Goal: Task Accomplishment & Management: Manage account settings

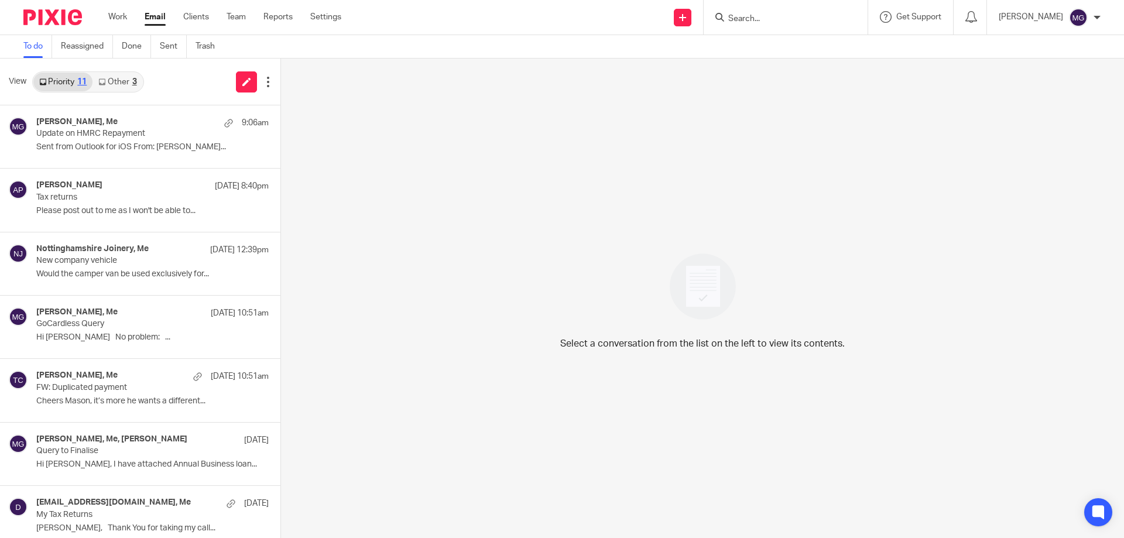
click at [750, 16] on input "Search" at bounding box center [779, 19] width 105 height 11
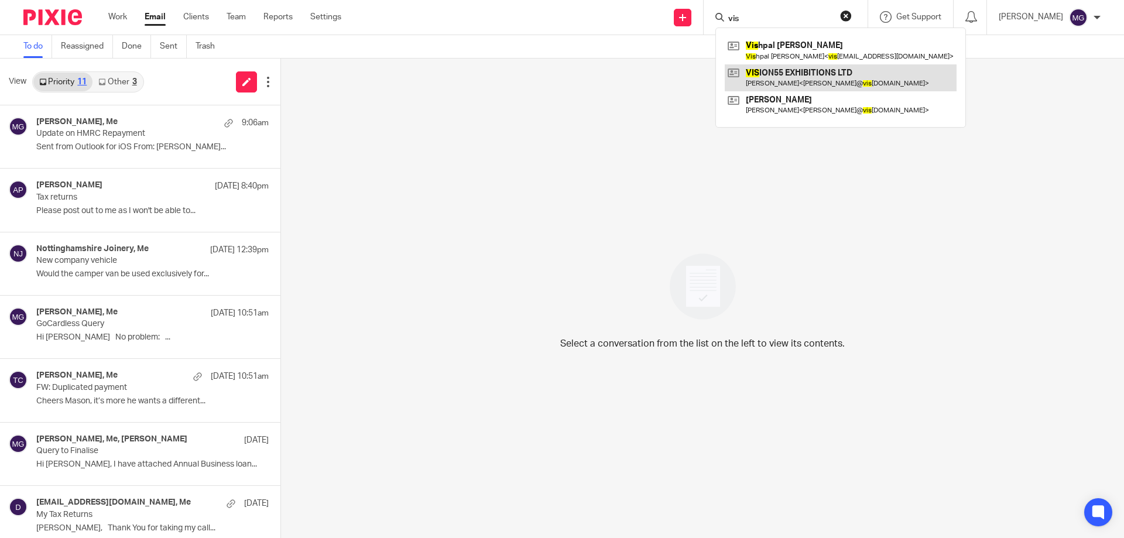
type input "vis"
click at [931, 293] on div "Select a conversation from the list on the left to view its contents." at bounding box center [702, 298] width 843 height 479
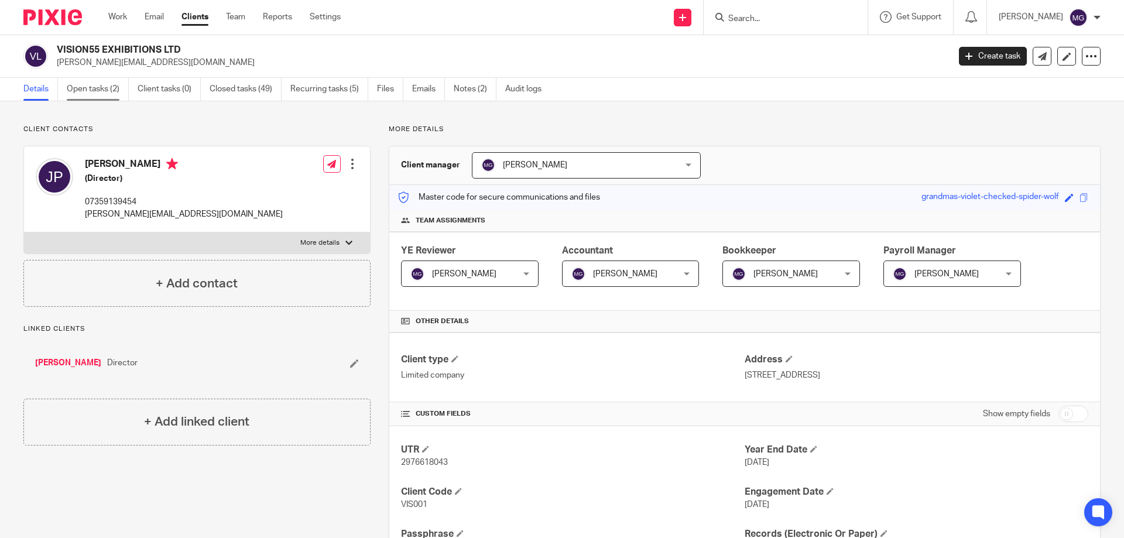
click at [75, 82] on link "Open tasks (2)" at bounding box center [98, 89] width 62 height 23
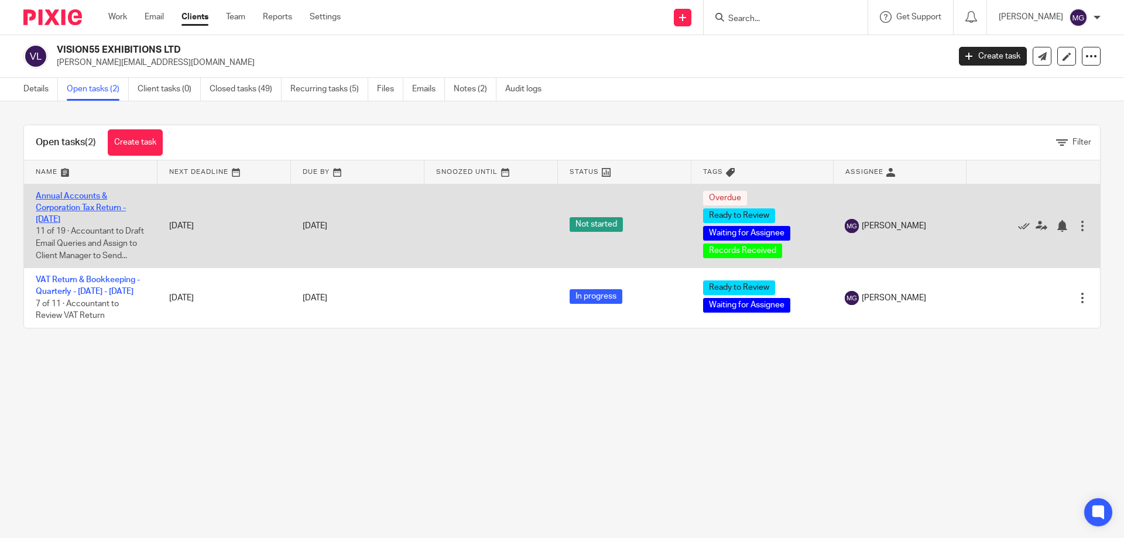
click at [105, 207] on link "Annual Accounts & Corporation Tax Return - [DATE]" at bounding box center [81, 208] width 90 height 32
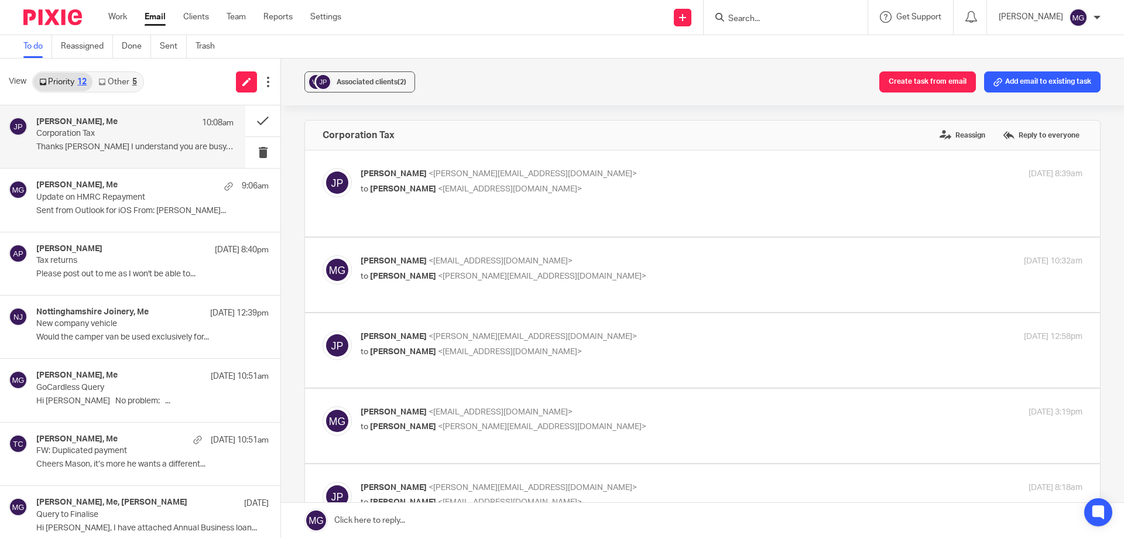
scroll to position [410, 0]
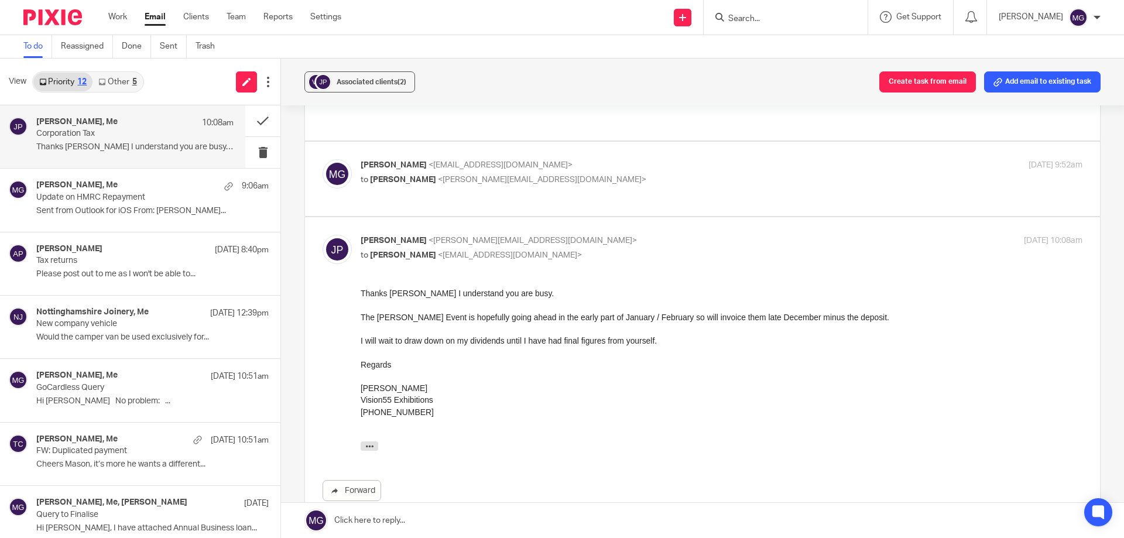
click at [136, 78] on div "5" at bounding box center [134, 82] width 5 height 8
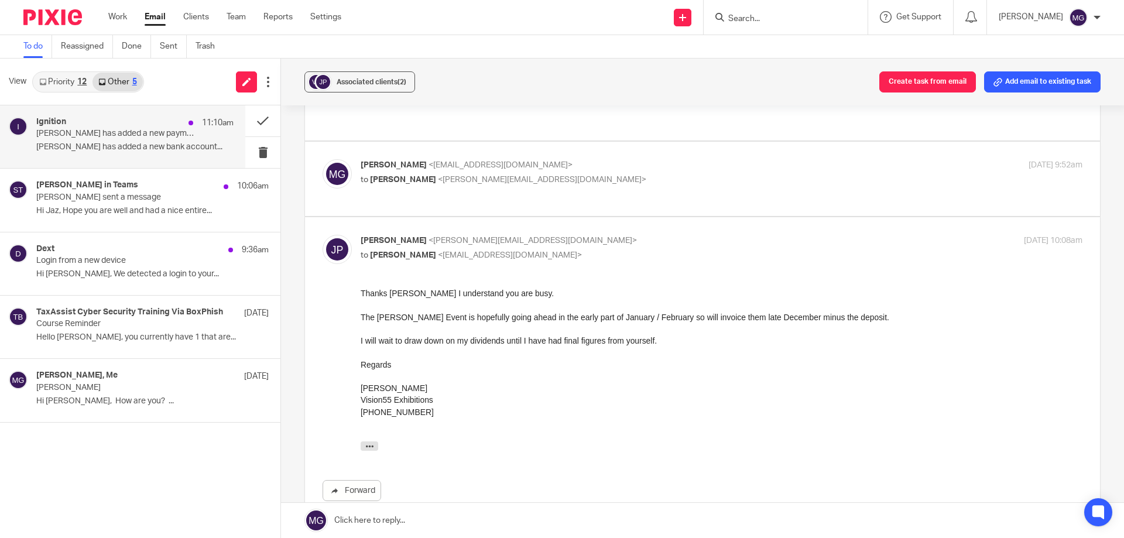
click at [156, 125] on div "Ignition 11:10am" at bounding box center [134, 123] width 197 height 12
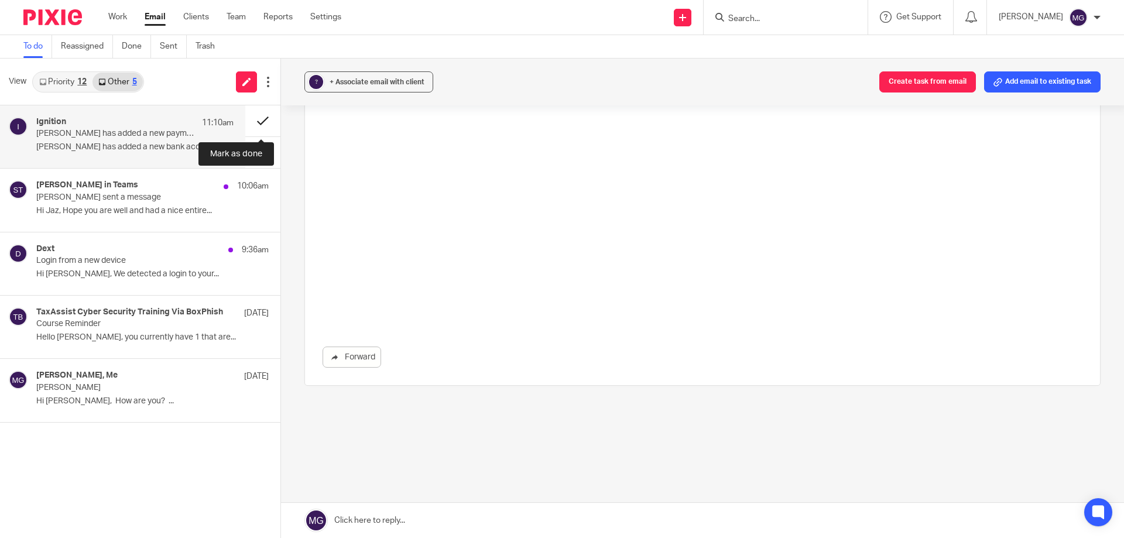
click at [265, 118] on button at bounding box center [262, 120] width 35 height 31
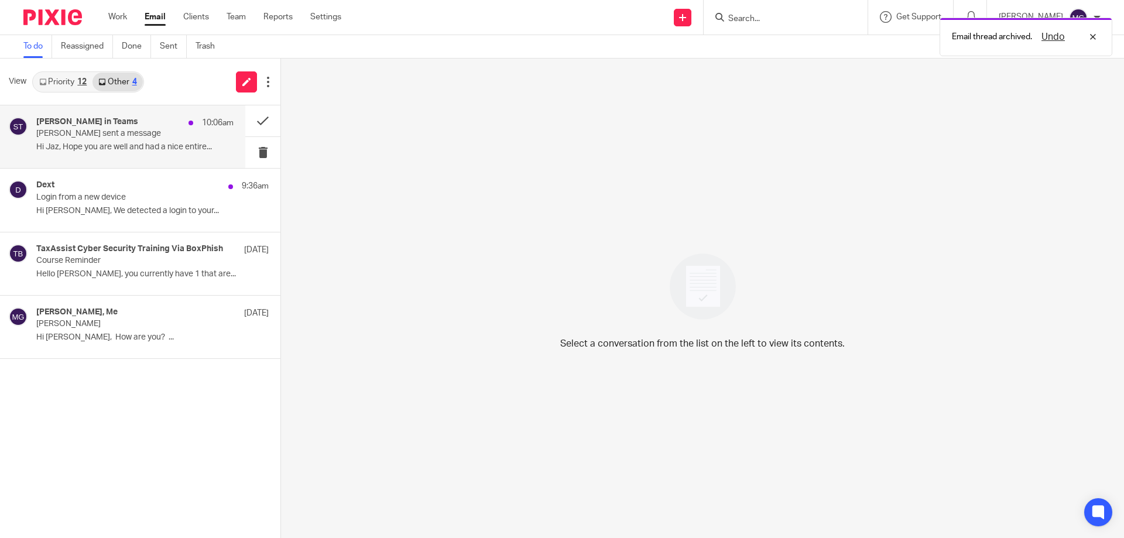
scroll to position [0, 0]
click at [176, 122] on div "Shubham Raghuwanshi in Teams 10:06am" at bounding box center [134, 123] width 197 height 12
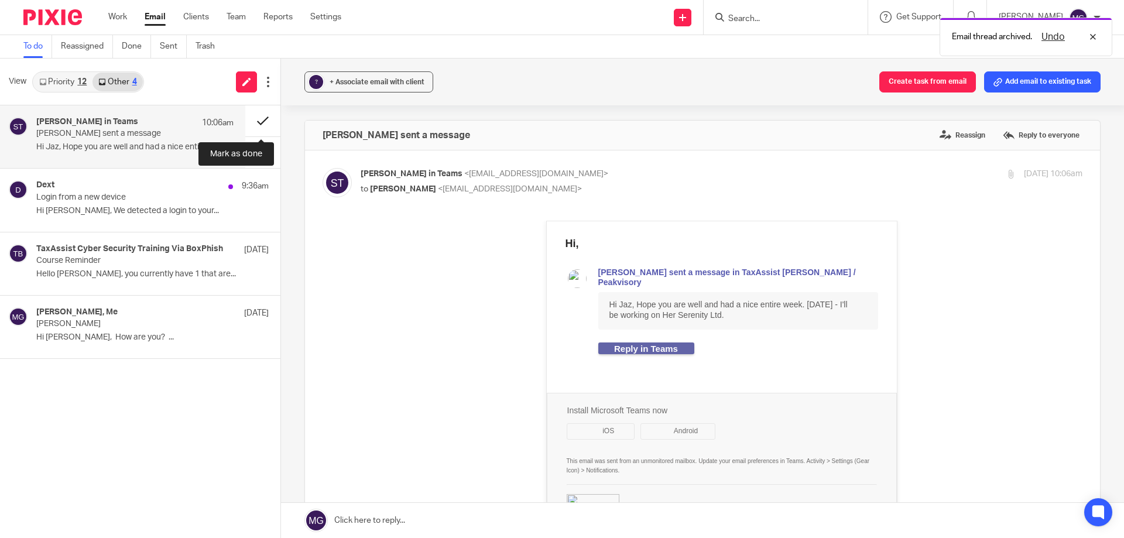
click at [254, 120] on button at bounding box center [262, 120] width 35 height 31
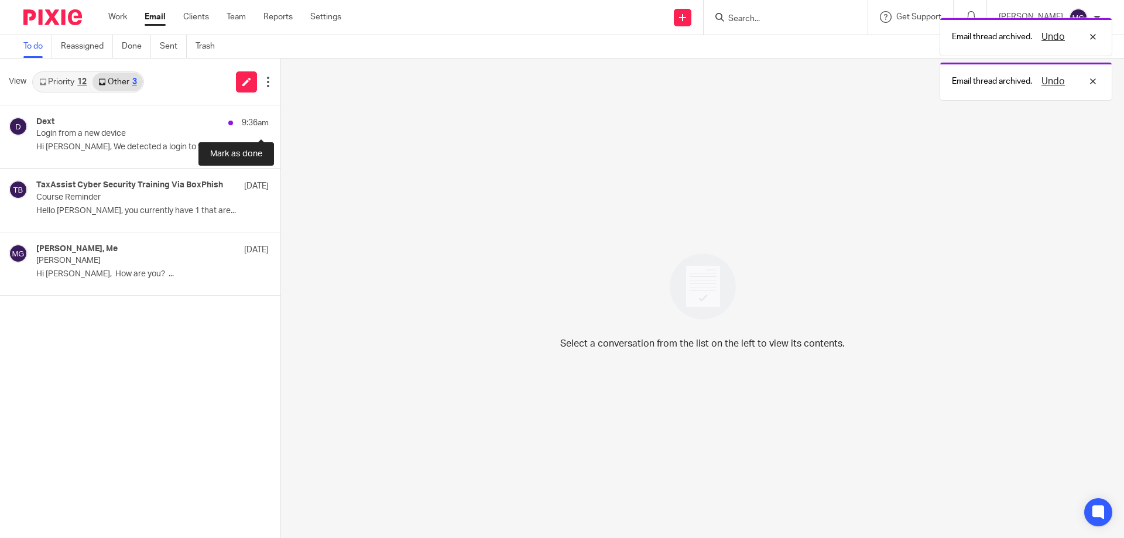
click at [280, 120] on button at bounding box center [284, 120] width 9 height 31
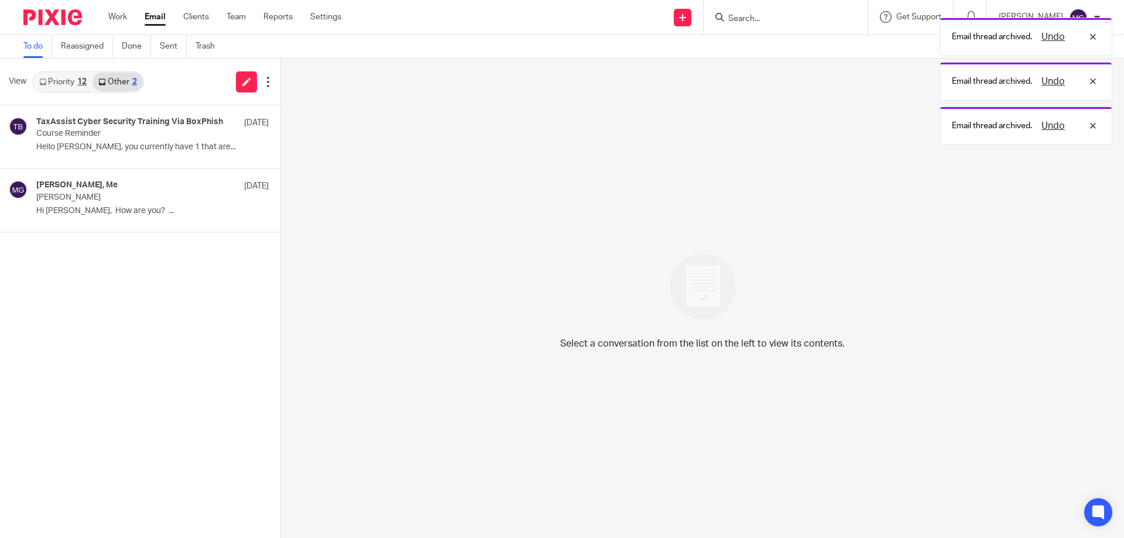
click at [58, 80] on link "Priority 12" at bounding box center [62, 82] width 59 height 19
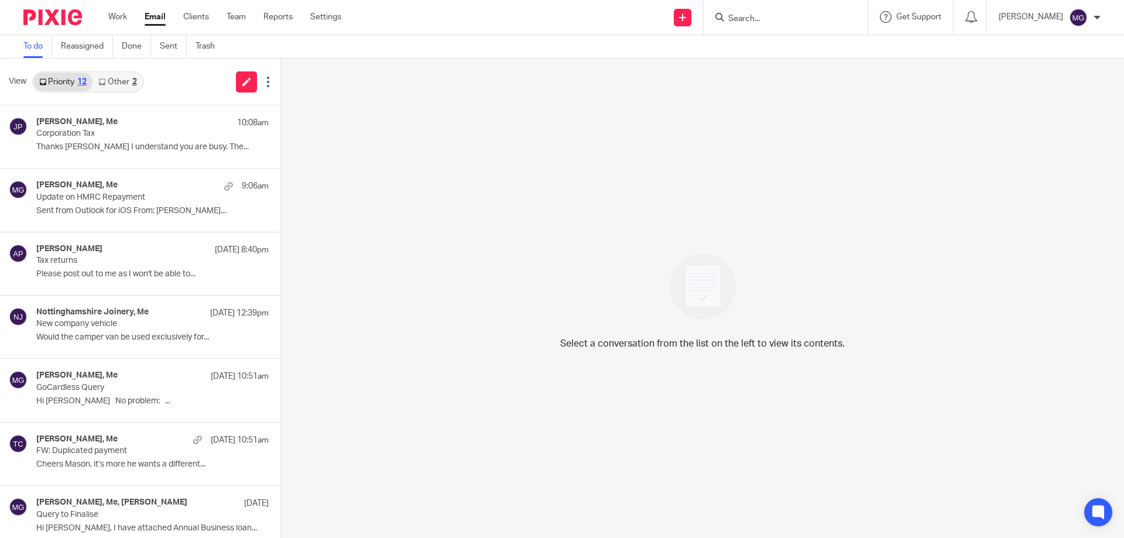
click at [809, 30] on div at bounding box center [786, 17] width 164 height 35
click at [805, 22] on input "Search" at bounding box center [779, 19] width 105 height 11
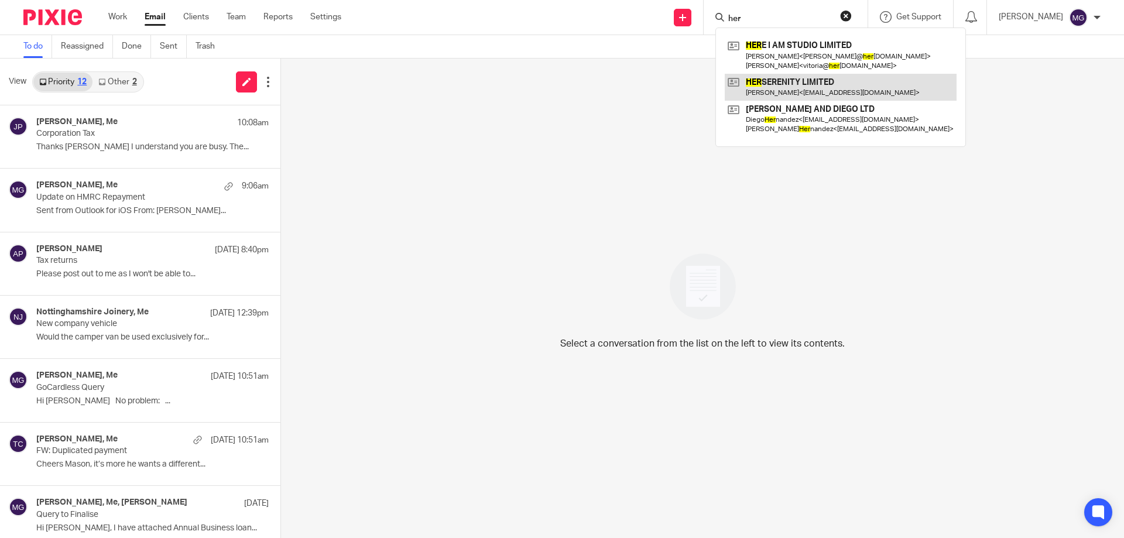
type input "her"
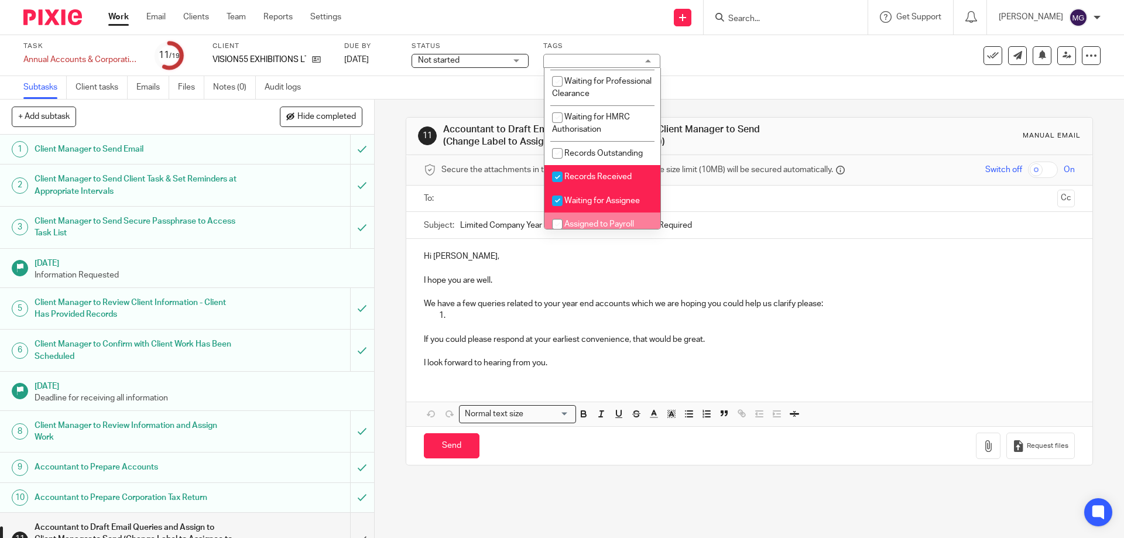
scroll to position [176, 0]
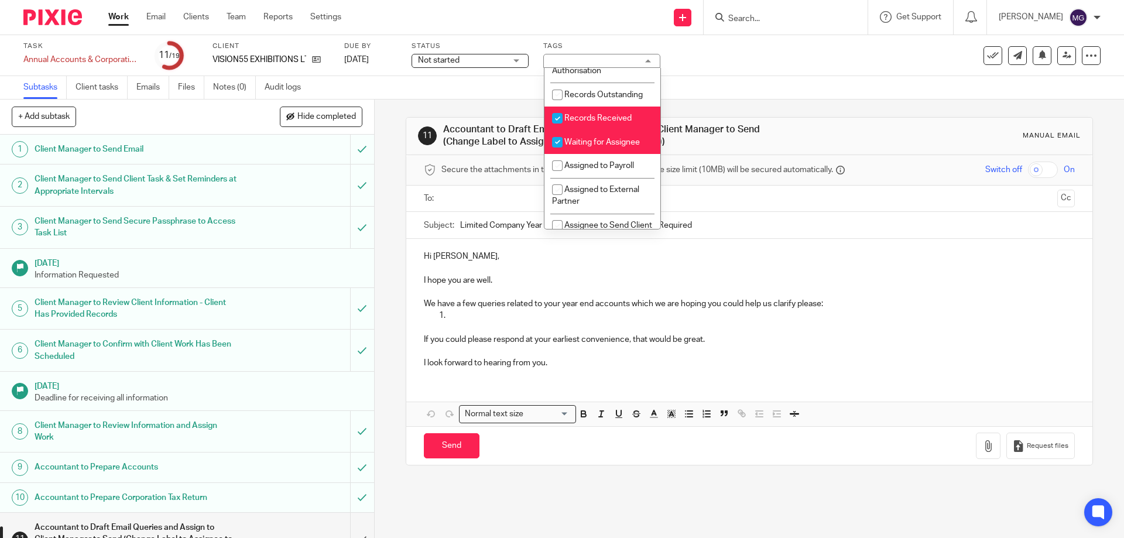
drag, startPoint x: 594, startPoint y: 128, endPoint x: 593, endPoint y: 142, distance: 13.5
click at [594, 122] on span "Records Received" at bounding box center [597, 118] width 67 height 8
checkbox input "false"
click at [592, 146] on span "Waiting for Assignee" at bounding box center [602, 142] width 76 height 8
checkbox input "false"
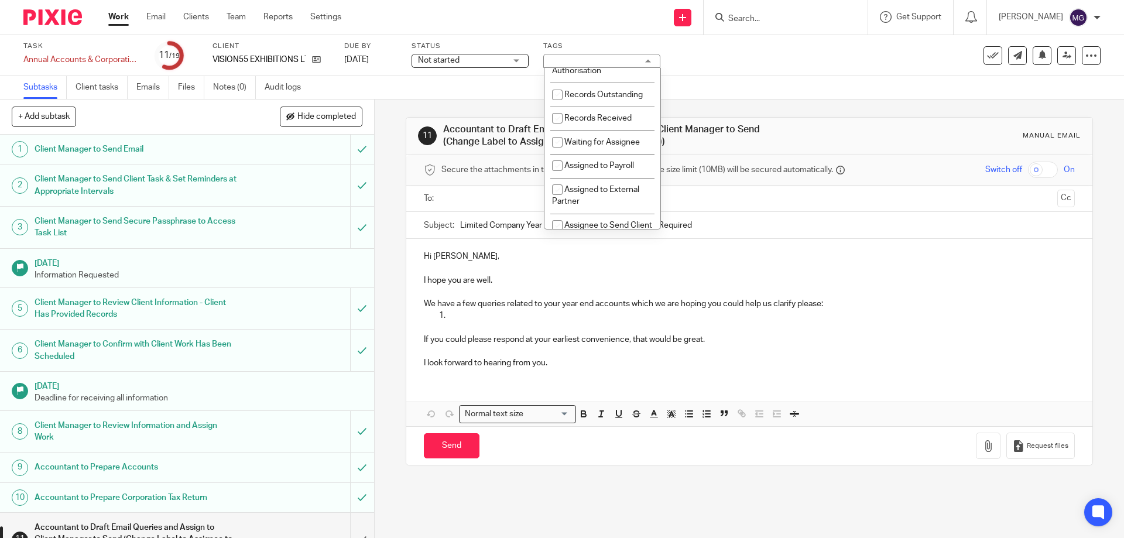
scroll to position [293, 0]
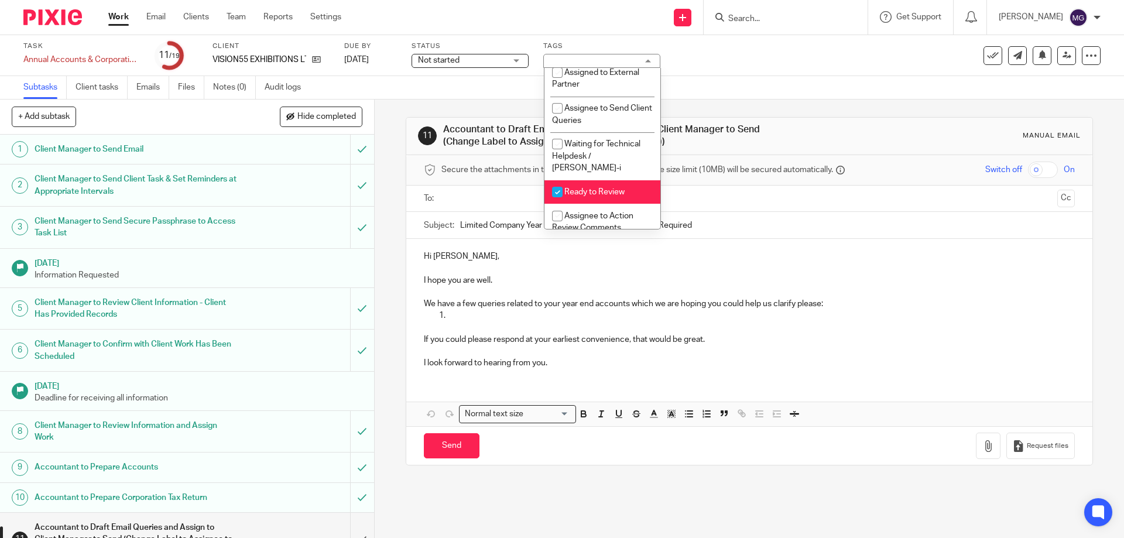
click at [598, 191] on span "Ready to Review" at bounding box center [594, 192] width 60 height 8
checkbox input "false"
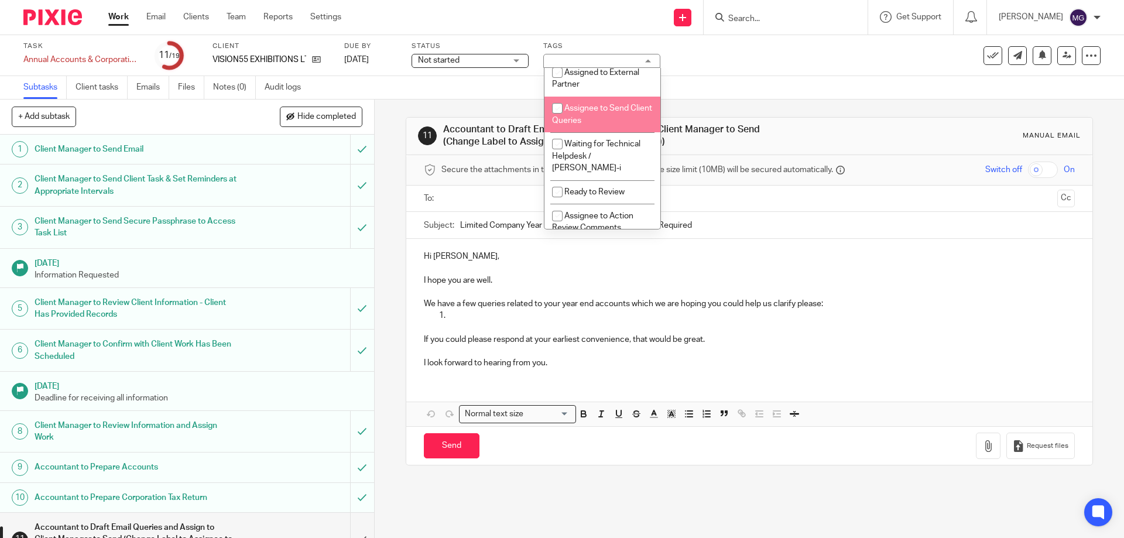
scroll to position [351, 0]
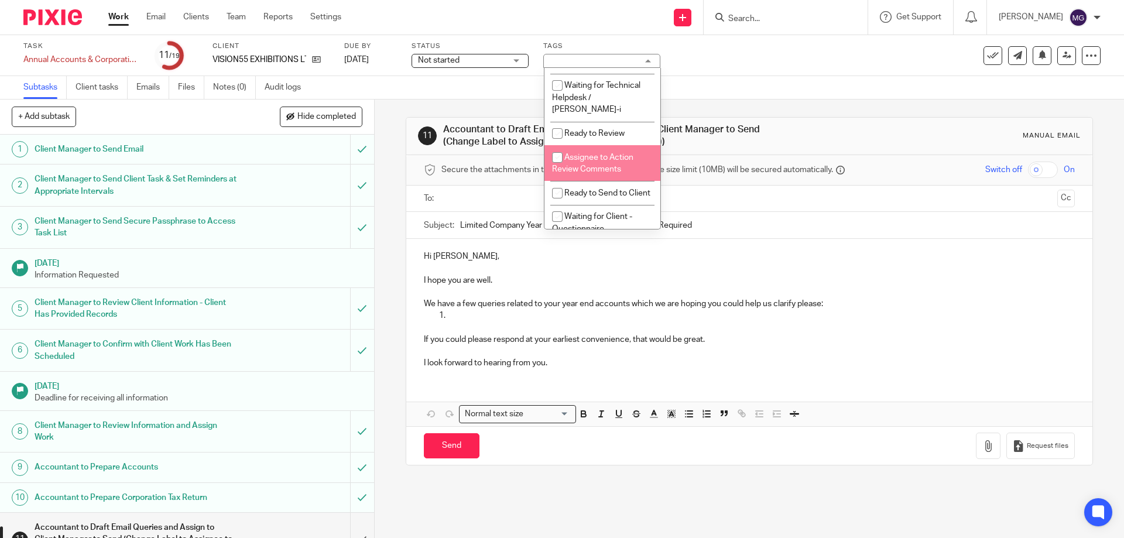
click at [616, 171] on span "Assignee to Action Review Comments" at bounding box center [592, 163] width 81 height 20
checkbox input "true"
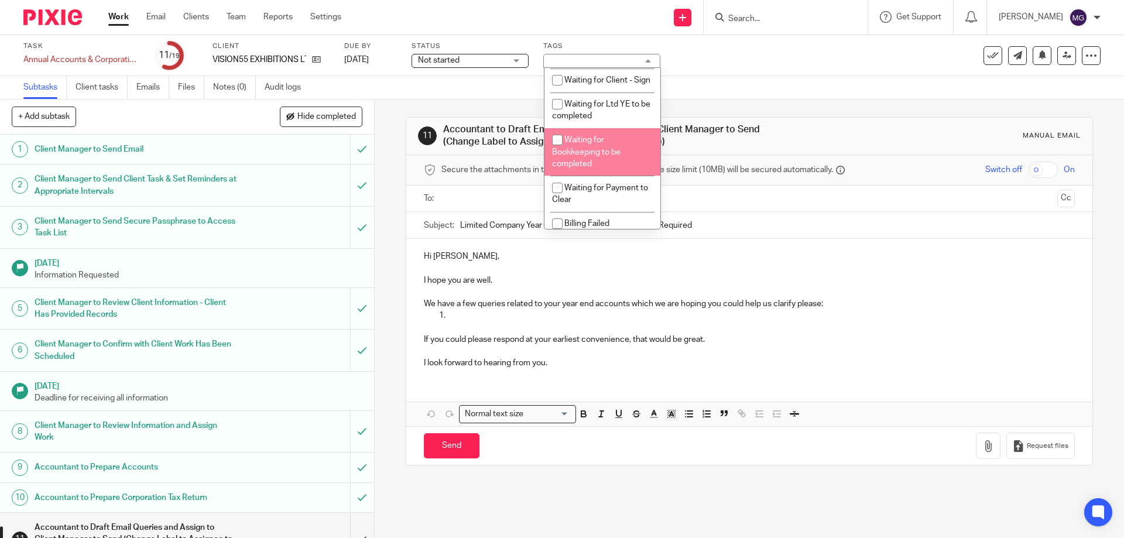
scroll to position [780, 0]
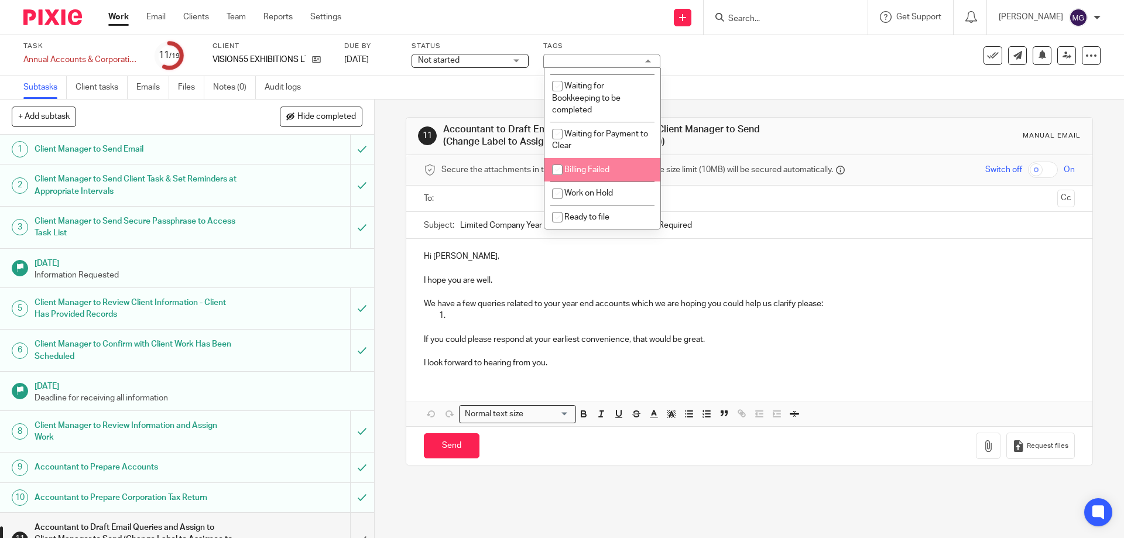
drag, startPoint x: 760, startPoint y: 93, endPoint x: 924, endPoint y: 77, distance: 164.7
click at [762, 93] on div "Subtasks Client tasks Emails Files Notes (0) Audit logs" at bounding box center [562, 87] width 1124 height 23
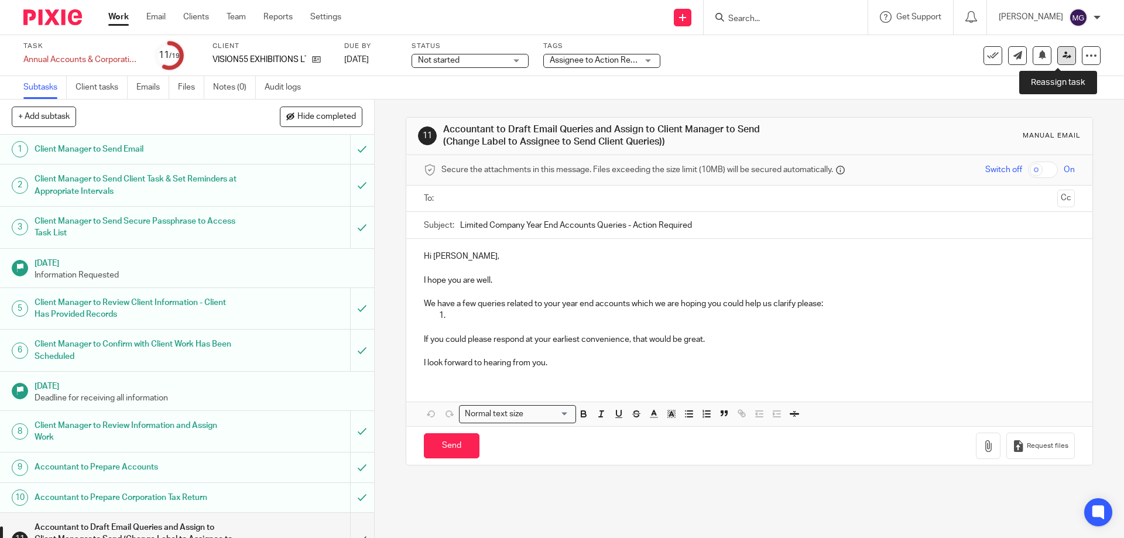
click at [1063, 59] on icon at bounding box center [1067, 55] width 9 height 9
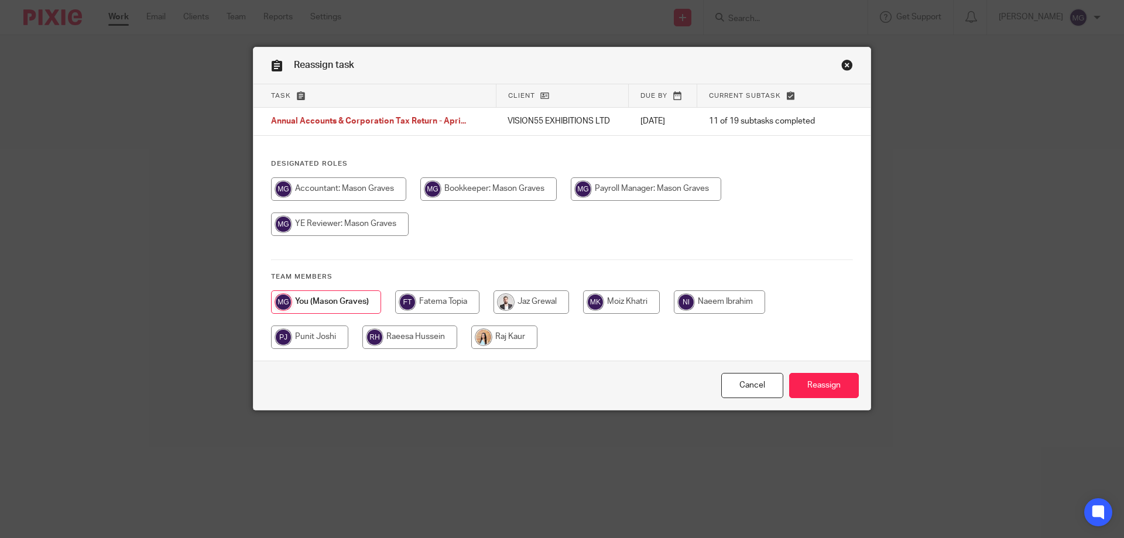
click at [850, 65] on div "Reassign task" at bounding box center [562, 65] width 617 height 37
click at [844, 66] on link "Close this dialog window" at bounding box center [847, 67] width 12 height 16
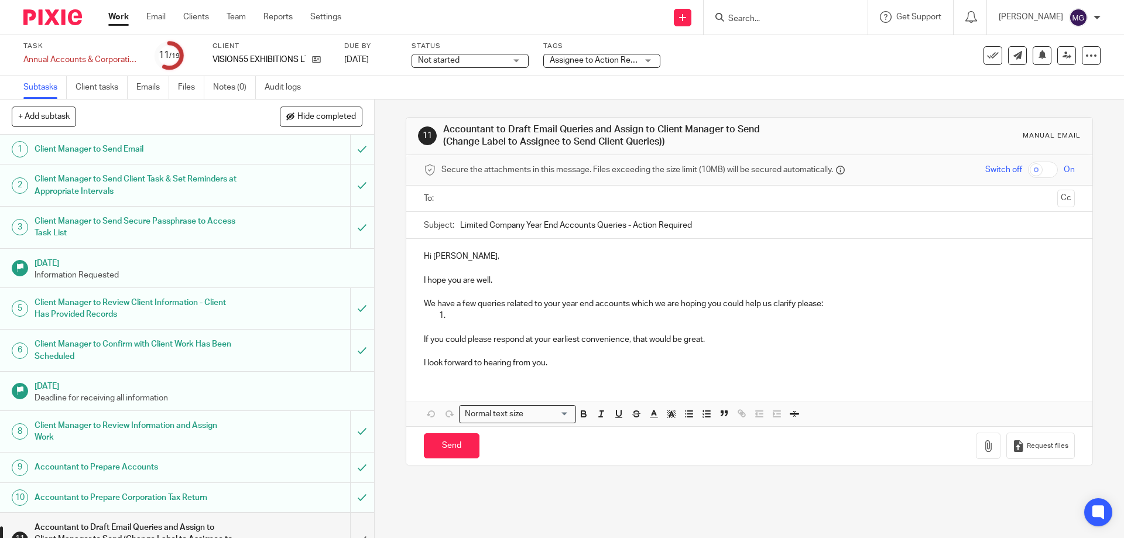
scroll to position [293, 0]
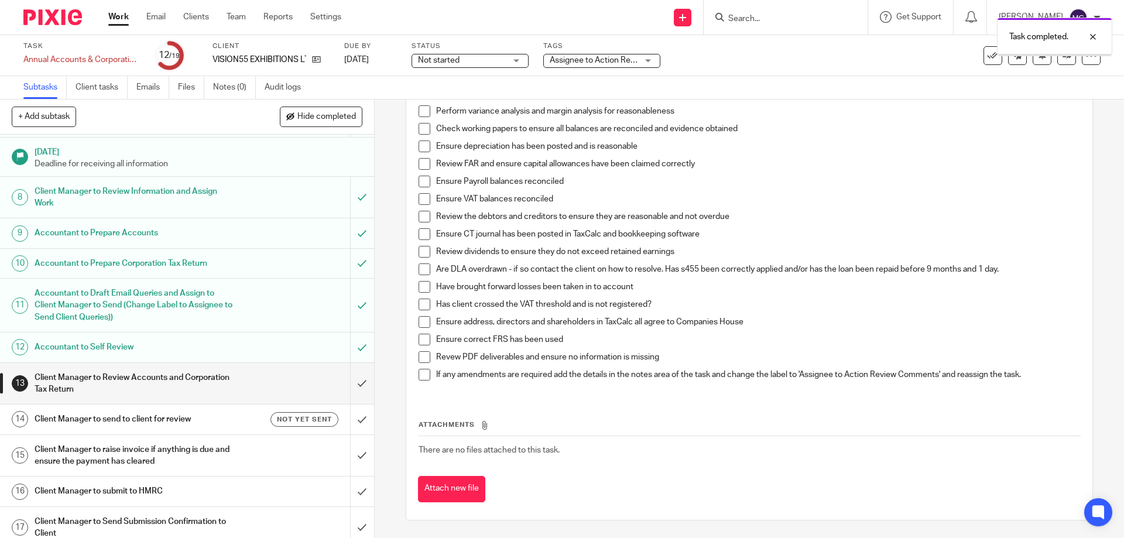
scroll to position [317, 0]
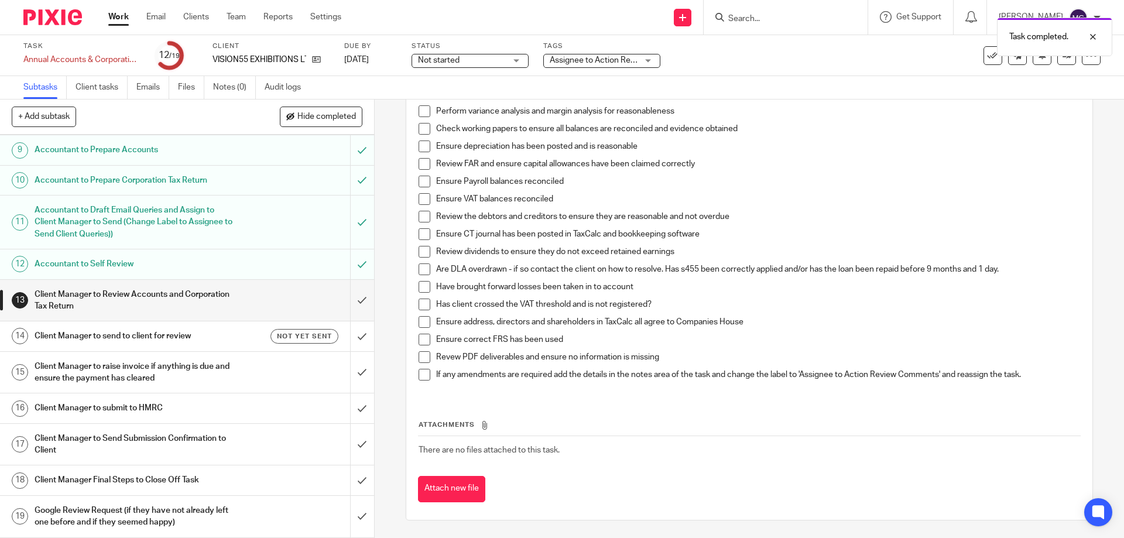
click at [1056, 65] on div "Task Annual Accounts & Corporation Tax Return - April 30, 2025 Save Annual Acco…" at bounding box center [561, 56] width 1077 height 28
click at [1060, 61] on link at bounding box center [1066, 55] width 19 height 19
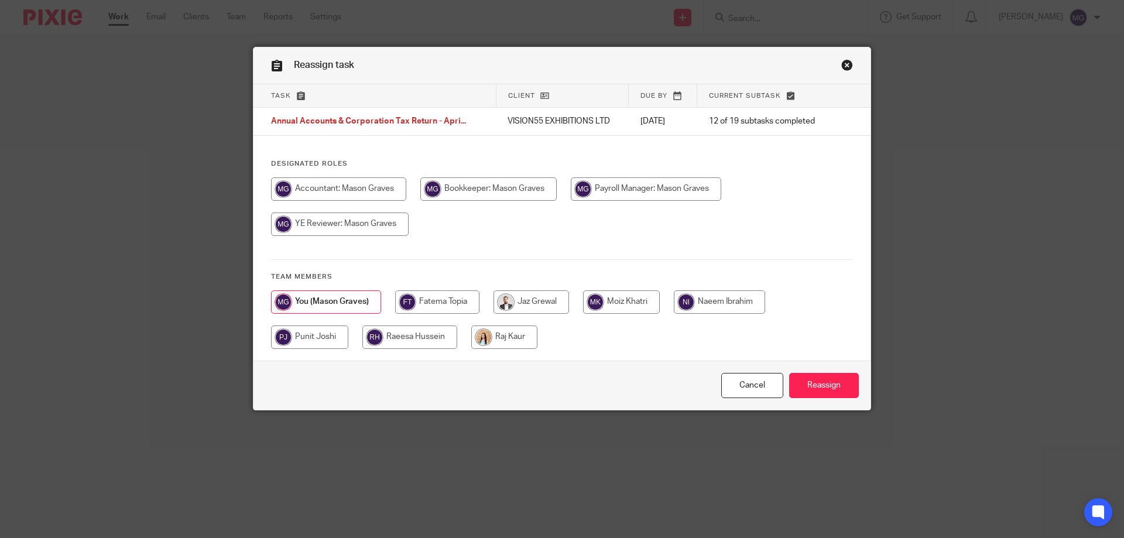
click at [589, 338] on div at bounding box center [562, 325] width 582 height 70
click at [314, 338] on input "radio" at bounding box center [309, 337] width 77 height 23
radio input "true"
click at [809, 384] on input "Reassign" at bounding box center [824, 385] width 70 height 25
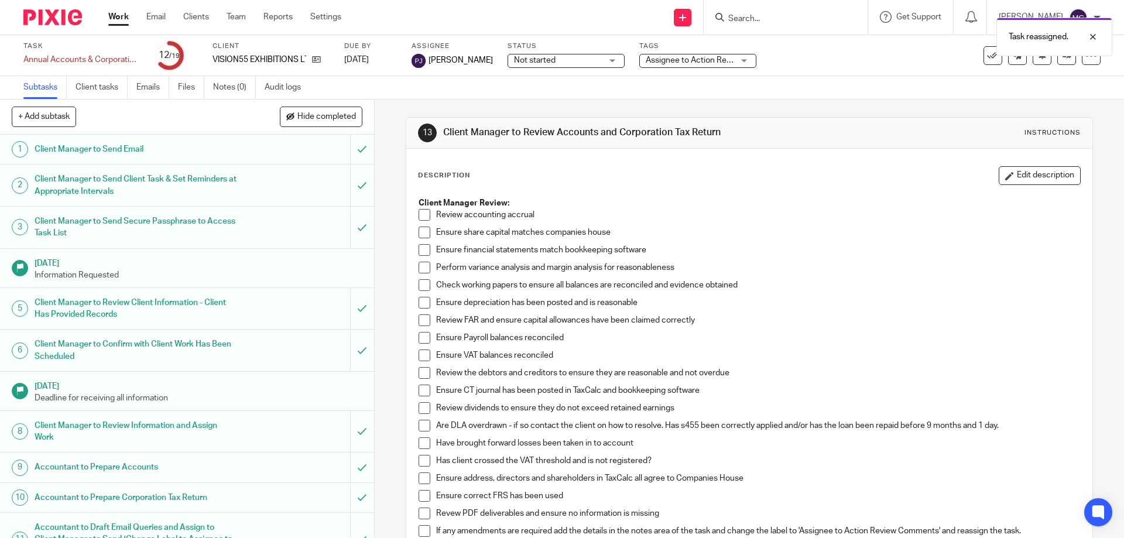
drag, startPoint x: 829, startPoint y: 70, endPoint x: 701, endPoint y: 20, distance: 136.8
click at [829, 70] on div "Task Annual Accounts & Corporation Tax Return - April 30, 2025 Save Annual Acco…" at bounding box center [562, 55] width 1124 height 41
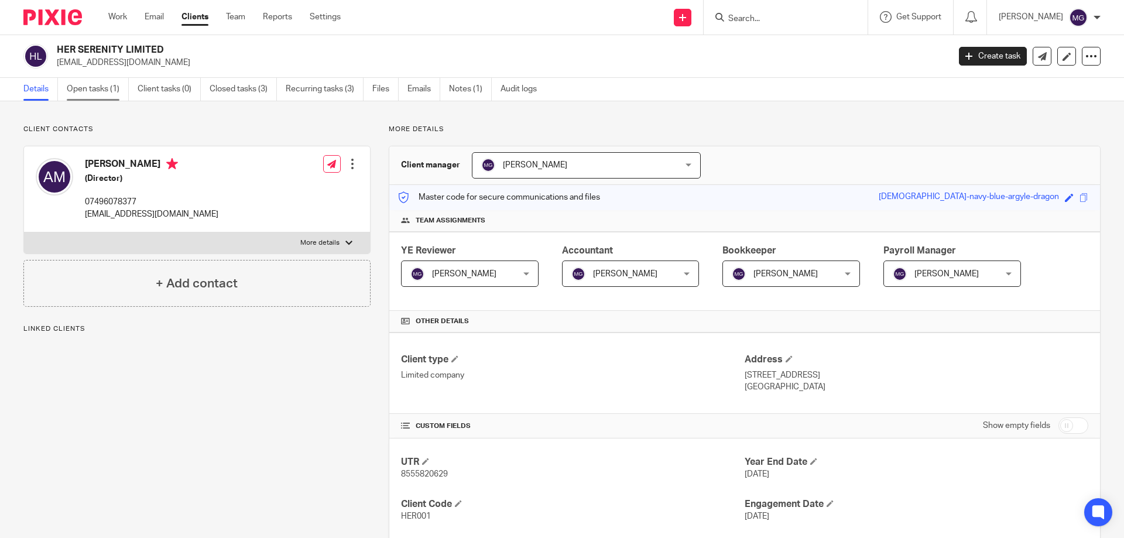
click at [94, 92] on link "Open tasks (1)" at bounding box center [98, 89] width 62 height 23
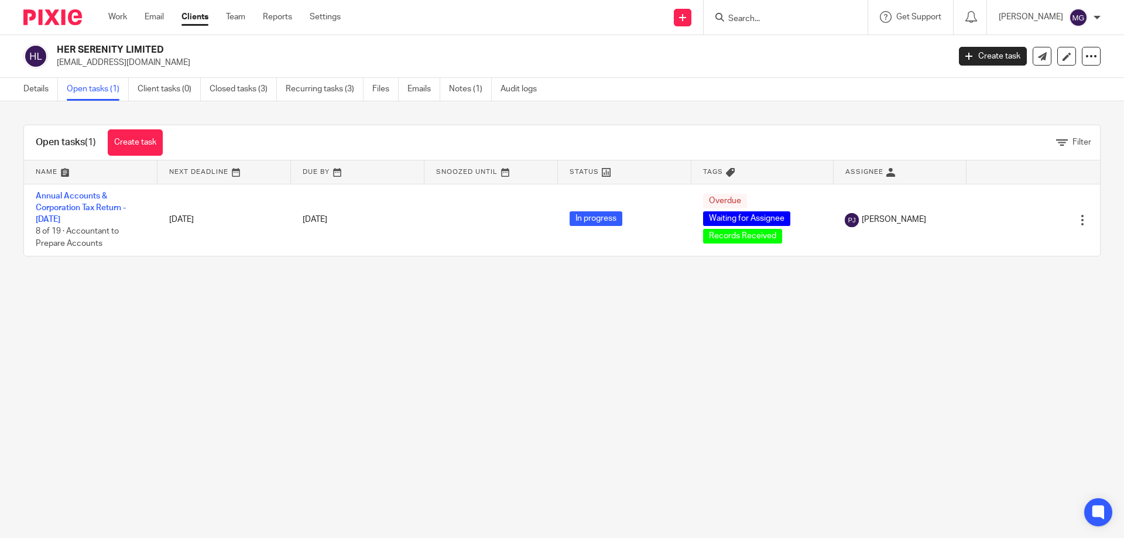
click at [412, 375] on main "HER SERENITY LIMITED anita09manjhu@hotmail.com Create task Update from Companie…" at bounding box center [562, 269] width 1124 height 538
click at [829, 26] on div at bounding box center [786, 17] width 164 height 35
click at [821, 20] on input "Search" at bounding box center [779, 19] width 105 height 11
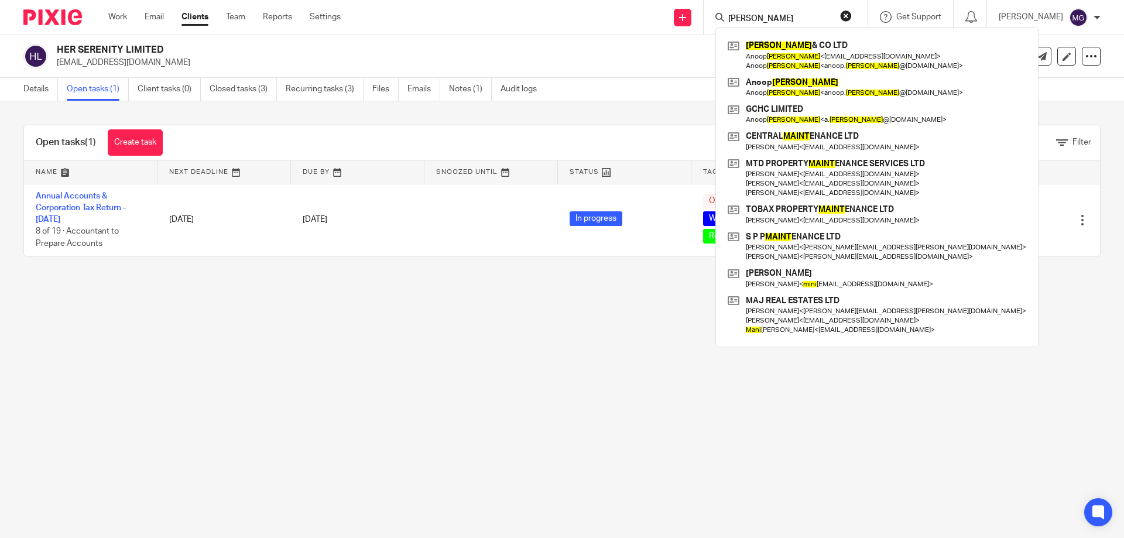
type input "maini"
click at [849, 27] on div "maini MAINI & CO LTD Anoop Maini < anoop@exciteventures.com > Anoop Maini < ano…" at bounding box center [786, 17] width 164 height 35
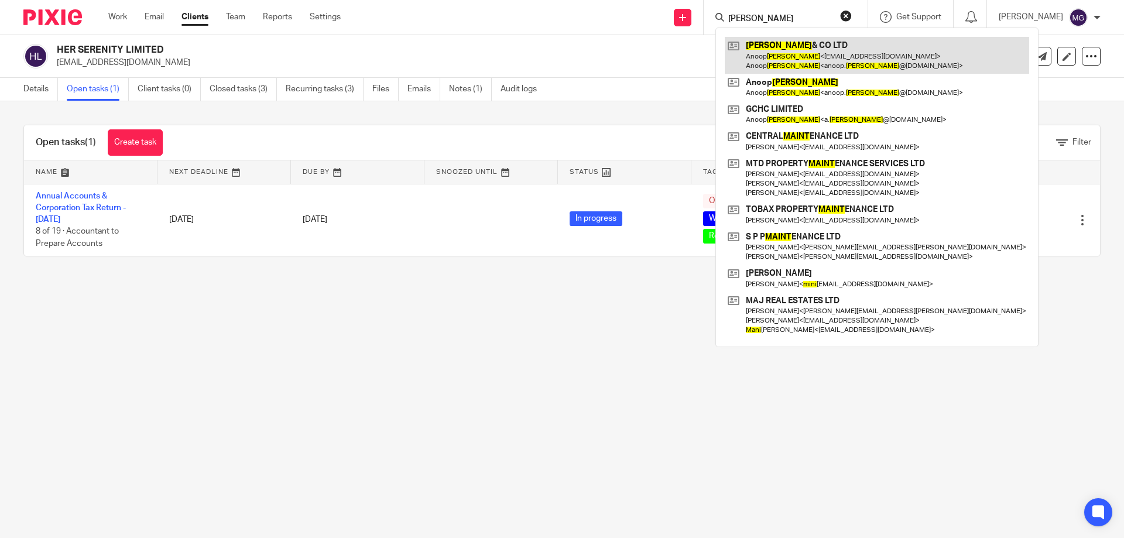
click at [837, 48] on link at bounding box center [877, 55] width 304 height 36
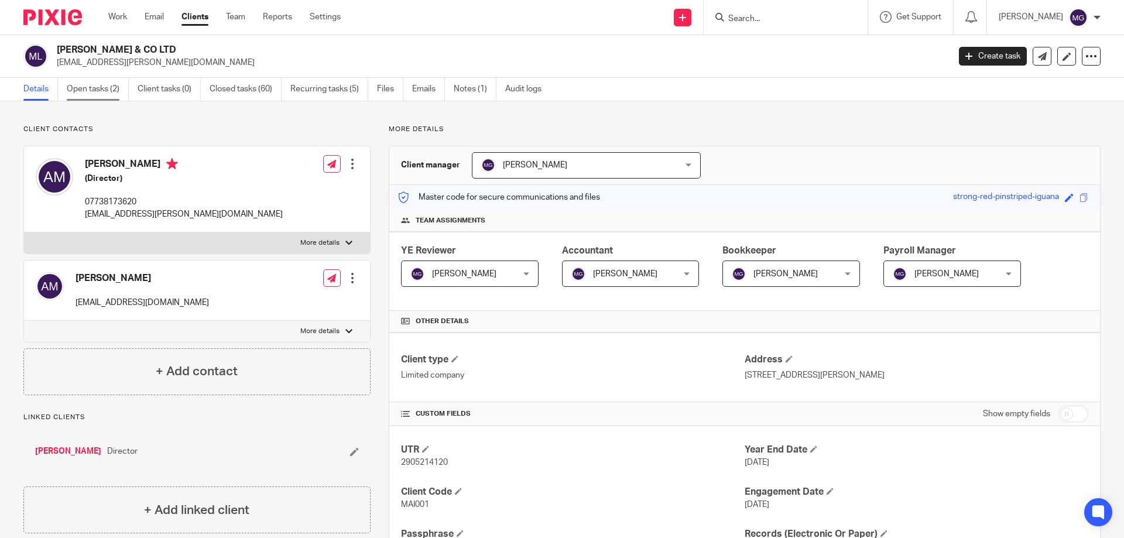
click at [103, 88] on link "Open tasks (2)" at bounding box center [98, 89] width 62 height 23
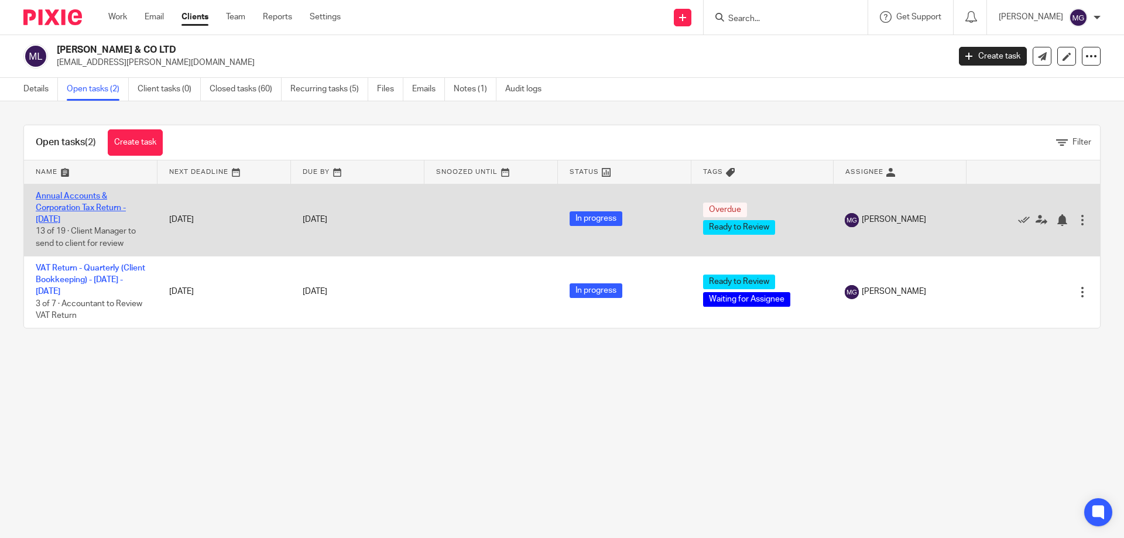
click at [81, 204] on link "Annual Accounts & Corporation Tax Return - December 31, 2024" at bounding box center [81, 208] width 90 height 32
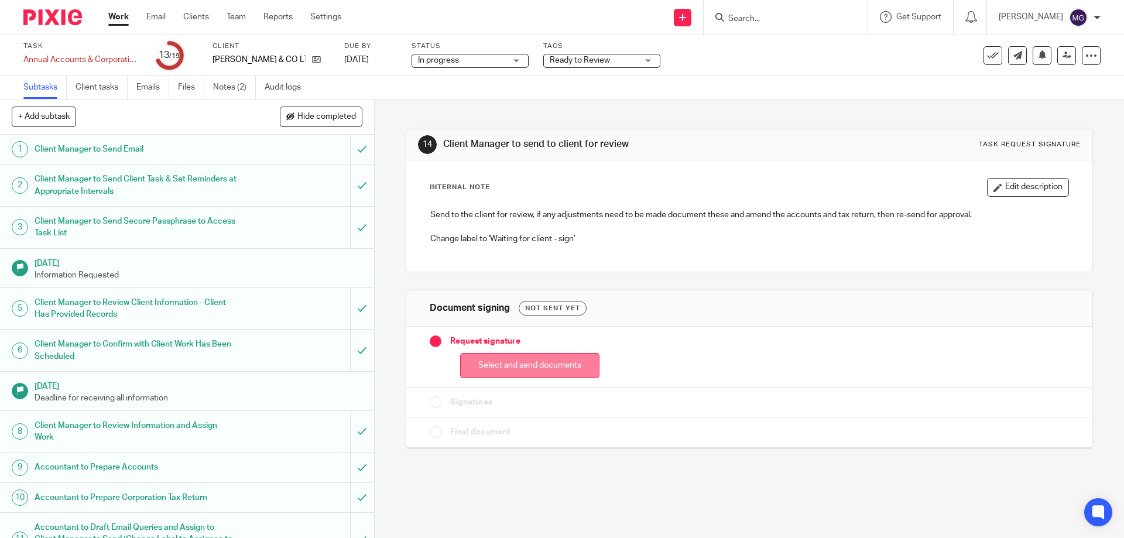
click at [581, 371] on button "Select and send documents" at bounding box center [529, 365] width 139 height 25
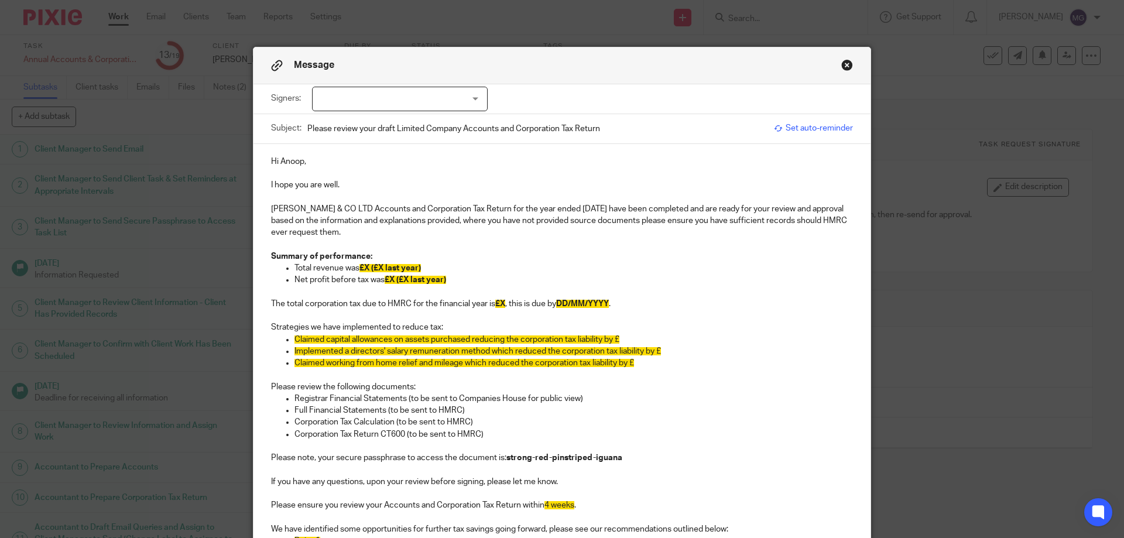
click at [840, 66] on div "Message Signers: Anoop Maini Anoop Maini (0 selected) Subject: Please review yo…" at bounding box center [562, 458] width 617 height 822
click at [848, 68] on button "Close modal" at bounding box center [847, 65] width 12 height 12
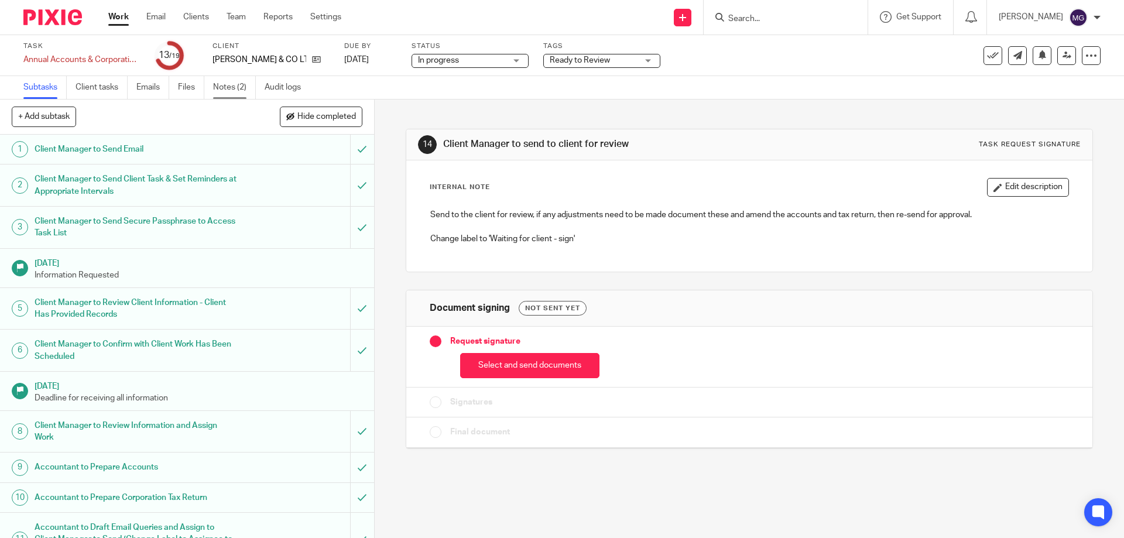
click at [249, 90] on link "Notes (2)" at bounding box center [234, 87] width 43 height 23
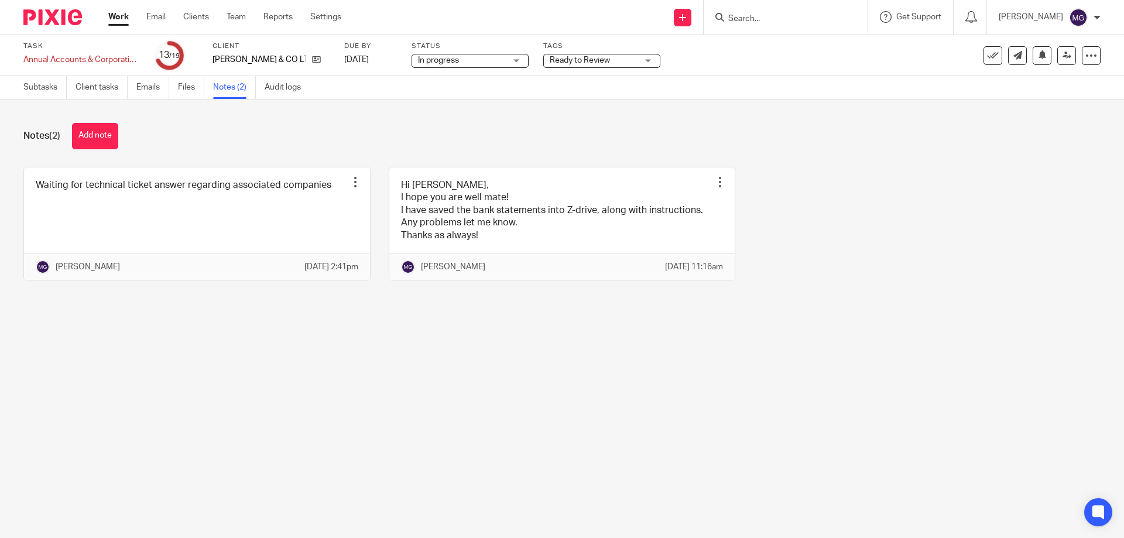
click at [47, 85] on link "Subtasks" at bounding box center [44, 87] width 43 height 23
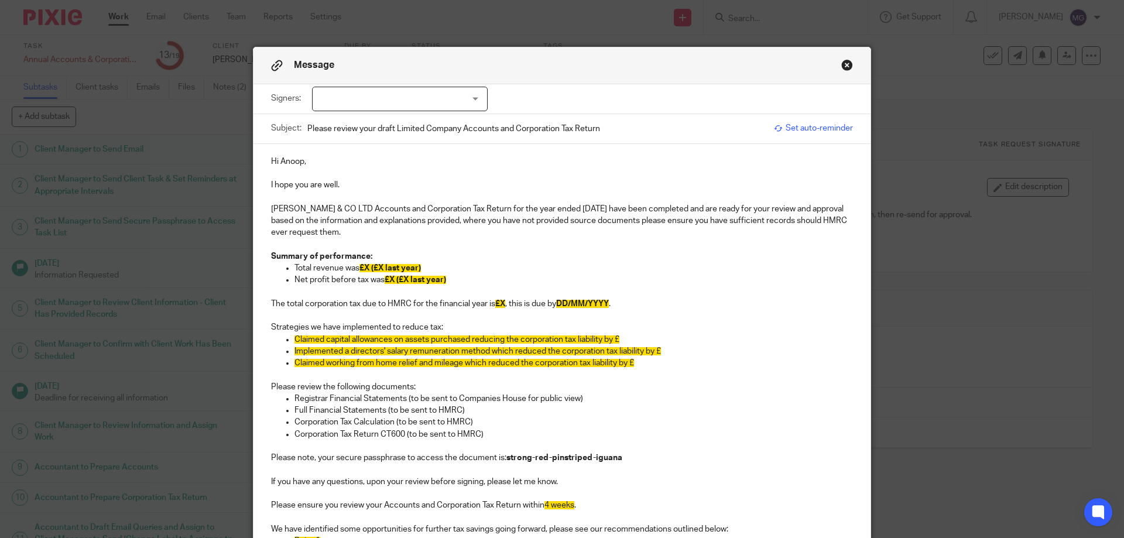
scroll to position [293, 0]
click at [280, 169] on p at bounding box center [562, 173] width 582 height 12
click at [335, 185] on p "I hope you are well." at bounding box center [562, 185] width 582 height 12
click at [548, 225] on p "[PERSON_NAME] & CO LTD Accounts and Corporation Tax Return for the year ended […" at bounding box center [562, 221] width 582 height 36
click at [404, 233] on p "MAINI & CO LTD Accounts and Corporation Tax Return for the year ended 31 Dec 20…" at bounding box center [562, 221] width 582 height 36
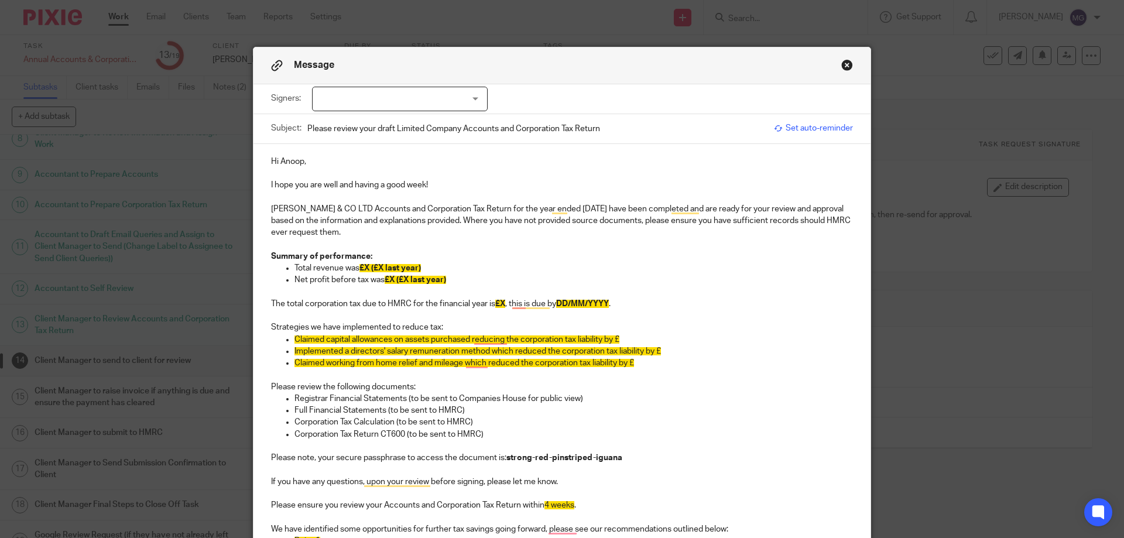
click at [360, 267] on span "£X (£X last year)" at bounding box center [389, 268] width 61 height 8
click at [387, 258] on p "Summary of performance:" at bounding box center [562, 257] width 582 height 12
click at [364, 266] on span "£X (£X last year)" at bounding box center [389, 268] width 61 height 8
click at [389, 279] on span "£X (£X last year)" at bounding box center [415, 280] width 61 height 8
click at [498, 304] on span "£X" at bounding box center [500, 304] width 10 height 8
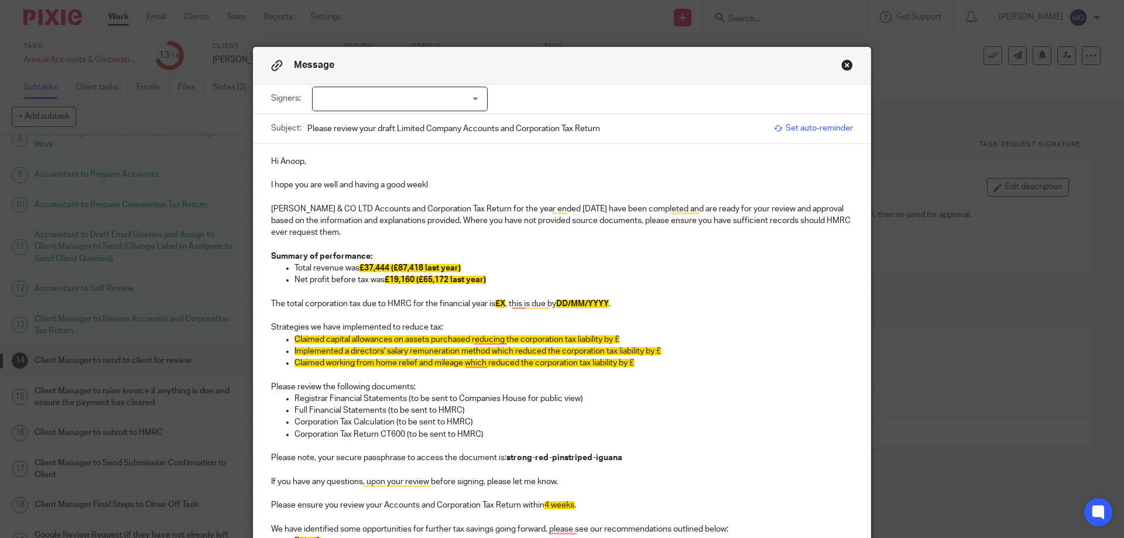
click at [469, 282] on span "£19,160 (£65,172 last year)" at bounding box center [435, 280] width 101 height 8
click at [499, 303] on span "£X" at bounding box center [500, 304] width 10 height 8
click at [592, 302] on span "DD/MM/YYYY" at bounding box center [609, 304] width 53 height 8
click at [697, 372] on p "To enrich screen reader interactions, please activate Accessibility in Grammarl…" at bounding box center [562, 375] width 582 height 12
click at [638, 334] on p "Claimed capital allowances on assets purchased reducing the corporation tax lia…" at bounding box center [573, 340] width 559 height 12
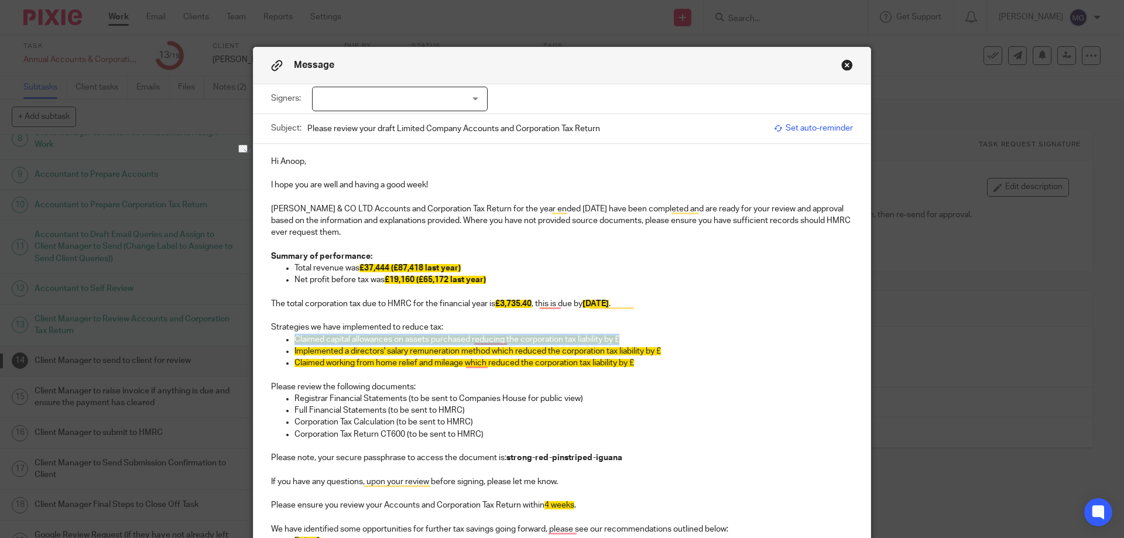
drag, startPoint x: 639, startPoint y: 340, endPoint x: 285, endPoint y: 338, distance: 354.8
click at [294, 338] on li "Claimed capital allowances on assets purchased reducing the corporation tax lia…" at bounding box center [573, 340] width 559 height 12
click at [427, 372] on p "To enrich screen reader interactions, please activate Accessibility in Grammarl…" at bounding box center [562, 375] width 582 height 12
drag, startPoint x: 669, startPoint y: 333, endPoint x: 638, endPoint y: 340, distance: 31.4
click at [638, 340] on div "Hi Anoop, I hope you are well and having a good week! MAINI & CO LTD Accounts a…" at bounding box center [562, 397] width 617 height 507
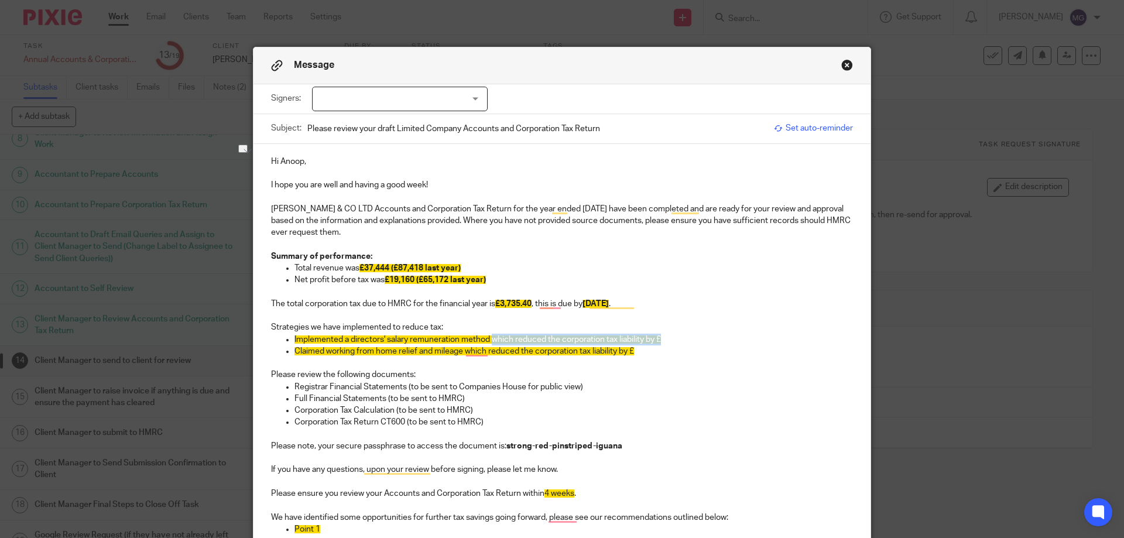
drag, startPoint x: 677, startPoint y: 334, endPoint x: 490, endPoint y: 337, distance: 186.8
click at [490, 337] on p "Implemented a directors' salary remuneration method which reduced the corporati…" at bounding box center [573, 340] width 559 height 12
drag, startPoint x: 639, startPoint y: 355, endPoint x: 412, endPoint y: 355, distance: 227.2
click at [412, 355] on p "Claimed working from home relief and mileage which reduced the corporation tax …" at bounding box center [573, 351] width 559 height 12
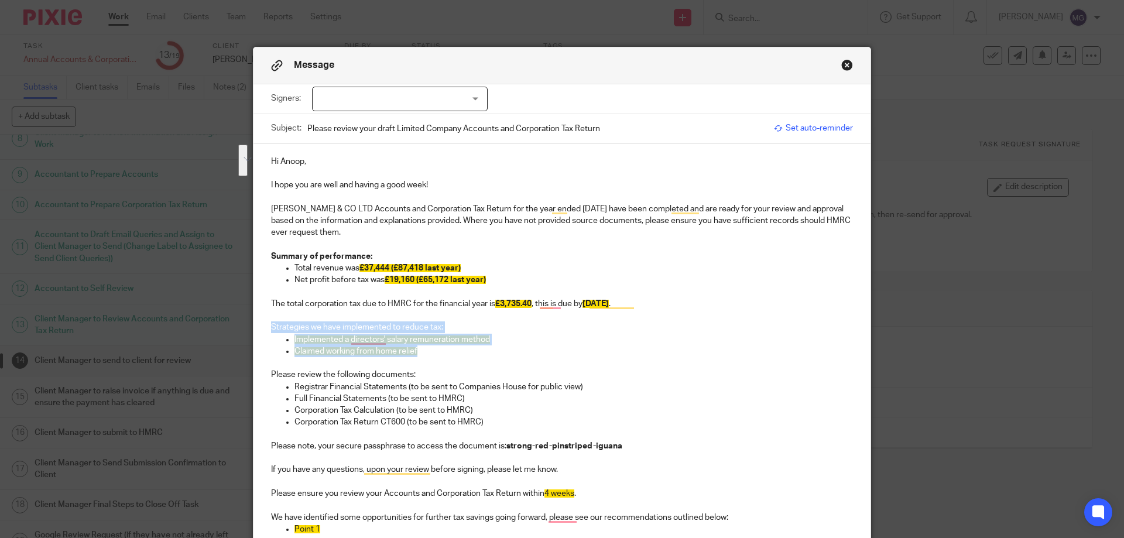
drag, startPoint x: 423, startPoint y: 350, endPoint x: 254, endPoint y: 331, distance: 170.2
click at [254, 331] on div "Hi Anoop, I hope you are well and having a good week! MAINI & CO LTD Accounts a…" at bounding box center [562, 391] width 617 height 495
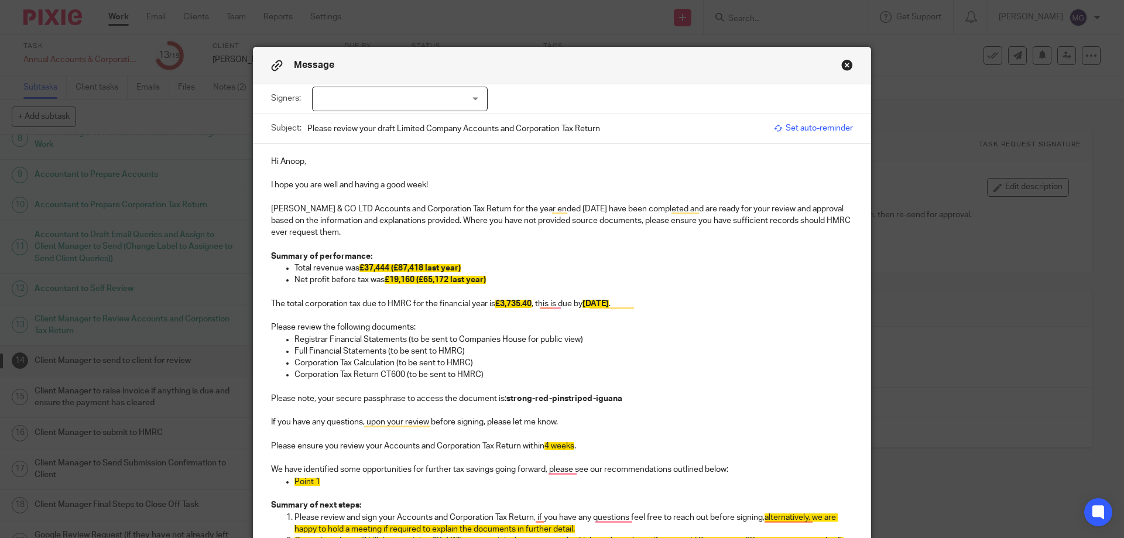
scroll to position [234, 0]
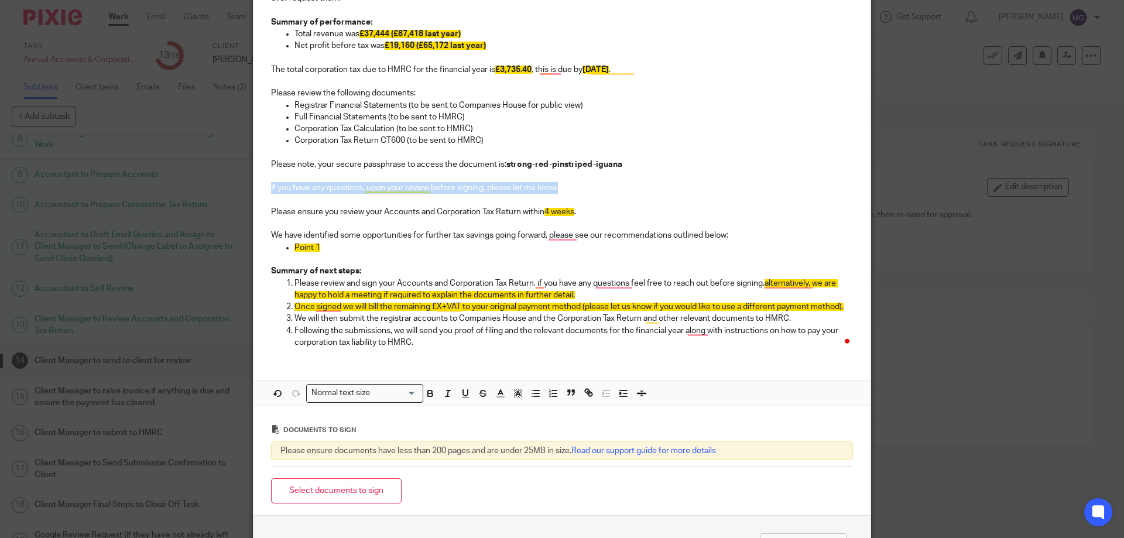
drag, startPoint x: 570, startPoint y: 193, endPoint x: 258, endPoint y: 188, distance: 312.1
click at [258, 188] on div "Hi Anoop, I hope you are well and having a good week! MAINI & CO LTD Accounts a…" at bounding box center [562, 134] width 617 height 448
copy p "If you have any questions, upon your review before signing, please let me know."
click at [422, 342] on p "Following the submissions, we will send you proof of filing and the relevant do…" at bounding box center [573, 337] width 559 height 24
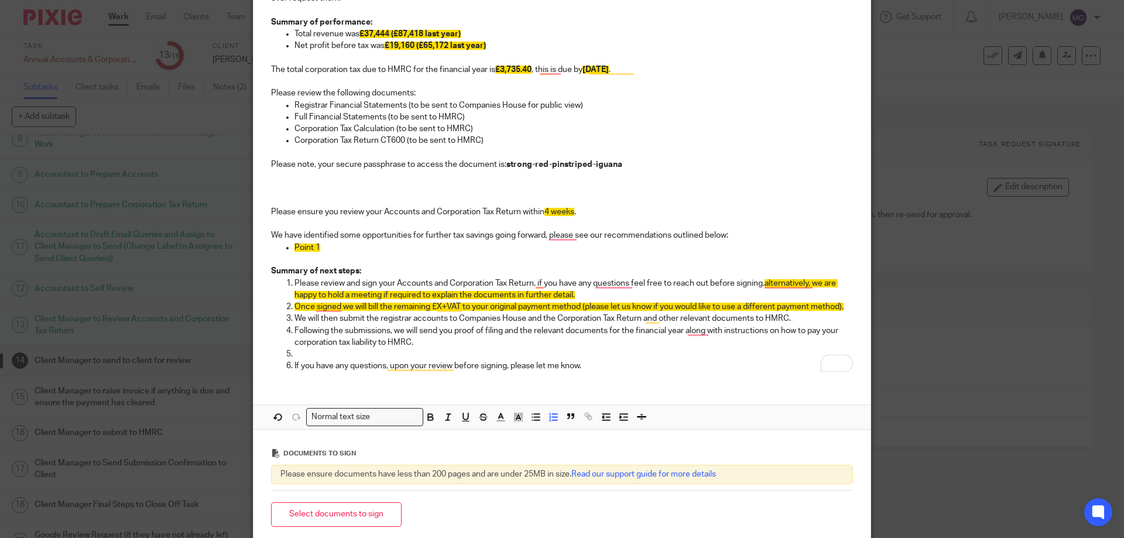
click at [324, 359] on p "To enrich screen reader interactions, please activate Accessibility in Grammarl…" at bounding box center [573, 354] width 559 height 12
click at [294, 367] on li "If you have any questions, upon your review before signing, please let me know." at bounding box center [573, 366] width 559 height 12
click at [546, 417] on button "button" at bounding box center [553, 417] width 15 height 15
click at [374, 180] on p "To enrich screen reader interactions, please activate Accessibility in Grammarl…" at bounding box center [562, 176] width 582 height 12
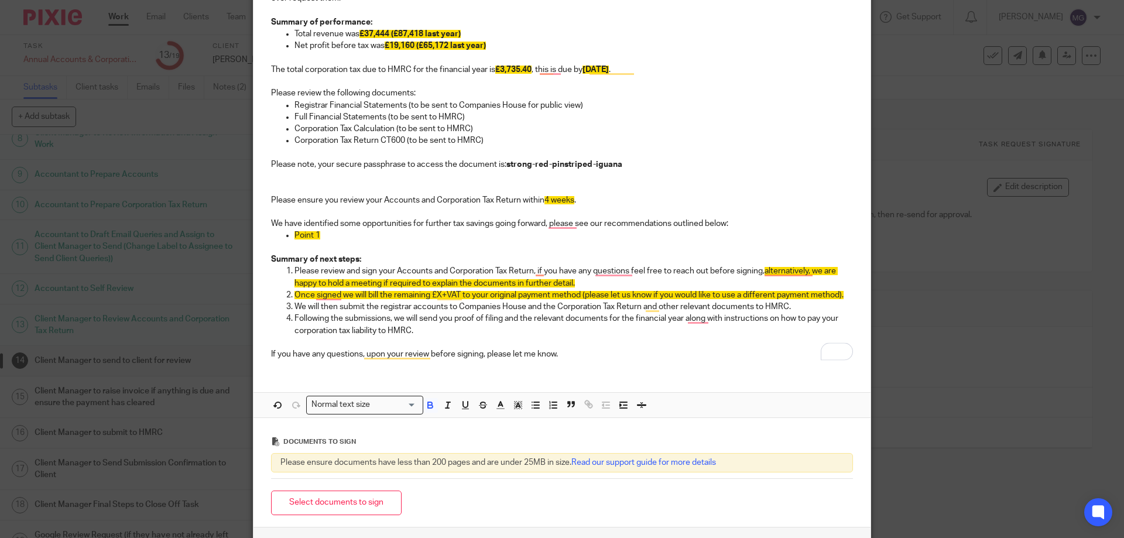
click at [335, 186] on p "To enrich screen reader interactions, please activate Accessibility in Grammarl…" at bounding box center [562, 188] width 582 height 12
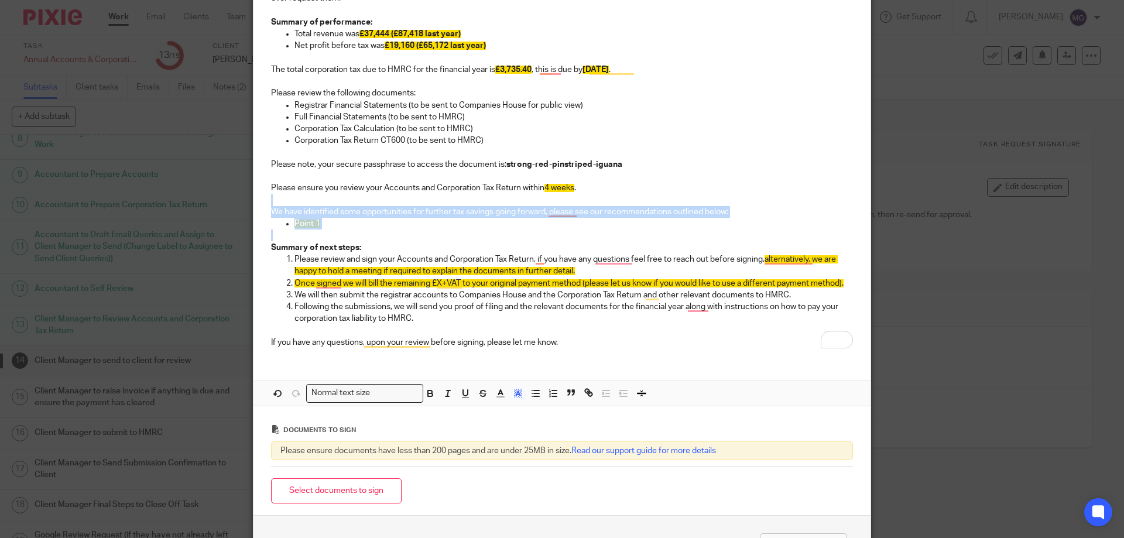
drag, startPoint x: 405, startPoint y: 228, endPoint x: 260, endPoint y: 205, distance: 146.4
click at [260, 205] on div "Hi Anoop, I hope you are well and having a good week! MAINI & CO LTD Accounts a…" at bounding box center [562, 134] width 617 height 448
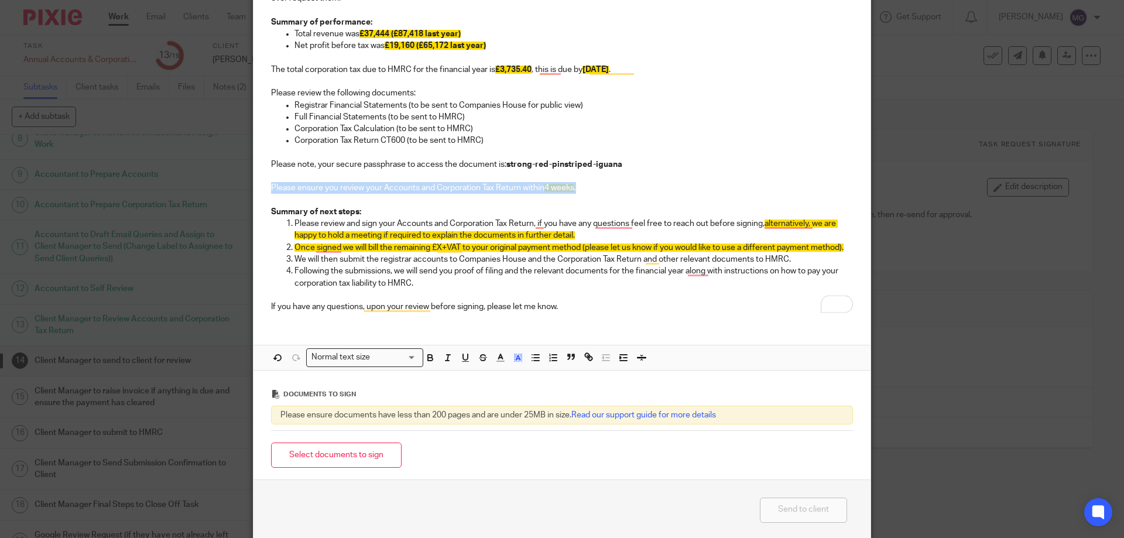
drag, startPoint x: 575, startPoint y: 190, endPoint x: 337, endPoint y: 224, distance: 240.1
click at [243, 190] on div "Message Signers: Anoop Maini Anoop Maini (0 selected) Subject: Please review yo…" at bounding box center [562, 269] width 1124 height 538
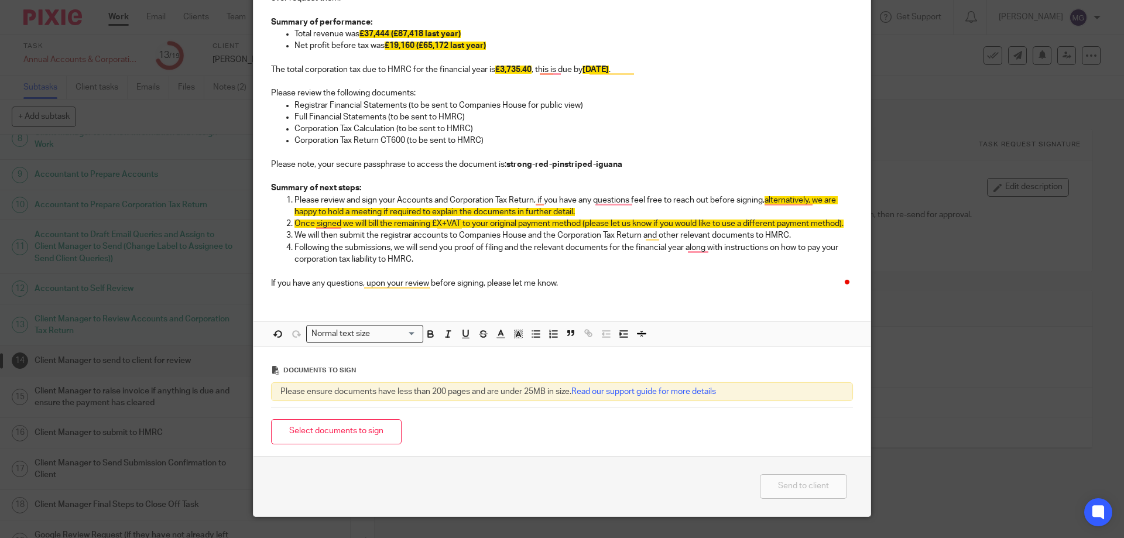
scroll to position [117, 0]
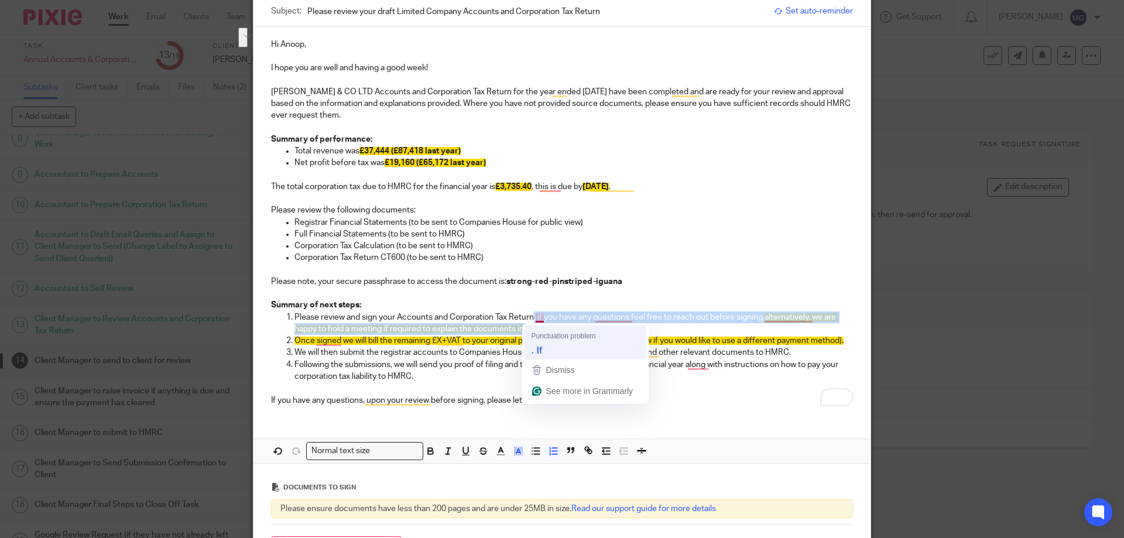
drag, startPoint x: 532, startPoint y: 317, endPoint x: 596, endPoint y: 329, distance: 64.9
click at [596, 329] on html "Work Email Clients Team Reports Settings Work Email Clients Team Reports Settin…" at bounding box center [562, 269] width 1124 height 538
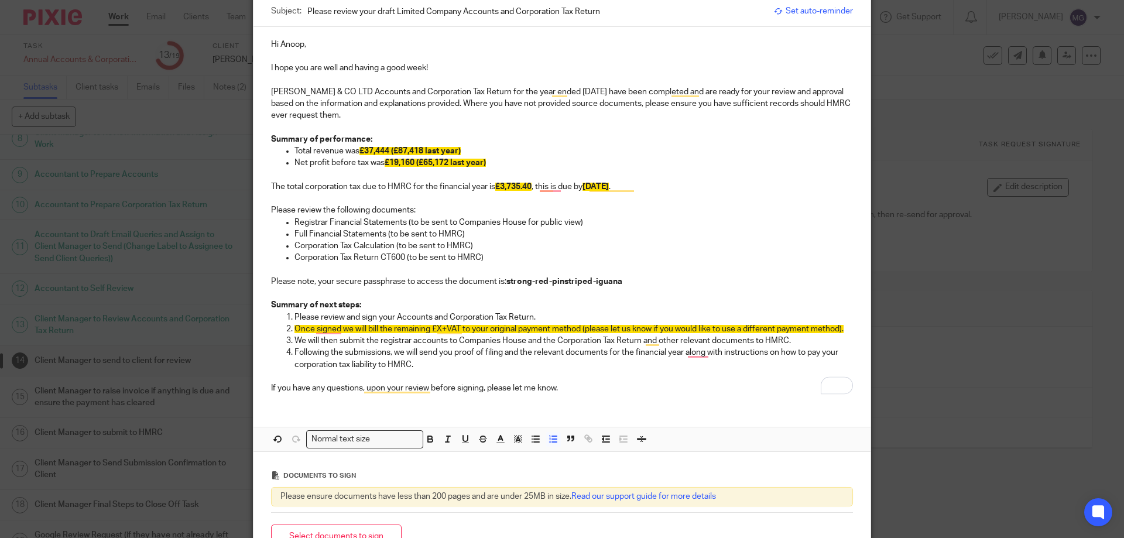
click at [419, 352] on p "Following the submissions, we will send you proof of filing and the relevant do…" at bounding box center [573, 359] width 559 height 24
drag, startPoint x: 625, startPoint y: 352, endPoint x: 612, endPoint y: 350, distance: 13.2
click at [625, 352] on p "Following the submissions, we will send you proof of filing and the relevant do…" at bounding box center [573, 359] width 559 height 24
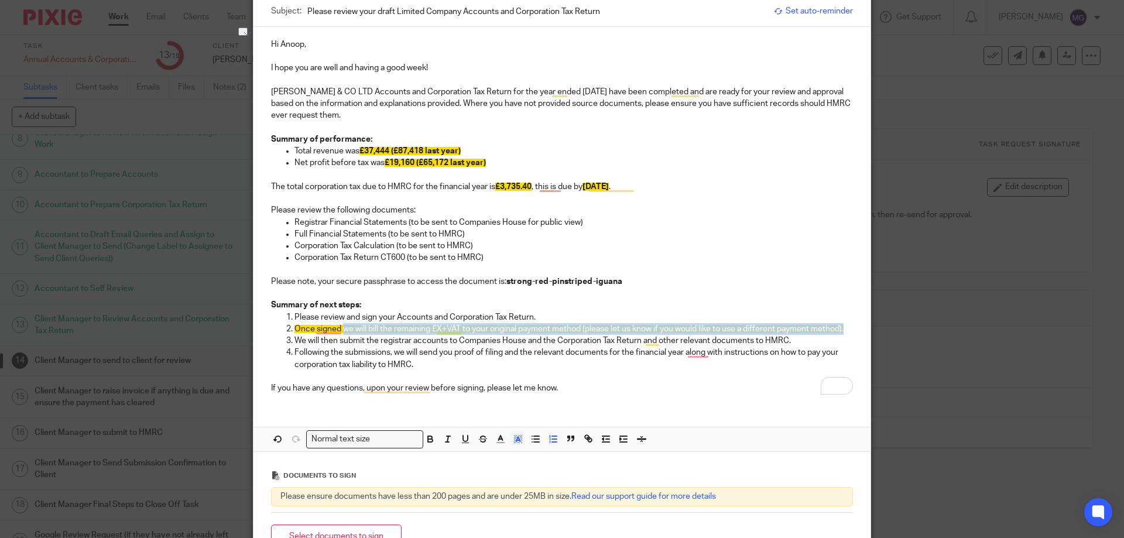
drag, startPoint x: 340, startPoint y: 328, endPoint x: 845, endPoint y: 327, distance: 505.3
click at [845, 327] on p "Once signed we will bill the remaining £X+VAT to your original payment method (…" at bounding box center [573, 329] width 559 height 12
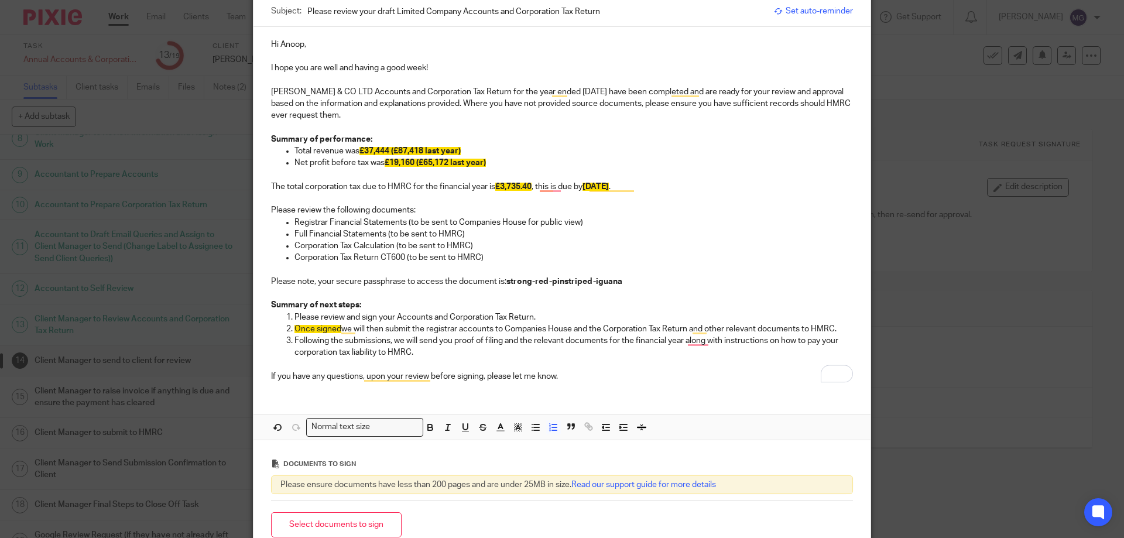
click at [467, 341] on p "Following the submissions, we will send you proof of filing and the relevant do…" at bounding box center [573, 347] width 559 height 24
click at [319, 348] on p "Following the submissions, we will send you proof of filing and the relevant do…" at bounding box center [573, 347] width 559 height 24
click at [436, 351] on p "Following the submissions, we will send you proof of filing and the relevant do…" at bounding box center [573, 347] width 559 height 24
drag, startPoint x: 557, startPoint y: 347, endPoint x: 550, endPoint y: 347, distance: 7.0
click at [554, 347] on p "Following the submissions, we will send you proof of filing and the relevant do…" at bounding box center [573, 347] width 559 height 24
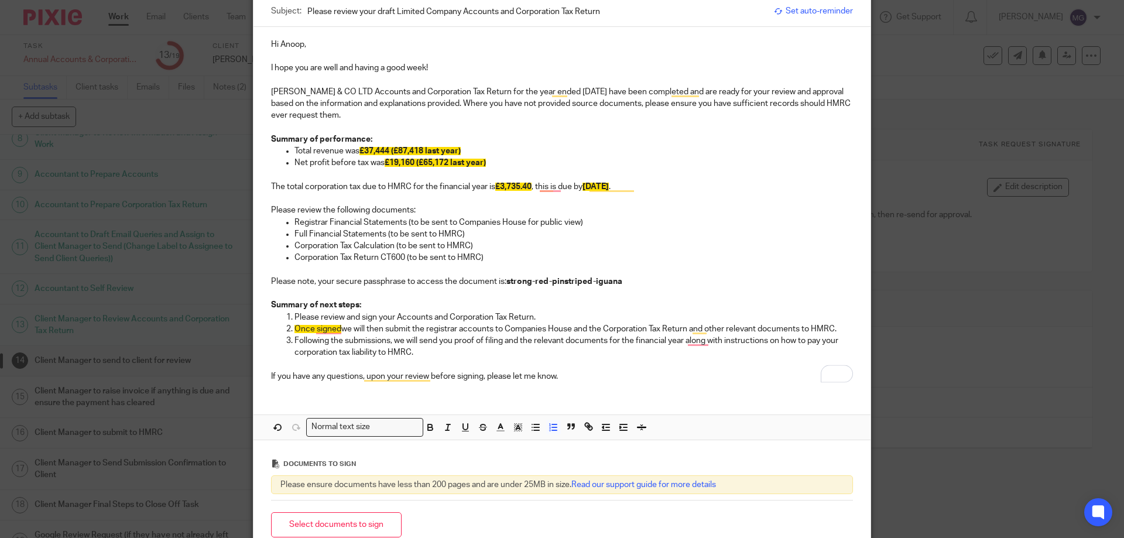
click at [566, 339] on p "Following the submissions, we will send you proof of filing and the relevant do…" at bounding box center [573, 347] width 559 height 24
drag, startPoint x: 503, startPoint y: 341, endPoint x: 682, endPoint y: 344, distance: 179.2
click at [682, 344] on p "Following the submissions, we will send you proof of filing and the relevant do…" at bounding box center [573, 347] width 559 height 24
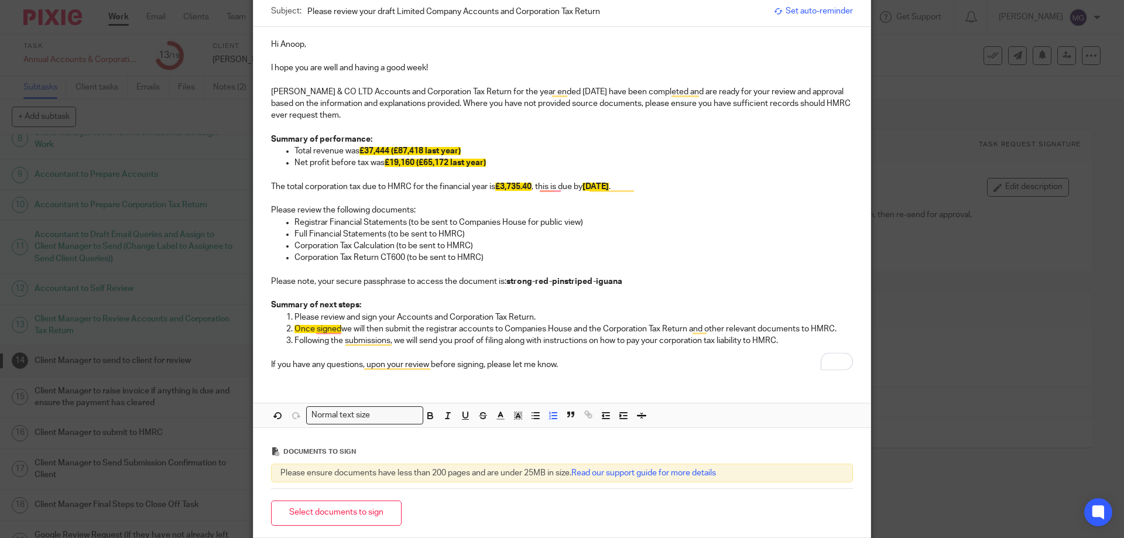
click at [517, 355] on p "To enrich screen reader interactions, please activate Accessibility in Grammarl…" at bounding box center [573, 353] width 559 height 12
click at [558, 364] on p "If you have any questions, upon your review before signing, please let me know." at bounding box center [562, 365] width 582 height 12
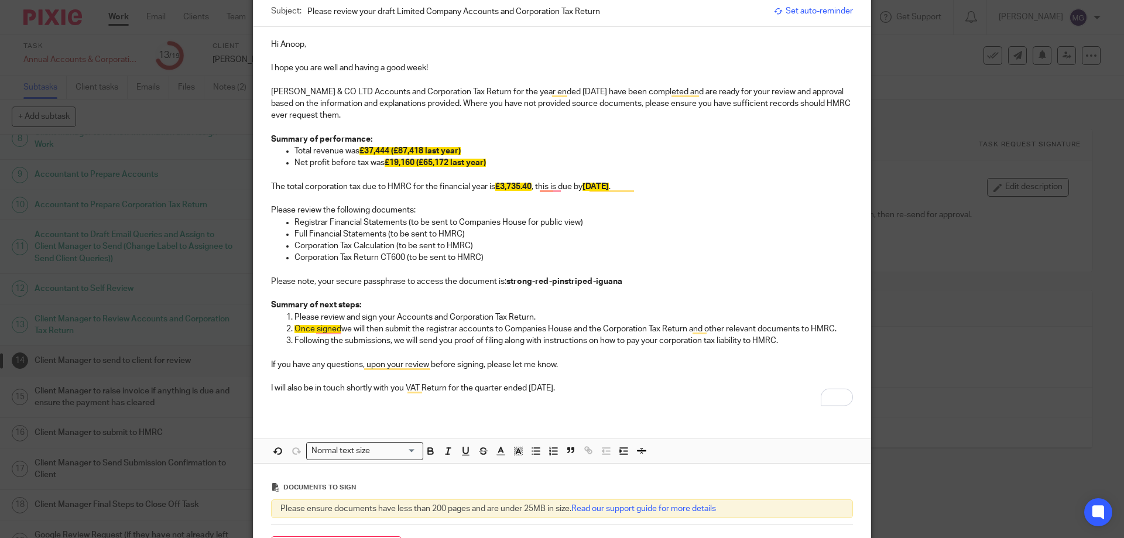
scroll to position [0, 0]
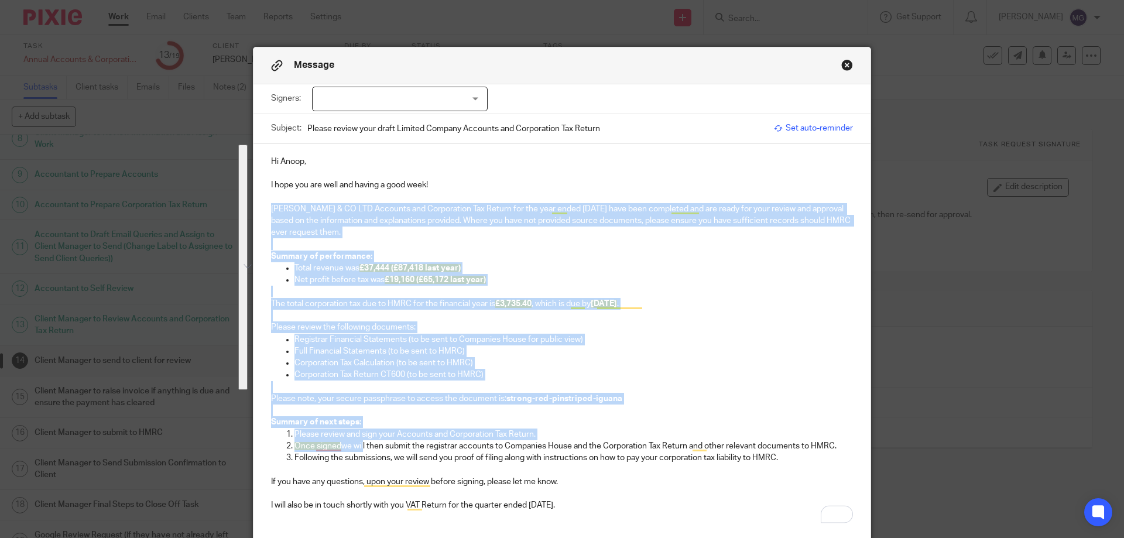
drag, startPoint x: 361, startPoint y: 451, endPoint x: 489, endPoint y: 286, distance: 209.0
click at [261, 214] on div "Hi Anoop, I hope you are well and having a good week! MAINI & CO LTD Accounts a…" at bounding box center [562, 338] width 617 height 388
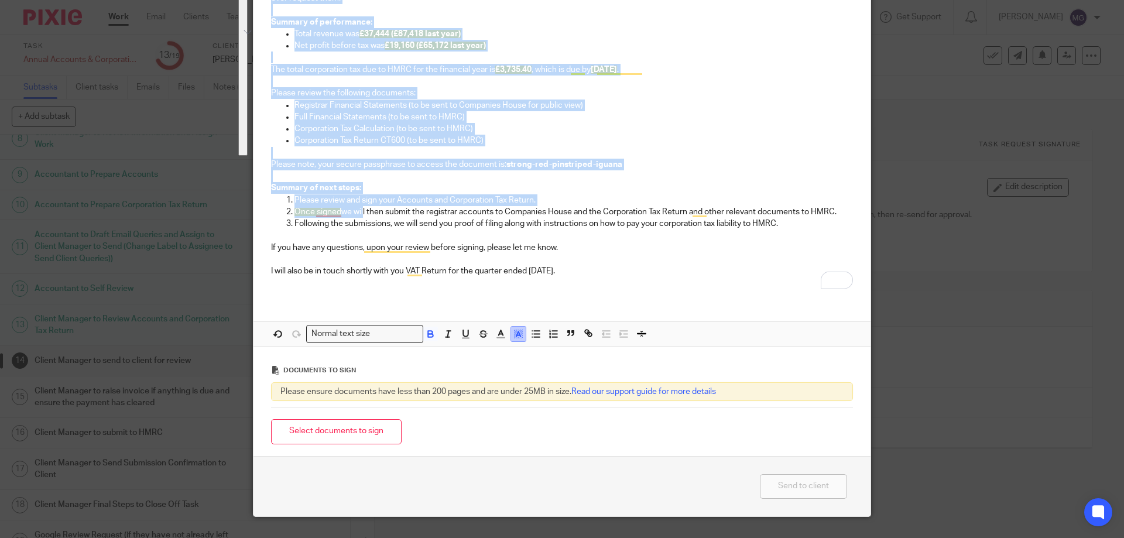
click at [512, 327] on button "button" at bounding box center [518, 334] width 15 height 15
drag, startPoint x: 489, startPoint y: 352, endPoint x: 433, endPoint y: 261, distance: 107.2
click at [489, 351] on li "color:#FFFFFF" at bounding box center [492, 349] width 9 height 9
click at [431, 259] on p "To enrich screen reader interactions, please activate Accessibility in Grammarl…" at bounding box center [562, 260] width 582 height 12
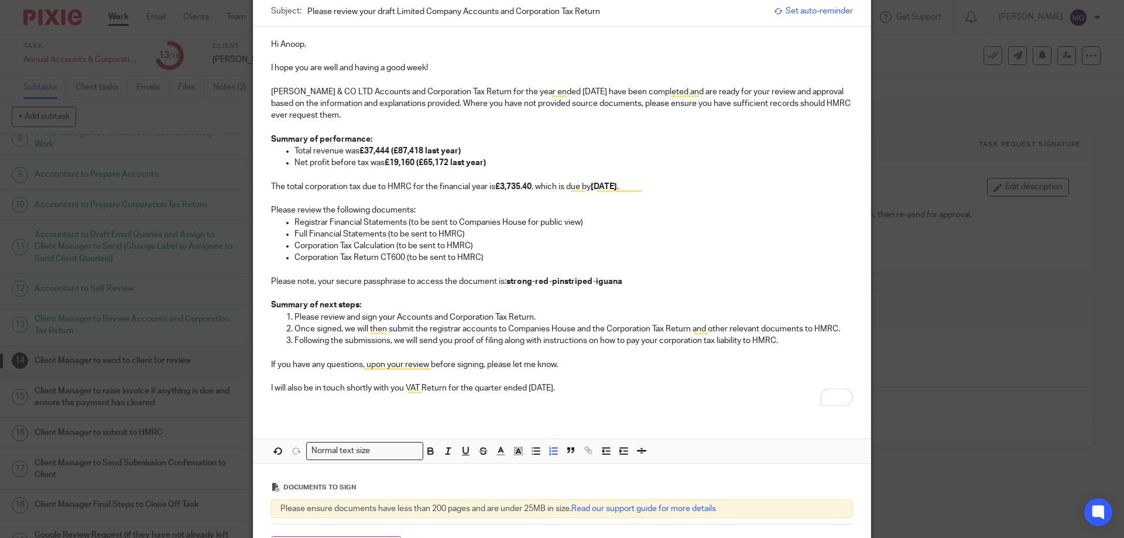
scroll to position [176, 0]
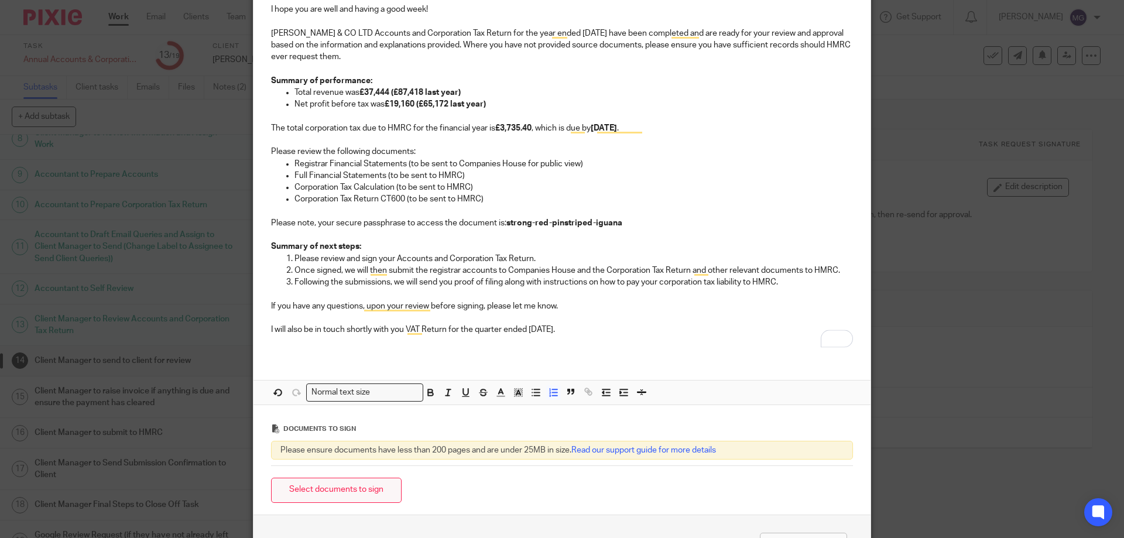
click at [368, 478] on button "Select documents to sign" at bounding box center [336, 490] width 131 height 25
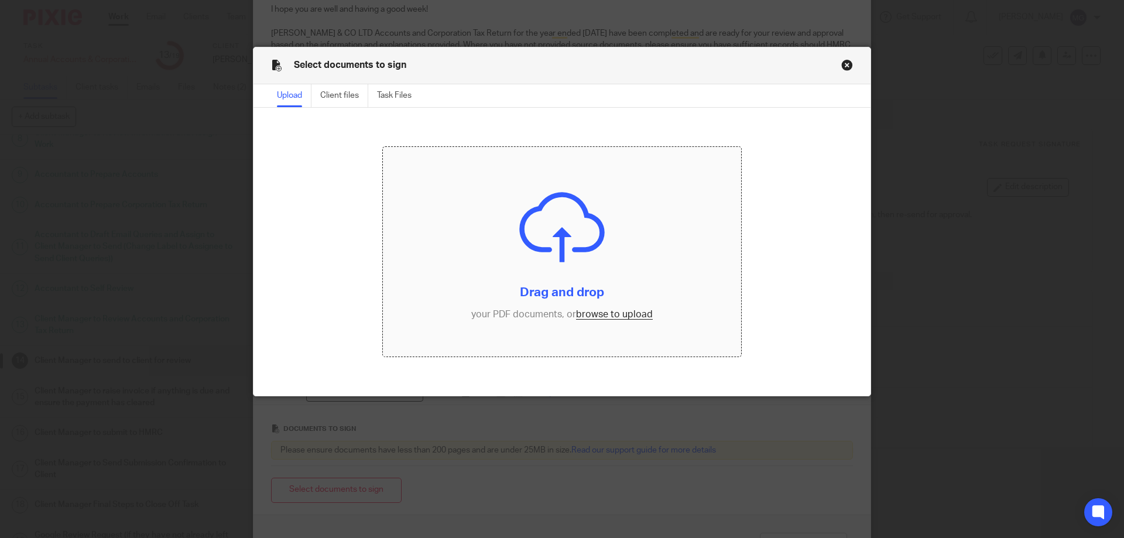
click at [486, 243] on input "file" at bounding box center [562, 252] width 359 height 210
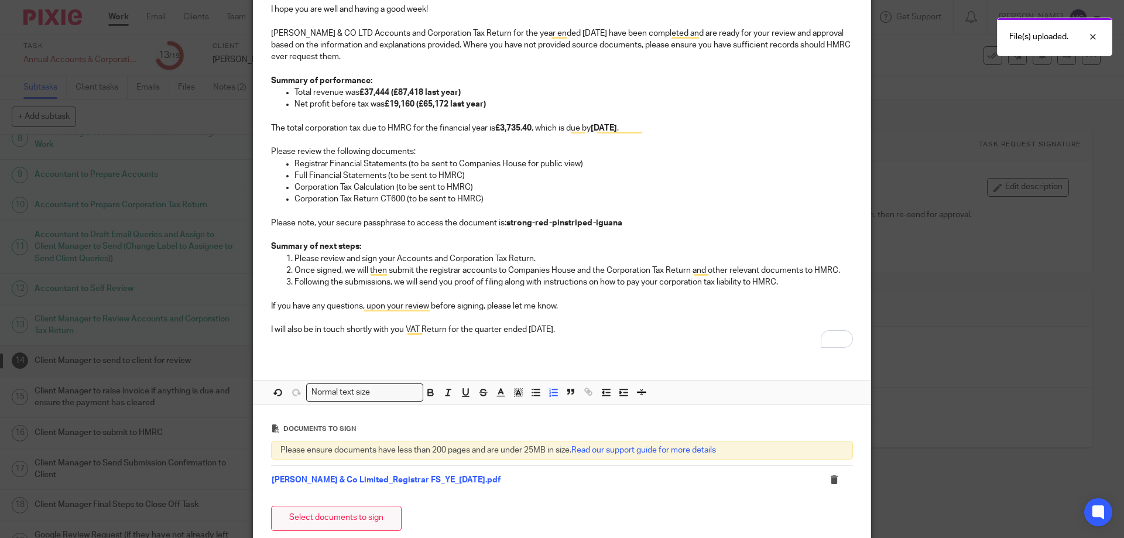
click at [325, 517] on button "Select documents to sign" at bounding box center [336, 518] width 131 height 25
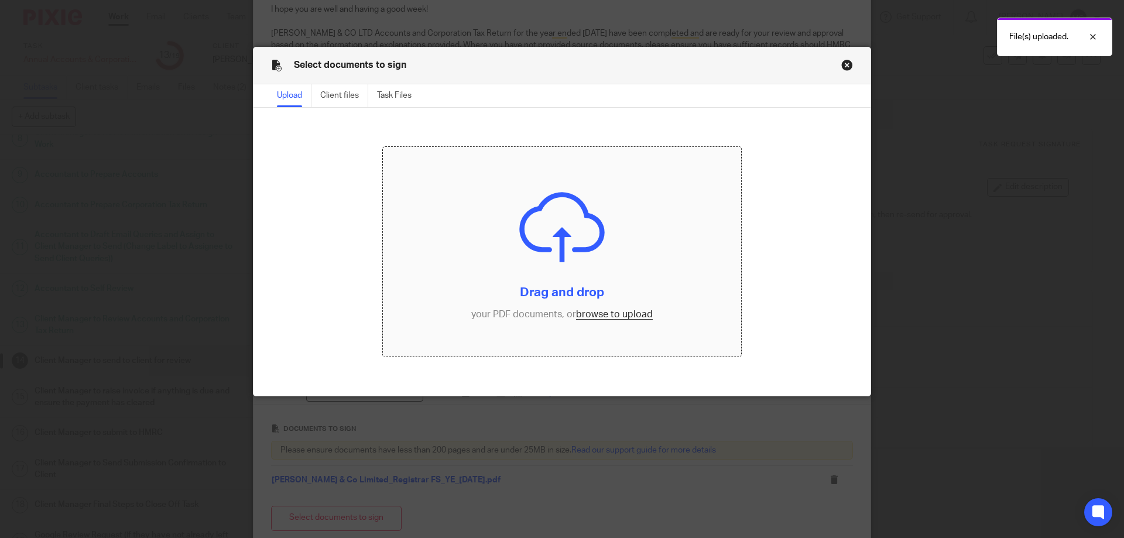
click at [461, 242] on input "file" at bounding box center [562, 252] width 359 height 210
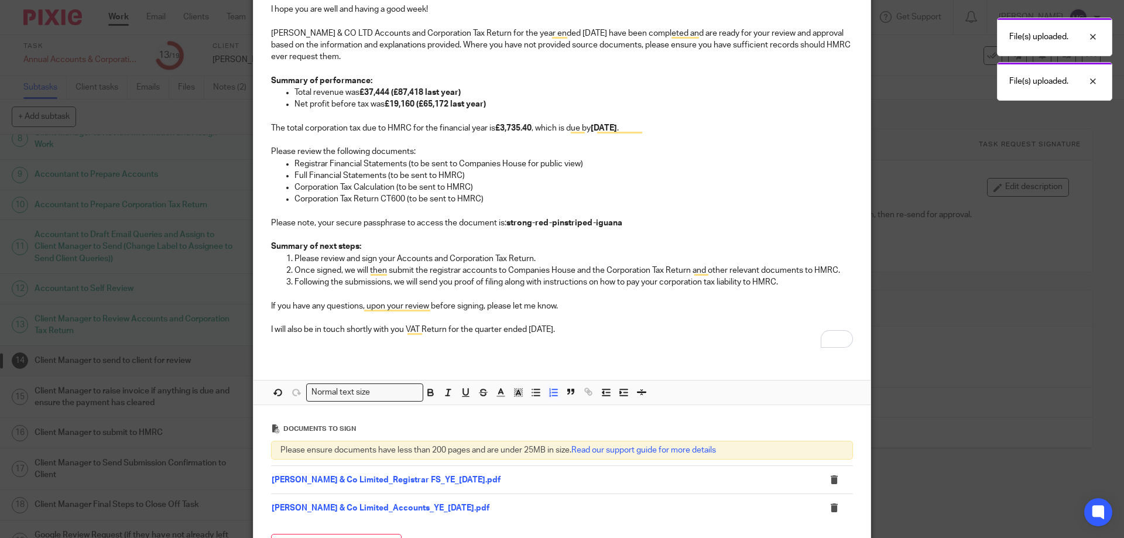
scroll to position [316, 0]
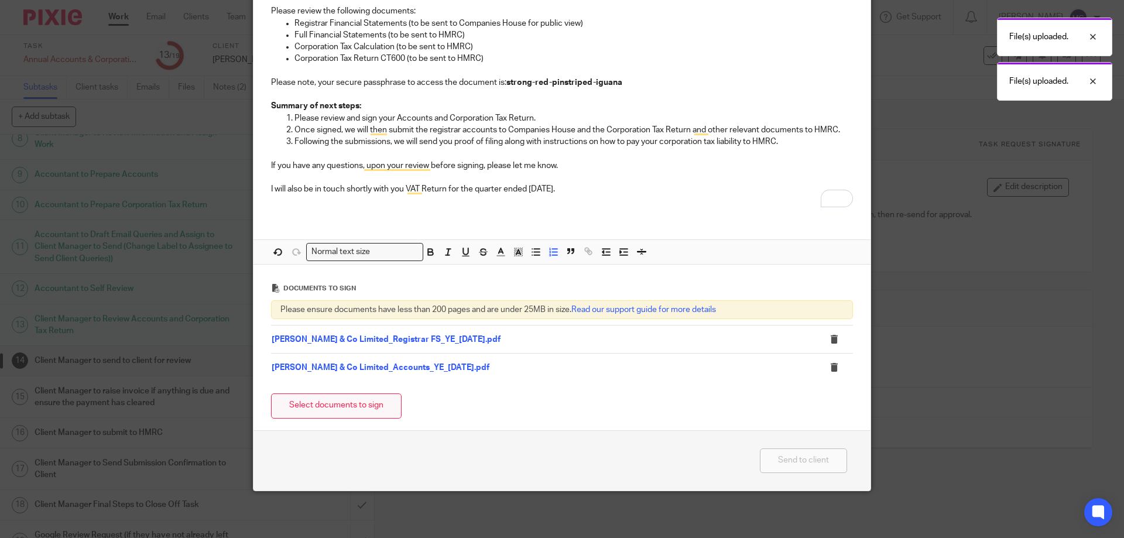
click at [355, 410] on button "Select documents to sign" at bounding box center [336, 405] width 131 height 25
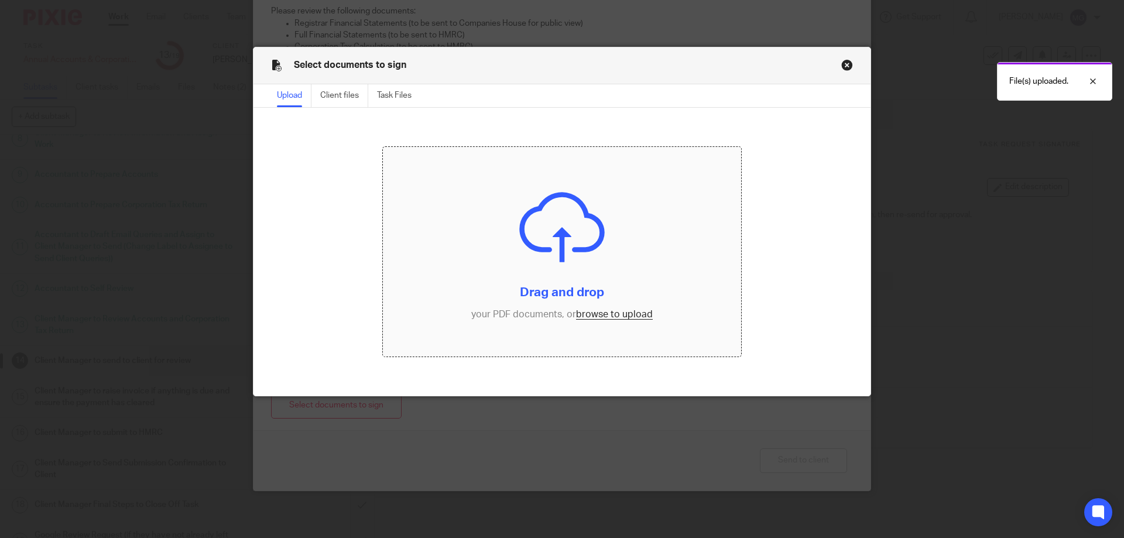
click at [464, 178] on input "file" at bounding box center [562, 252] width 359 height 210
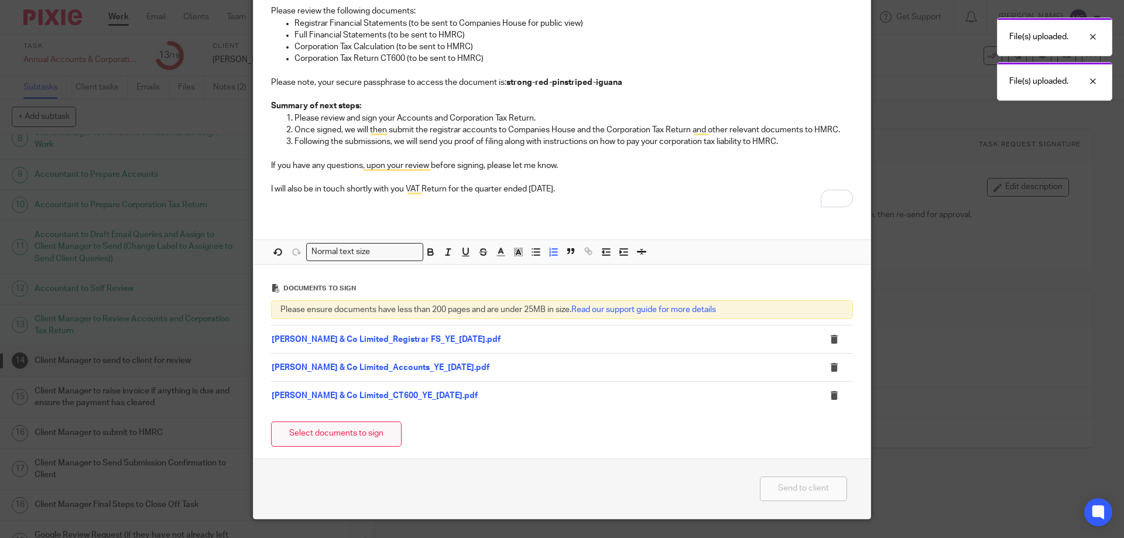
scroll to position [344, 0]
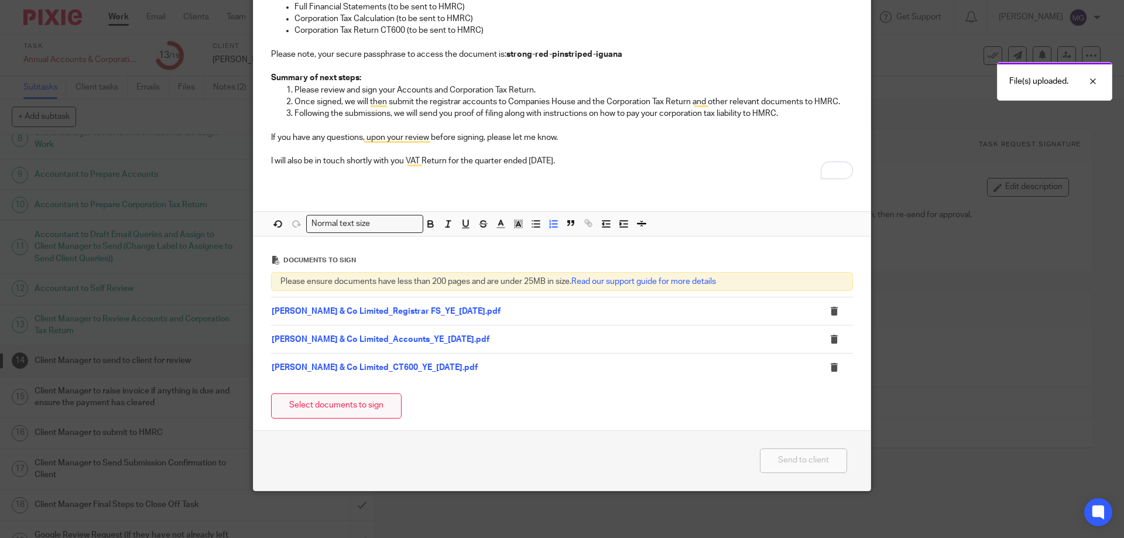
click at [366, 392] on div "Select documents to sign" at bounding box center [562, 406] width 582 height 37
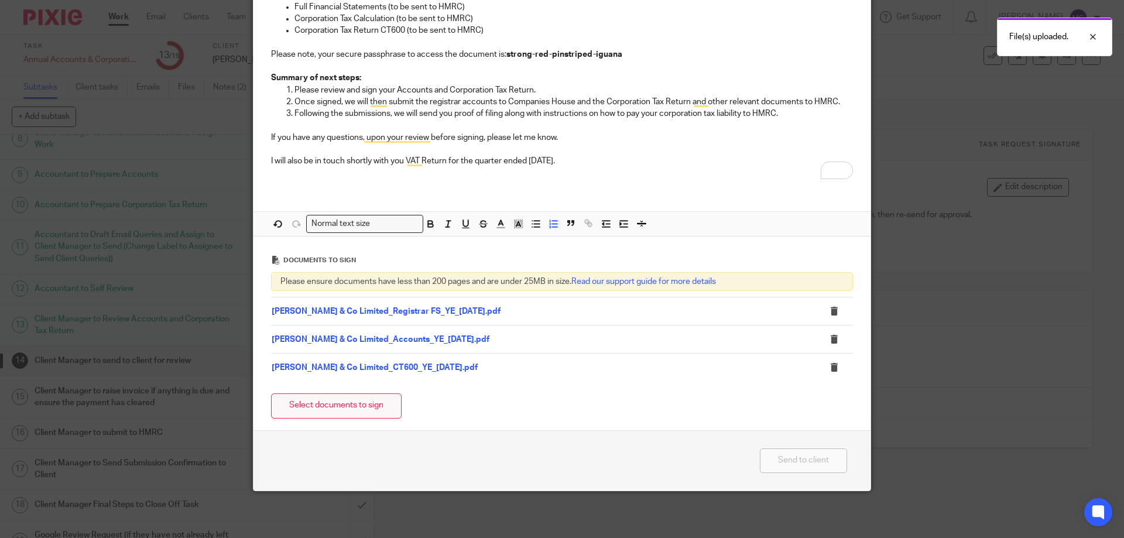
click at [295, 408] on button "Select documents to sign" at bounding box center [336, 405] width 131 height 25
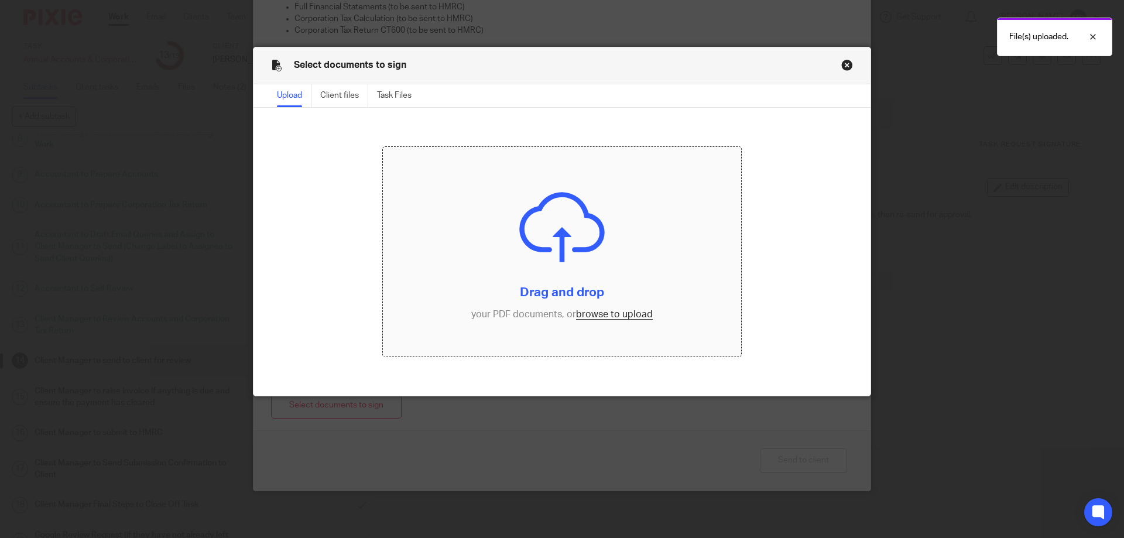
click at [458, 221] on input "file" at bounding box center [562, 252] width 359 height 210
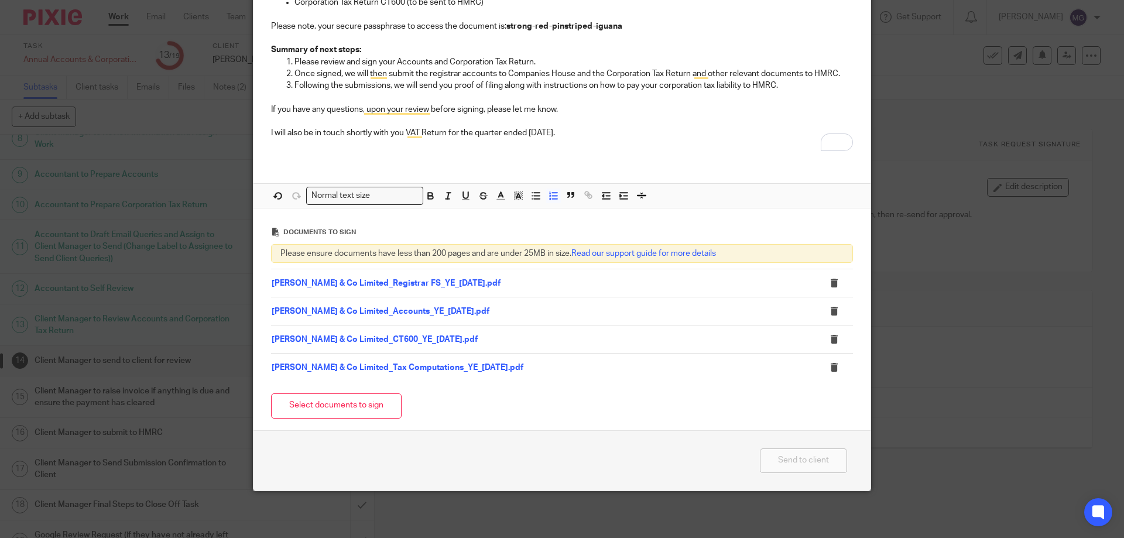
scroll to position [197, 0]
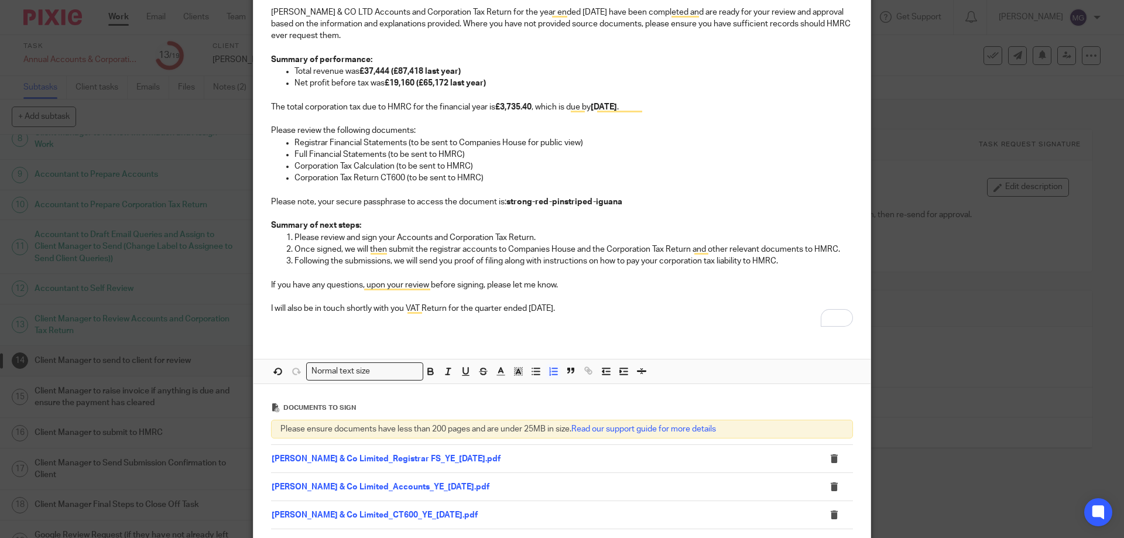
click at [549, 223] on p "Summary of next steps:" at bounding box center [562, 226] width 582 height 12
click at [391, 231] on p "Summary of next steps:" at bounding box center [562, 226] width 582 height 12
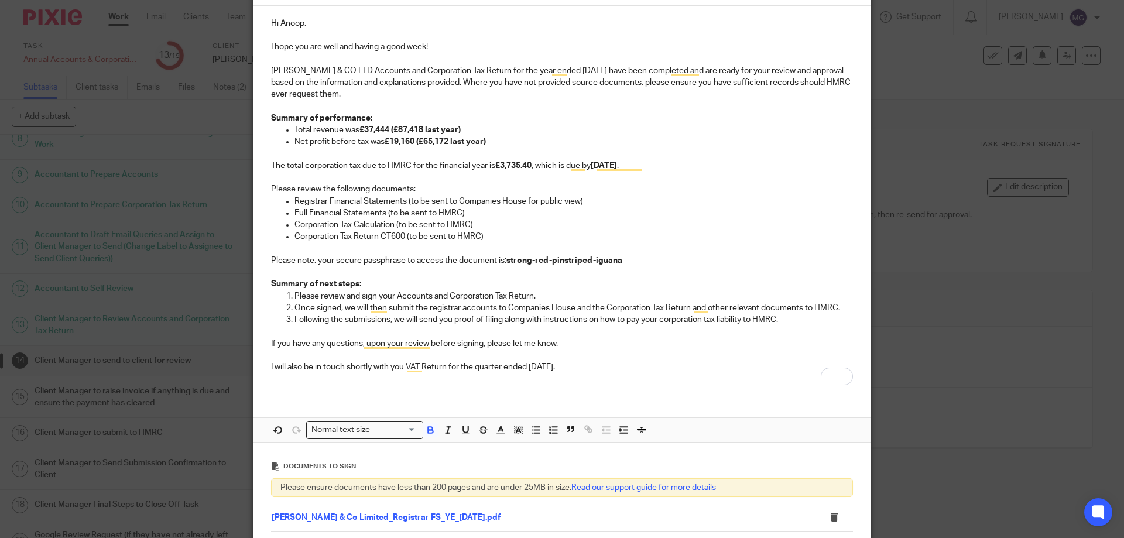
click at [631, 261] on p "Please note, your secure passphrase to access the document is: strong-red-pinst…" at bounding box center [562, 261] width 582 height 12
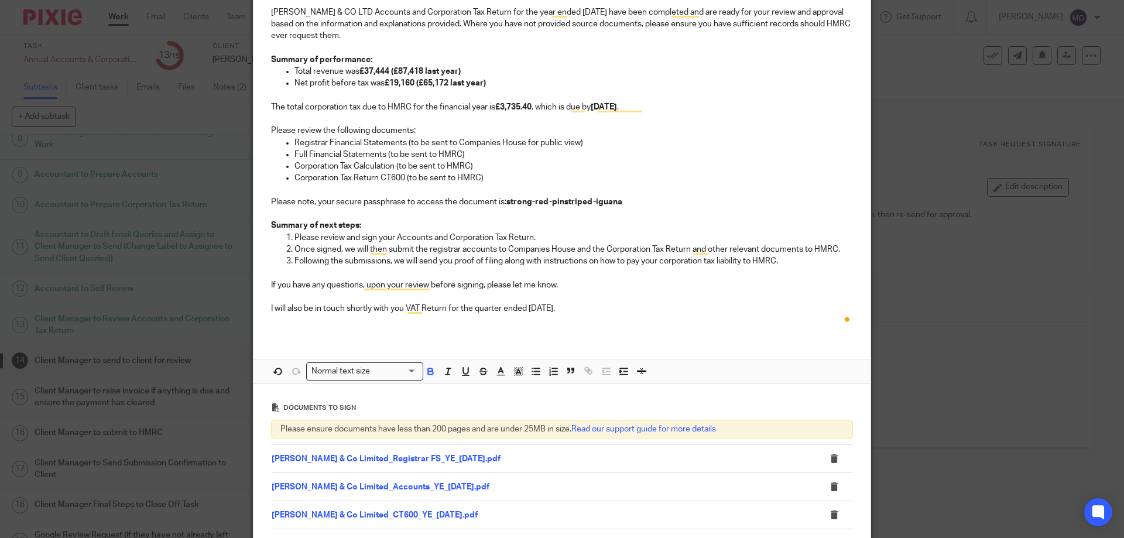
scroll to position [0, 0]
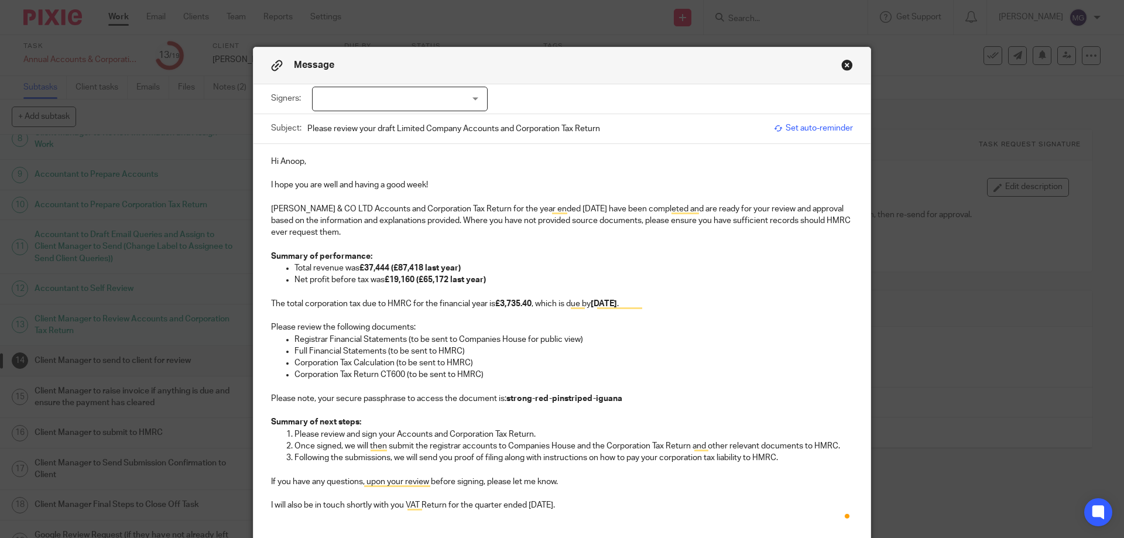
click at [468, 183] on p "I hope you are well and having a good week!" at bounding box center [562, 185] width 582 height 12
click at [402, 235] on p "MAINI & CO LTD Accounts and Corporation Tax Return for the year ended 31 Dec 20…" at bounding box center [562, 221] width 582 height 36
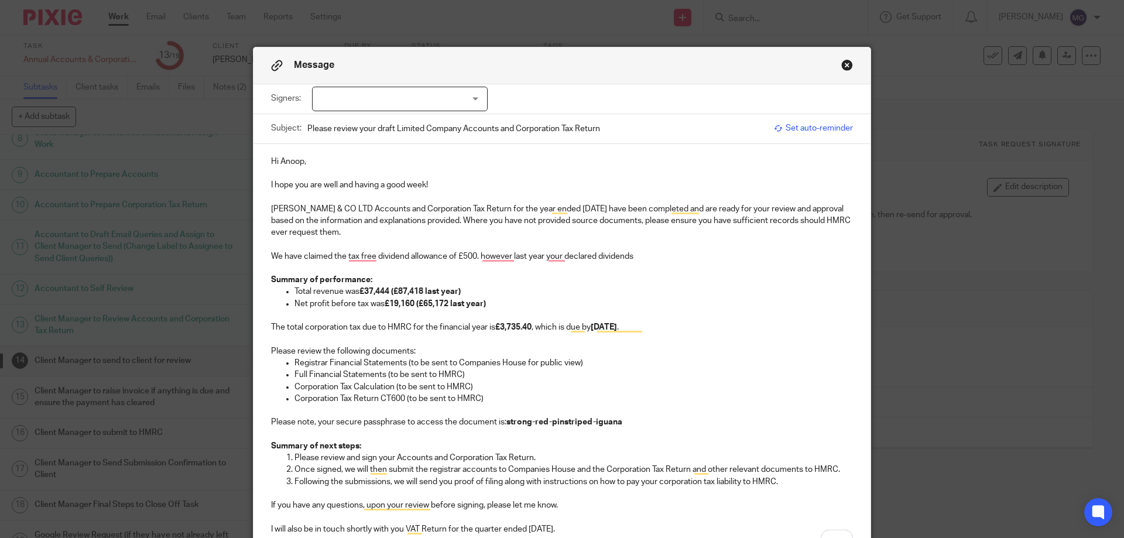
click at [643, 254] on p "We have claimed the tax free dividend allowance of £500. however last year your…" at bounding box center [562, 257] width 582 height 12
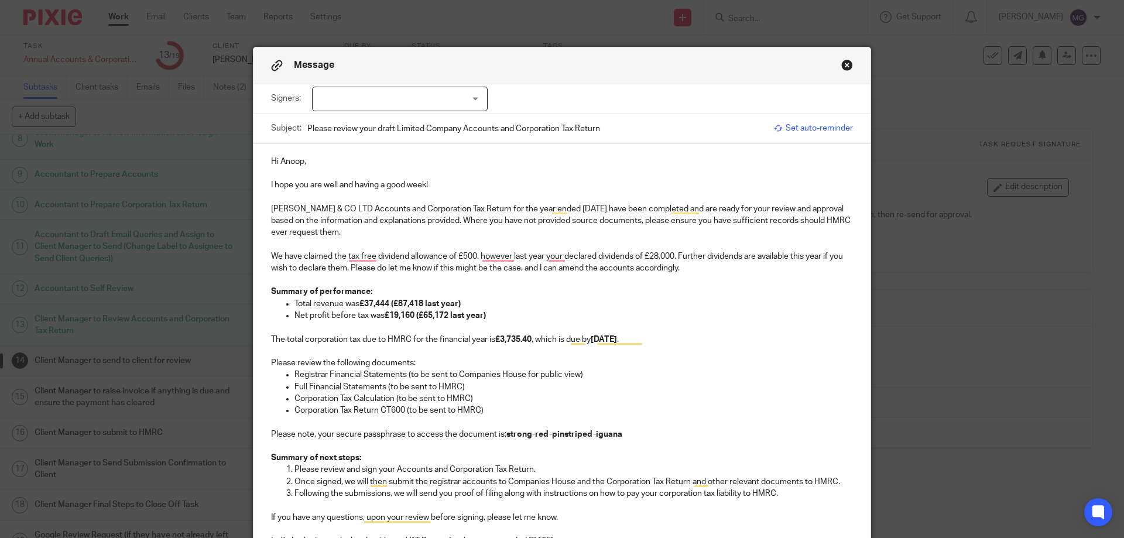
click at [693, 266] on p "We have claimed the tax free dividend allowance of £500. however last year your…" at bounding box center [562, 263] width 582 height 24
click at [597, 334] on p "The total corporation tax due to HMRC for the financial year is £3,735.40 , whi…" at bounding box center [562, 340] width 582 height 12
click at [691, 296] on p "Summary of performance:" at bounding box center [562, 292] width 582 height 12
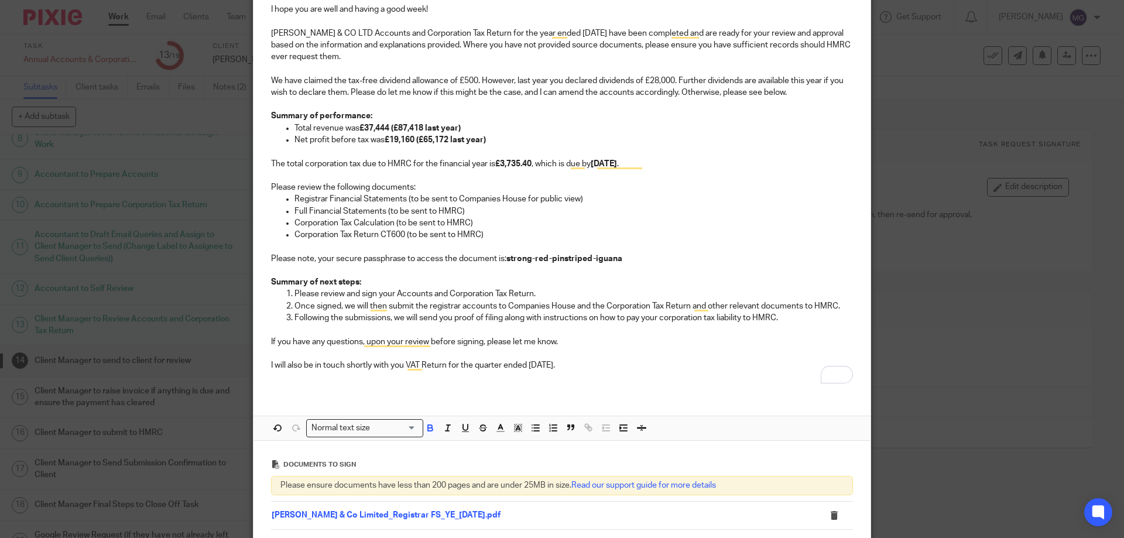
scroll to position [59, 0]
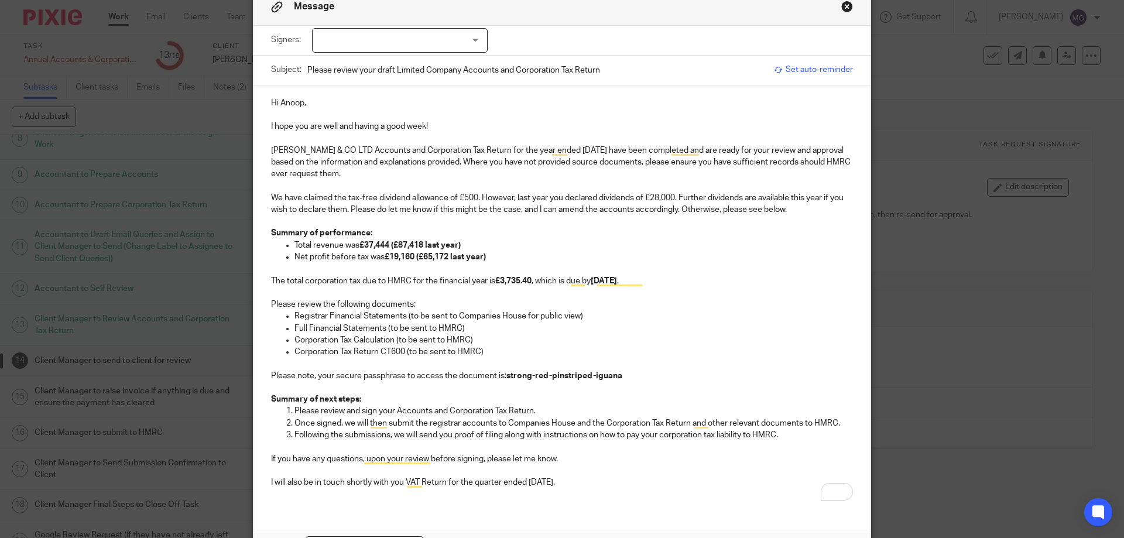
click at [295, 199] on p "We have claimed the tax-free dividend allowance of £500. However, last year you…" at bounding box center [562, 204] width 582 height 24
click at [308, 198] on p "We have claimed the tax-free dividend allowance of £500. However, last year you…" at bounding box center [562, 204] width 582 height 24
click at [475, 225] on p "To enrich screen reader interactions, please activate Accessibility in Grammarl…" at bounding box center [562, 221] width 582 height 12
click at [475, 201] on p "We have declared the tax-free dividend allowance of £500. However, last year yo…" at bounding box center [562, 204] width 582 height 24
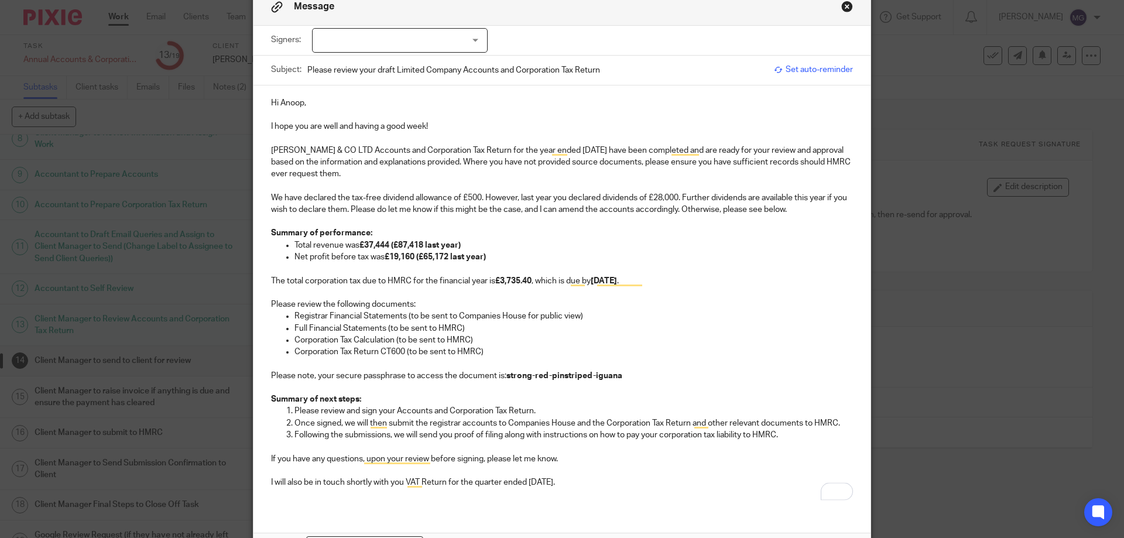
click at [478, 194] on p "We have declared the tax-free dividend allowance of £500. However, last year yo…" at bounding box center [562, 204] width 582 height 24
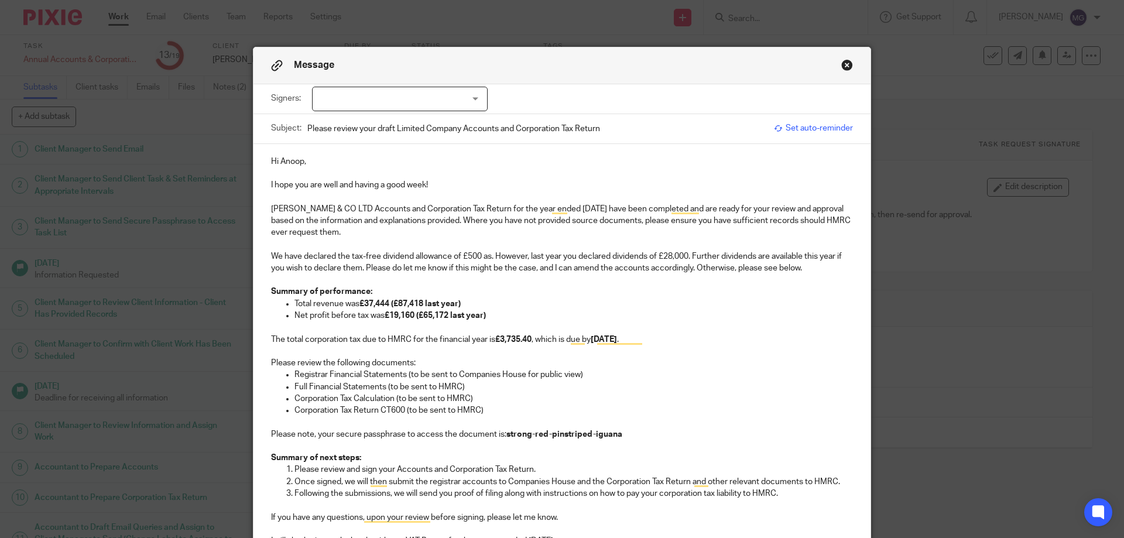
scroll to position [59, 0]
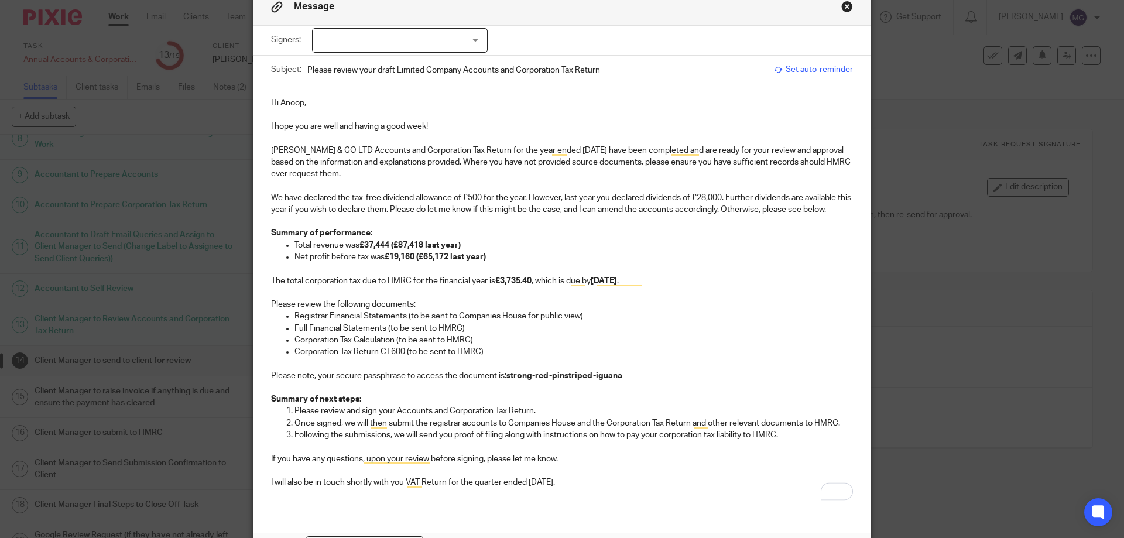
click at [633, 268] on p "To enrich screen reader interactions, please activate Accessibility in Grammarl…" at bounding box center [562, 269] width 582 height 12
click at [632, 197] on p "We have declared the tax-free dividend allowance of £500 for the year. However,…" at bounding box center [562, 204] width 582 height 24
click at [726, 194] on p "We have declared the tax-free dividend allowance of £500 for the year. However,…" at bounding box center [562, 204] width 582 height 24
click at [280, 208] on p "We have declared the tax-free dividend allowance of £500 for the year. However,…" at bounding box center [562, 204] width 582 height 24
click at [279, 208] on p "We have declared the tax-free dividend allowance of £500 for the year. However,…" at bounding box center [562, 204] width 582 height 24
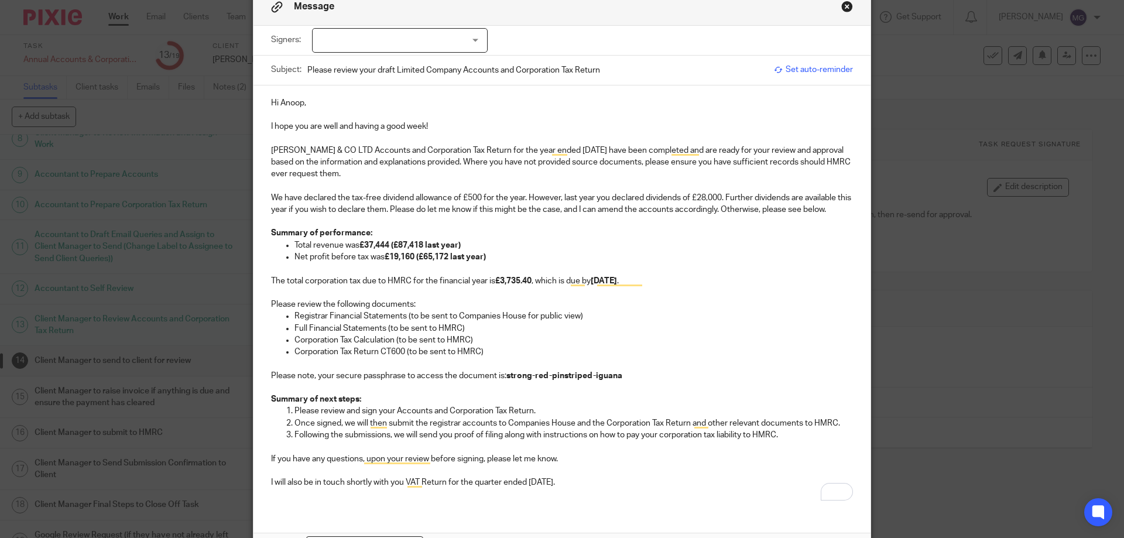
click at [278, 208] on p "We have declared the tax-free dividend allowance of £500 for the year. However,…" at bounding box center [562, 204] width 582 height 24
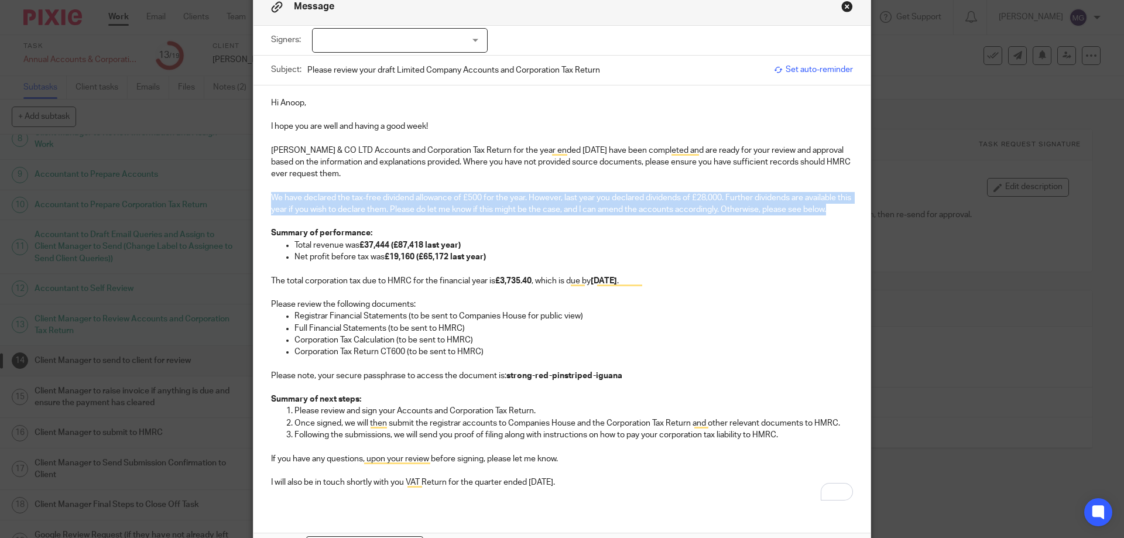
click at [278, 208] on p "We have declared the tax-free dividend allowance of £500 for the year. However,…" at bounding box center [562, 204] width 582 height 24
click at [502, 220] on p "To enrich screen reader interactions, please activate Accessibility in Grammarl…" at bounding box center [562, 221] width 582 height 12
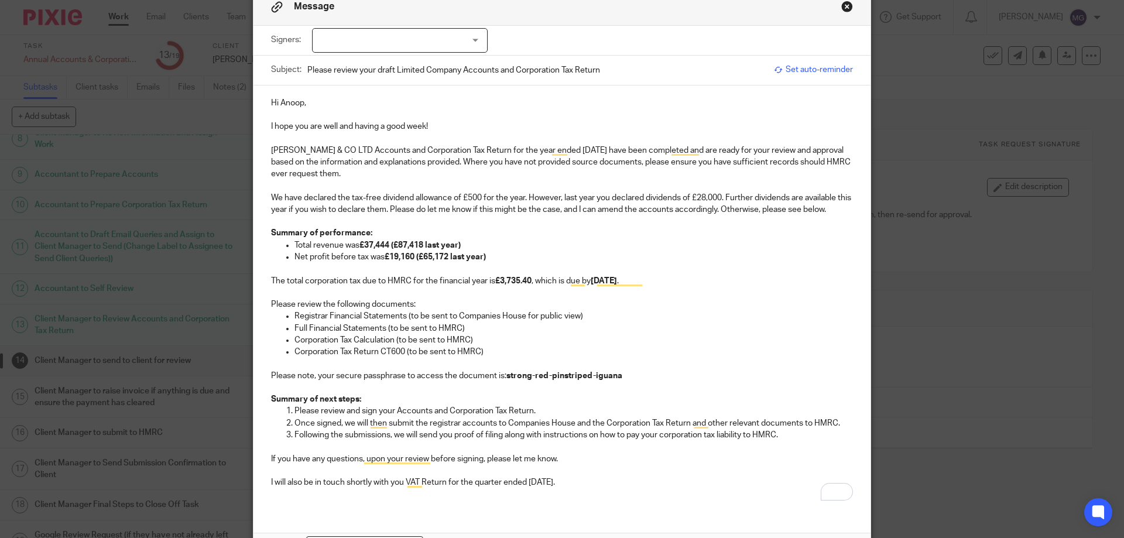
click at [271, 208] on p "We have declared the tax-free dividend allowance of £500 for the year. However,…" at bounding box center [562, 204] width 582 height 24
click at [741, 214] on p "We have declared the tax-free dividend allowance of £500 for the year. However,…" at bounding box center [562, 204] width 582 height 24
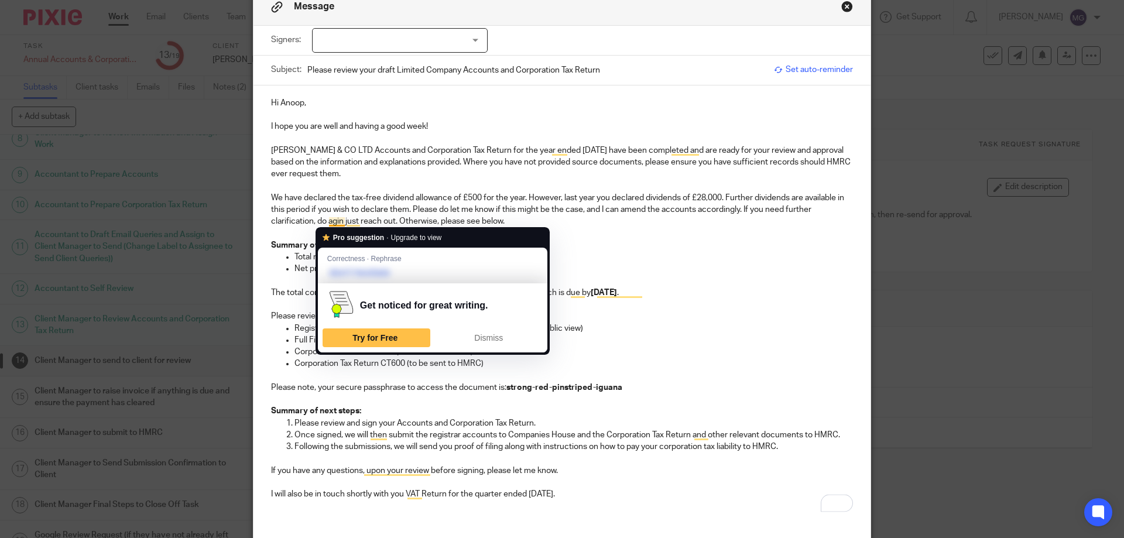
click at [333, 221] on p "We have declared the tax-free dividend allowance of £500 for the year. However,…" at bounding box center [562, 210] width 582 height 36
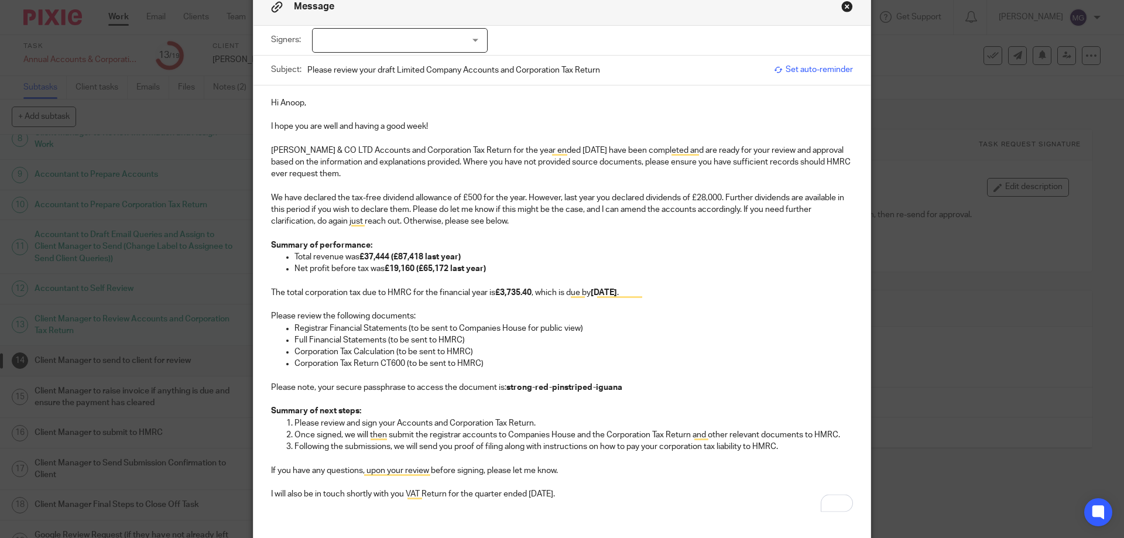
click at [398, 234] on p "To enrich screen reader interactions, please activate Accessibility in Grammarl…" at bounding box center [562, 233] width 582 height 12
click at [408, 48] on div at bounding box center [400, 40] width 176 height 25
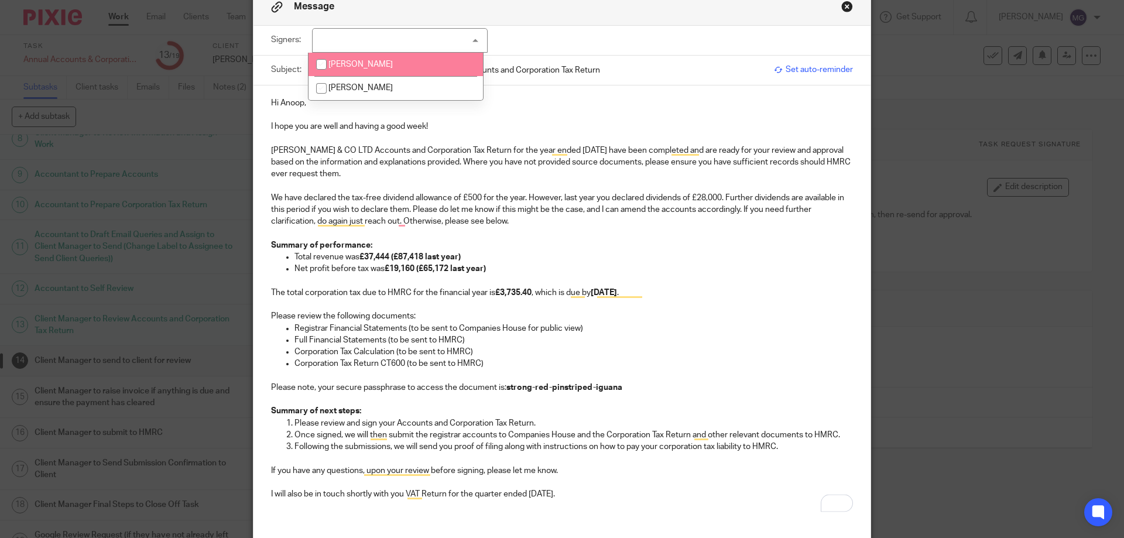
click at [392, 70] on li "Anoop Maini" at bounding box center [396, 65] width 174 height 24
checkbox input "true"
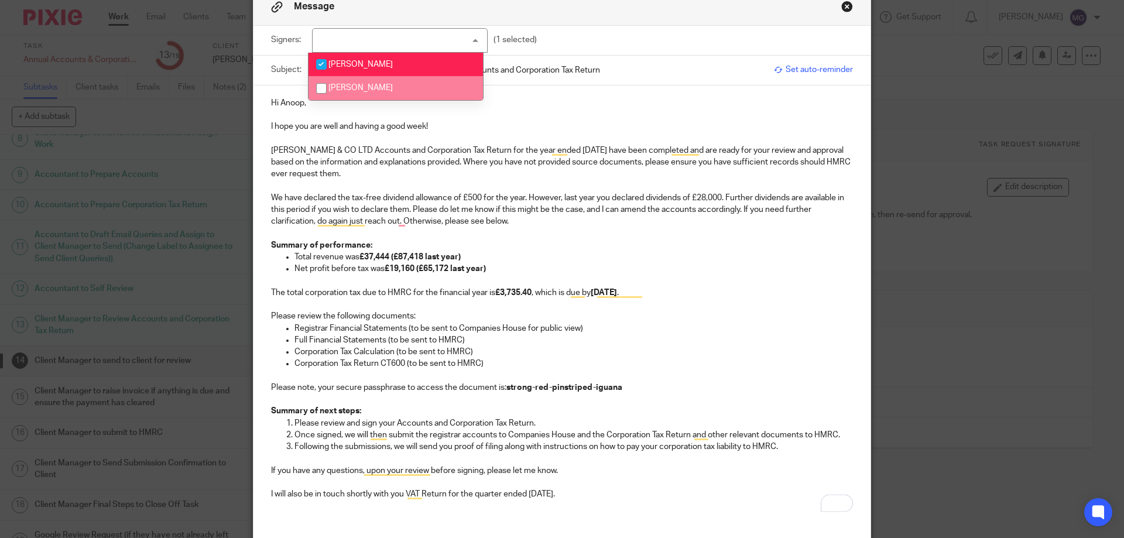
click at [656, 153] on p "MAINI & CO LTD Accounts and Corporation Tax Return for the year ended 31 Dec 20…" at bounding box center [562, 163] width 582 height 36
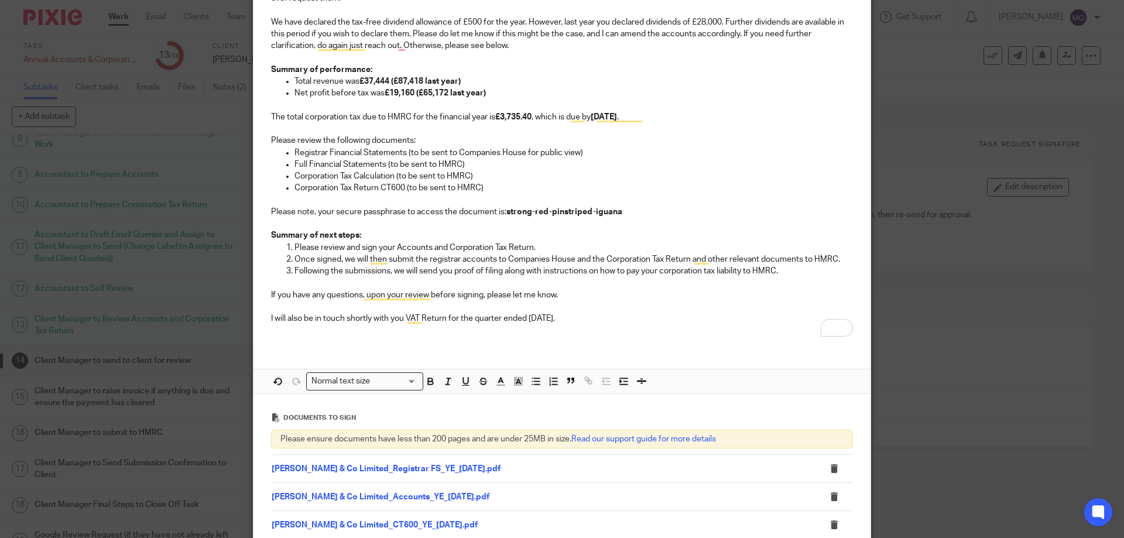
scroll to position [420, 0]
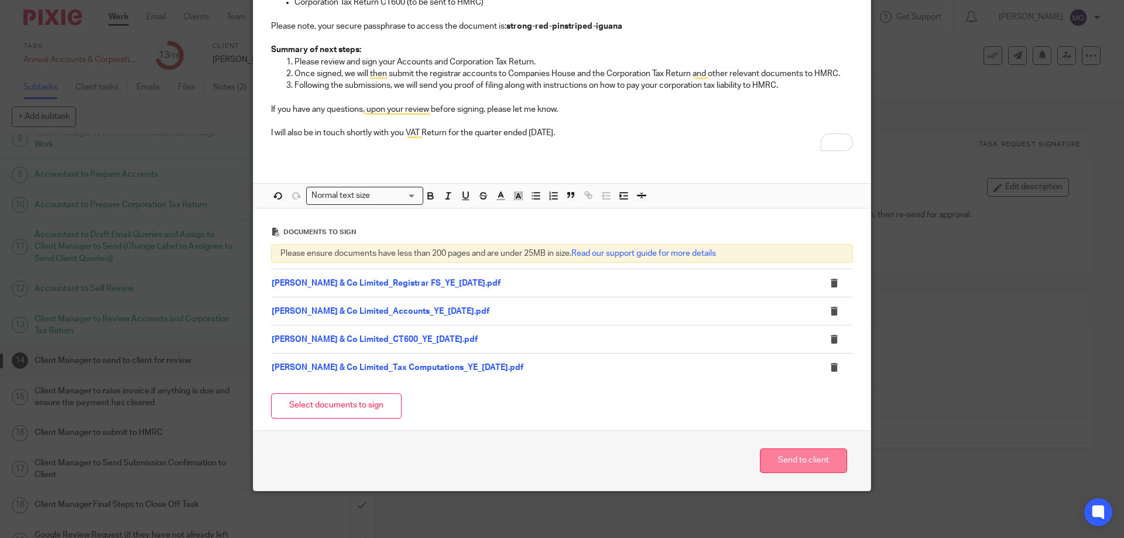
click at [830, 458] on button "Send to client" at bounding box center [803, 460] width 87 height 25
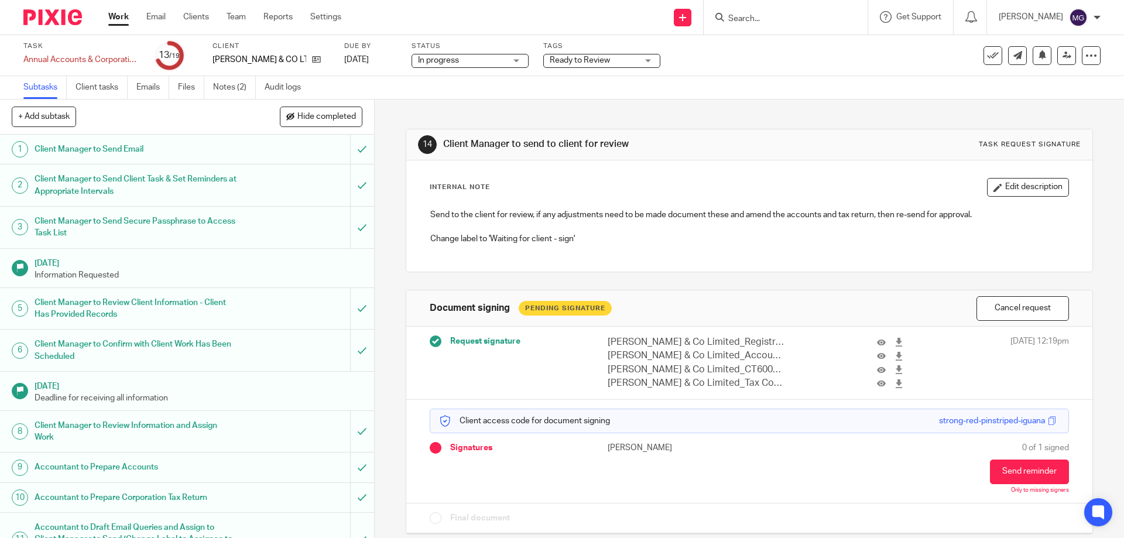
click at [547, 122] on div "14 Client Manager to send to client for review Task request signature Internal …" at bounding box center [749, 323] width 687 height 447
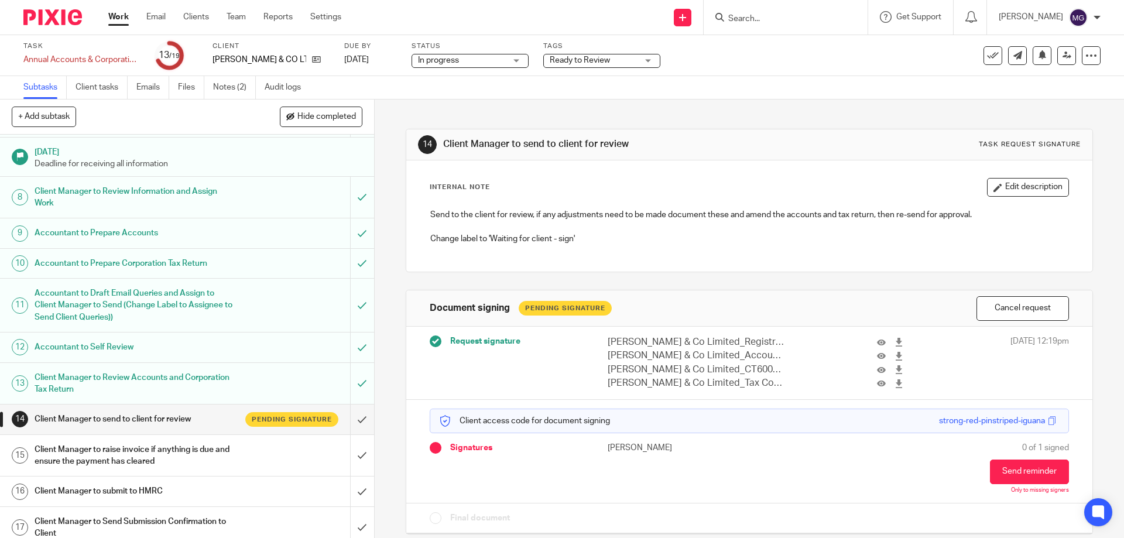
scroll to position [317, 0]
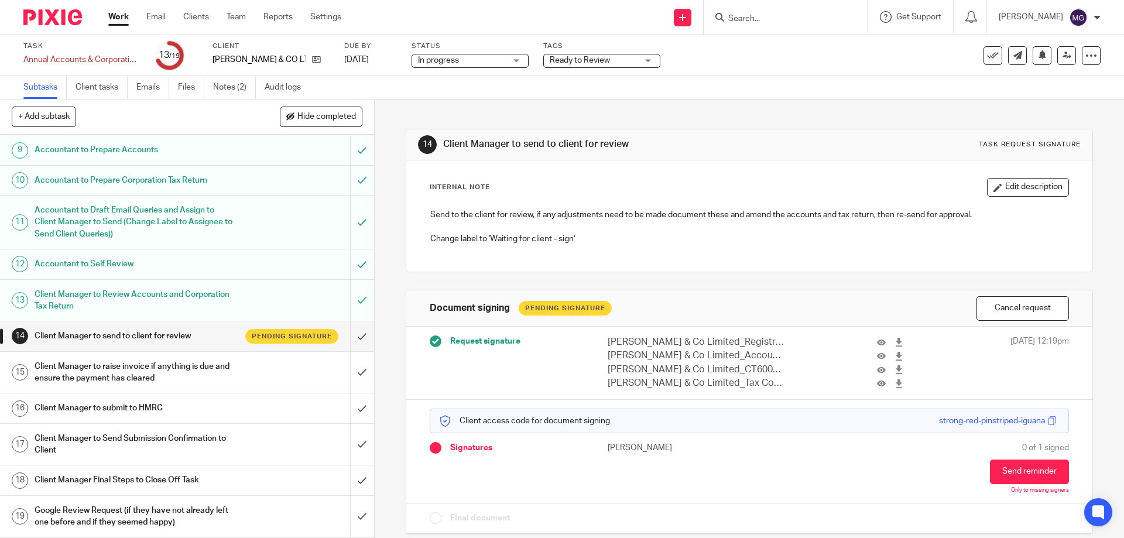
click at [831, 107] on div "14 Client Manager to send to client for review Task request signature Internal …" at bounding box center [749, 323] width 687 height 447
click at [639, 60] on div "Ready to Review" at bounding box center [601, 61] width 117 height 14
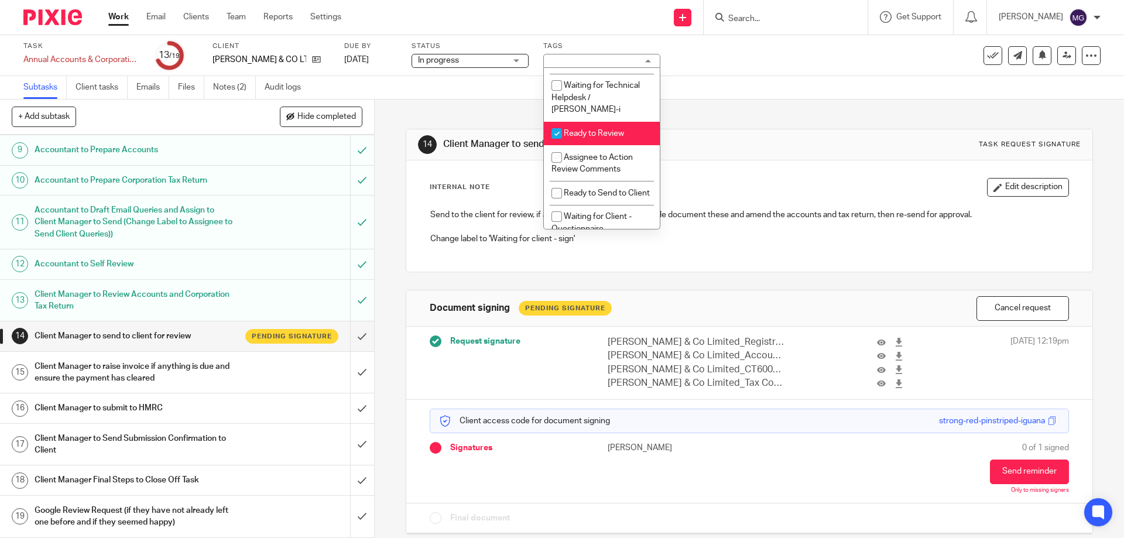
click at [624, 133] on li "Ready to Review" at bounding box center [602, 134] width 116 height 24
checkbox input "false"
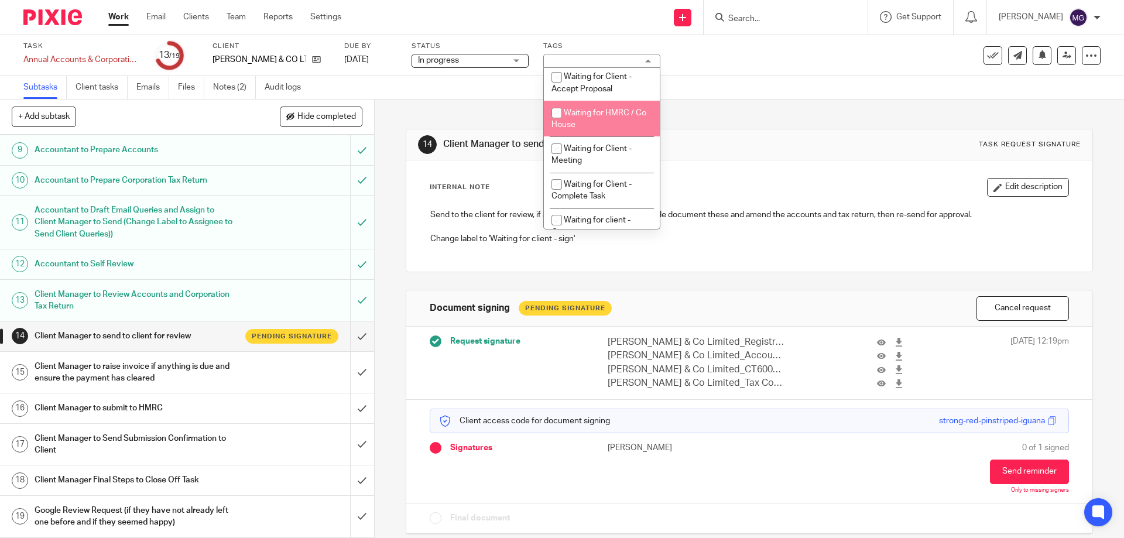
scroll to position [644, 0]
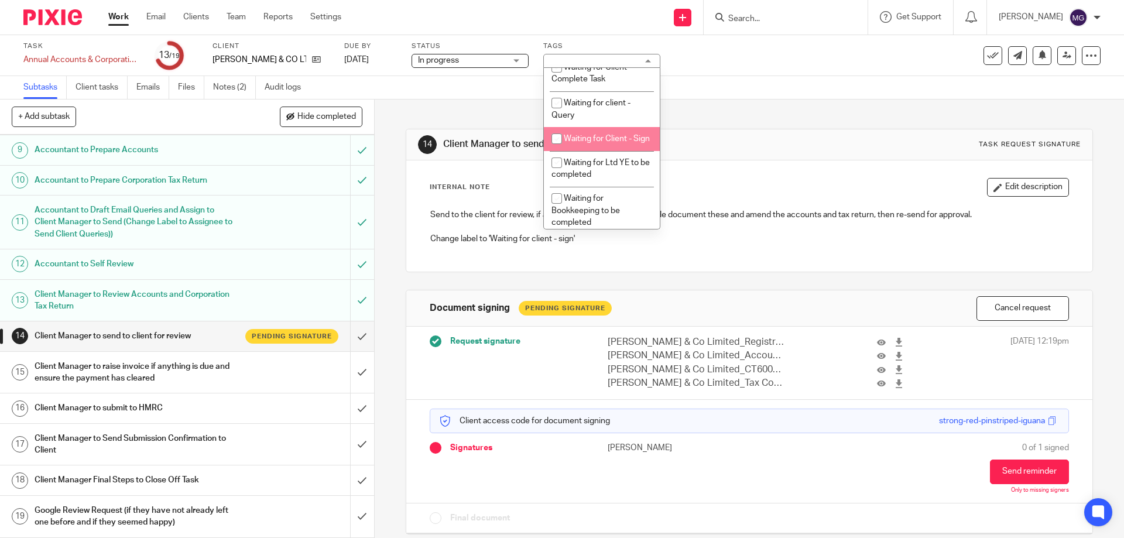
click at [602, 145] on li "Waiting for Client - Sign" at bounding box center [602, 139] width 116 height 24
checkbox input "true"
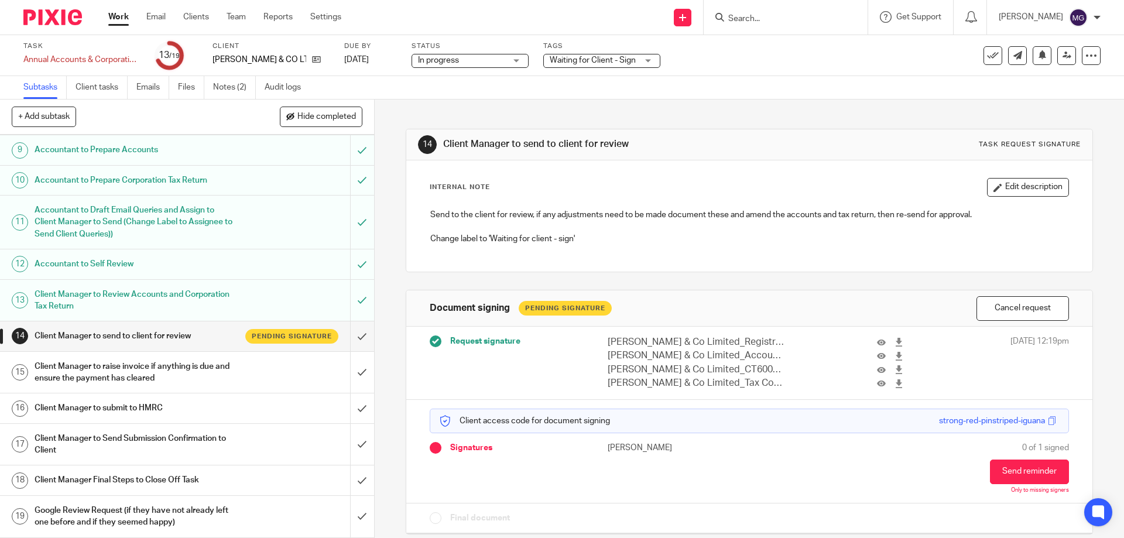
click at [829, 84] on div "Subtasks Client tasks Emails Files Notes (2) Audit logs" at bounding box center [562, 87] width 1124 height 23
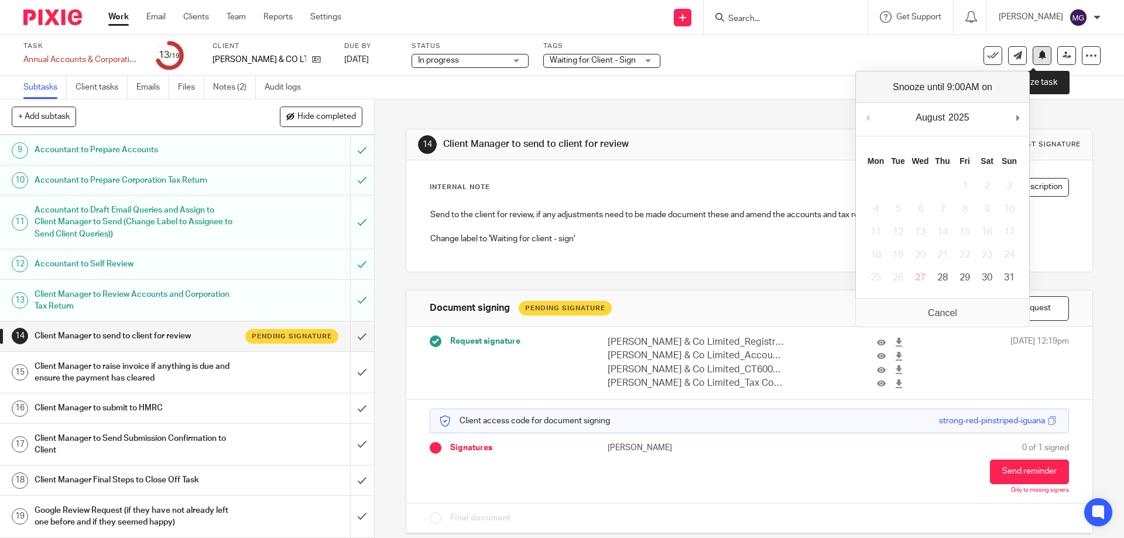
click at [1038, 52] on icon at bounding box center [1042, 54] width 9 height 9
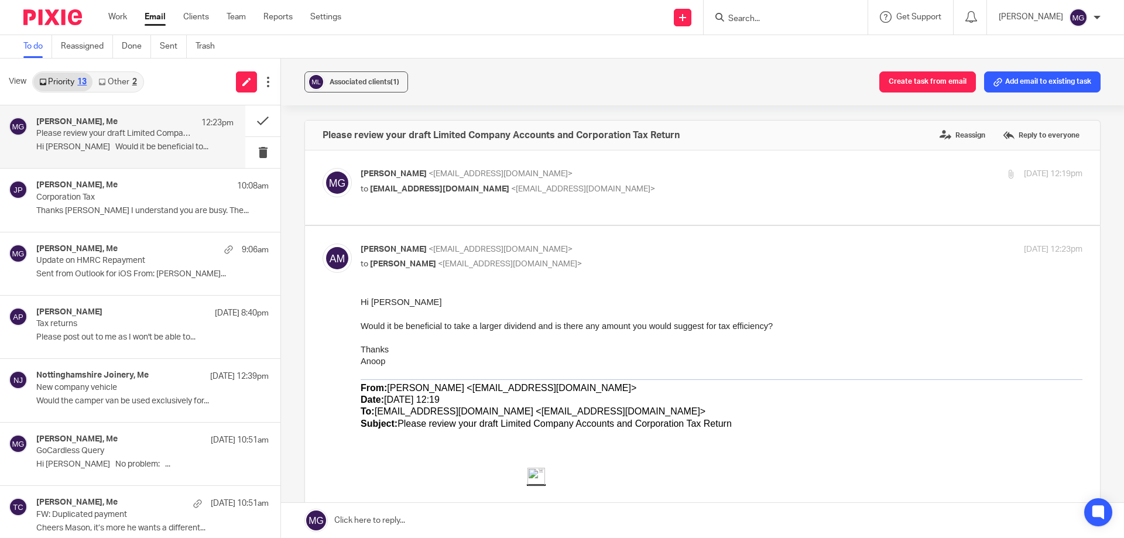
click at [783, 25] on form at bounding box center [789, 17] width 125 height 15
click at [778, 22] on input "Search" at bounding box center [779, 19] width 105 height 11
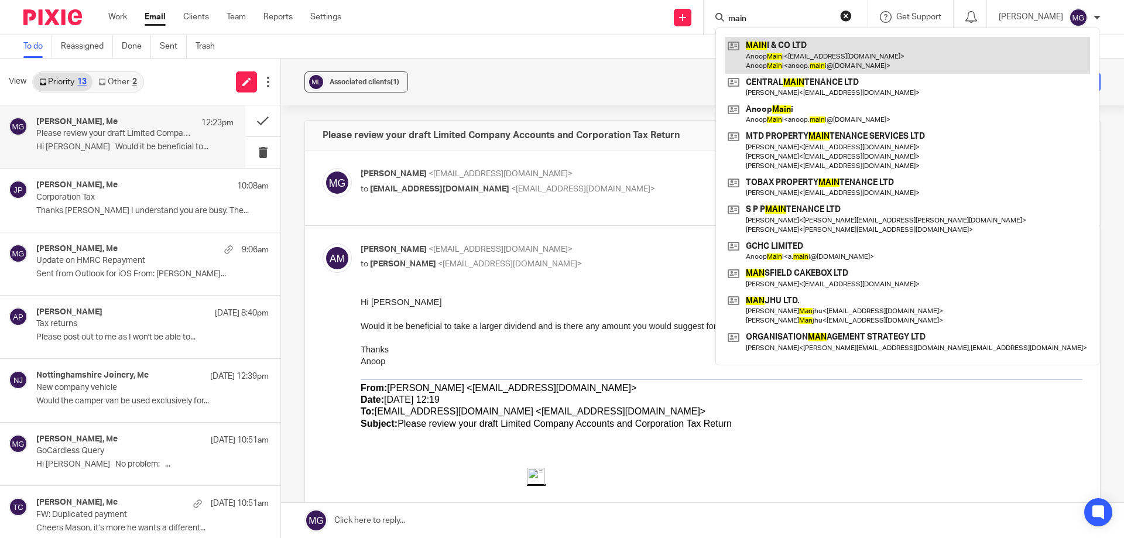
type input "main"
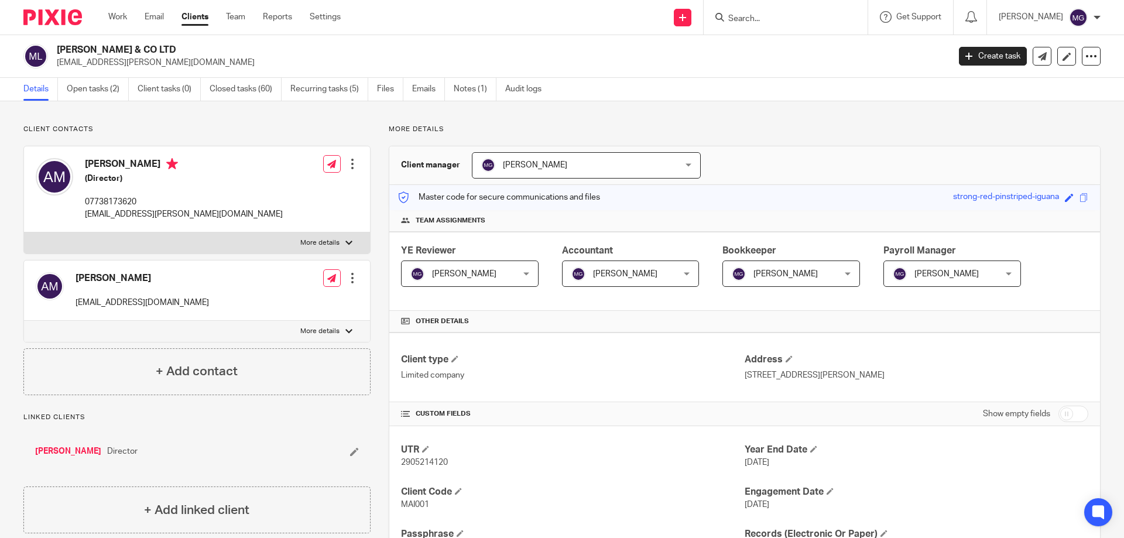
click at [776, 31] on div at bounding box center [786, 17] width 164 height 35
click at [776, 24] on input "Search" at bounding box center [779, 19] width 105 height 11
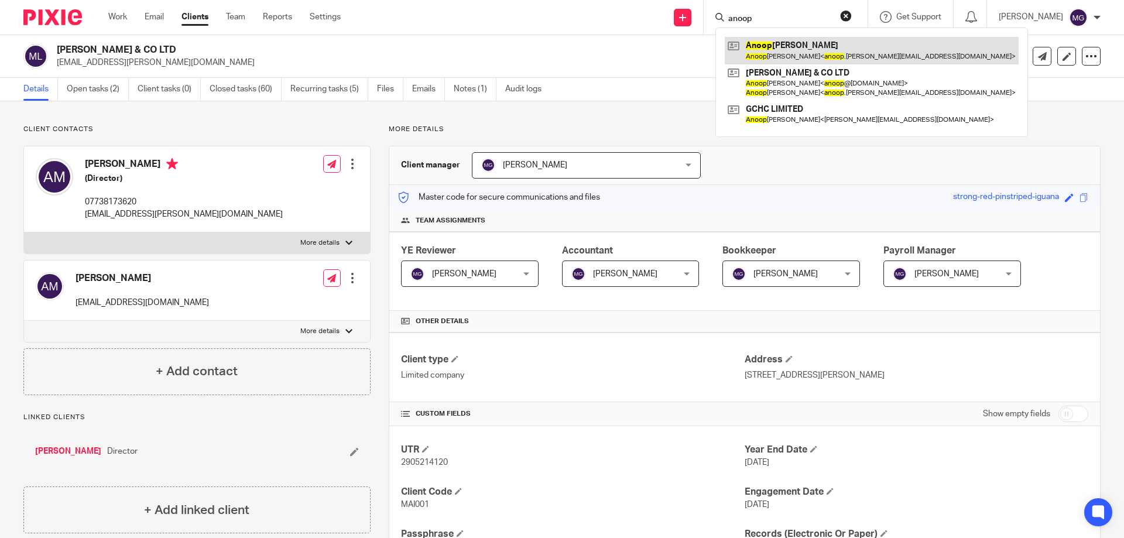
type input "anoop"
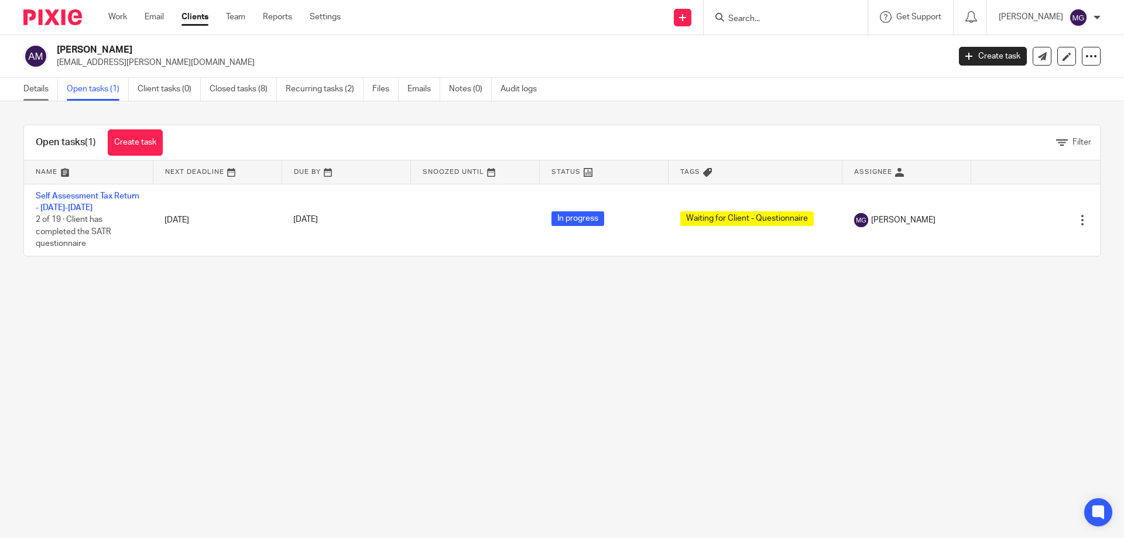
click at [53, 85] on link "Details" at bounding box center [40, 89] width 35 height 23
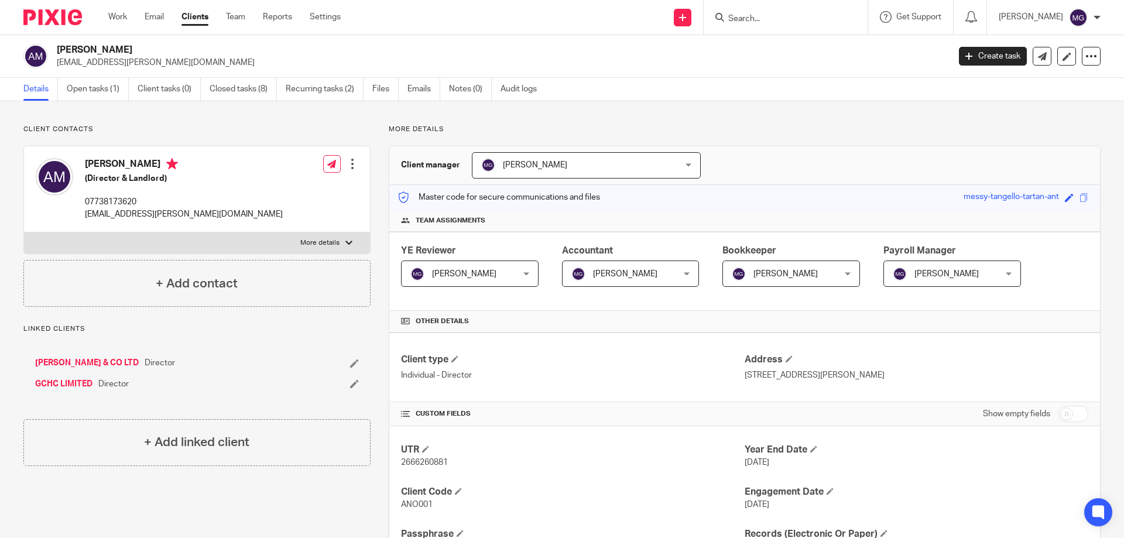
click at [119, 200] on p "07738173620" at bounding box center [184, 202] width 198 height 12
copy p "07738173620"
click at [838, 126] on p "More details" at bounding box center [745, 129] width 712 height 9
